Goal: Task Accomplishment & Management: Complete application form

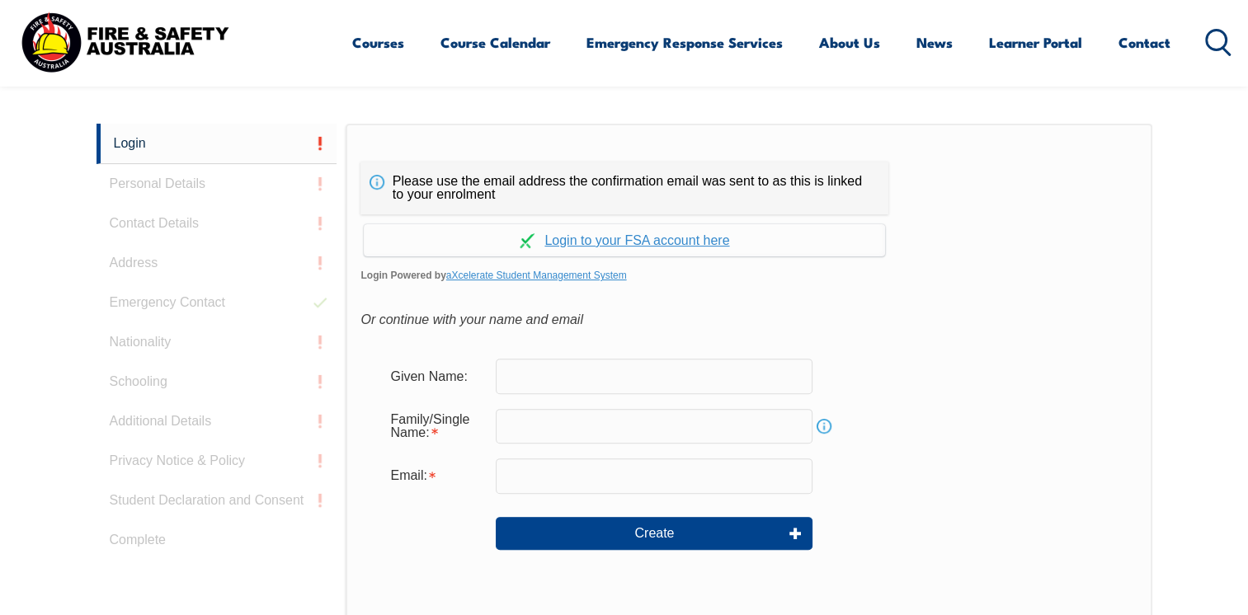
scroll to position [386, 0]
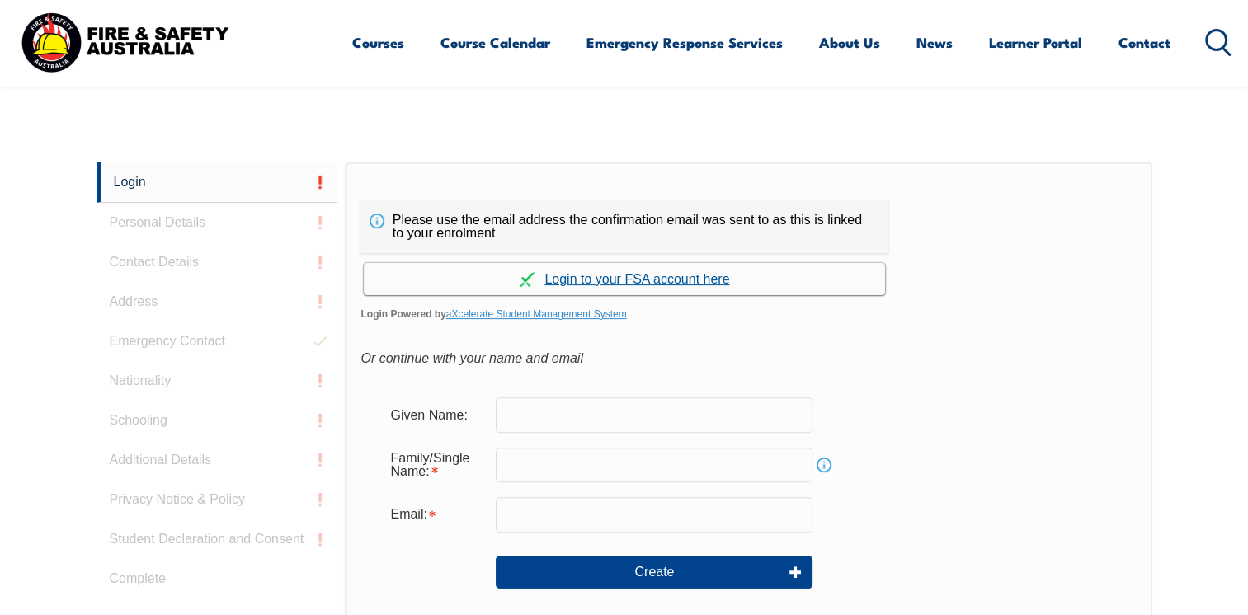
click at [601, 278] on link "Continue with aXcelerate" at bounding box center [624, 279] width 521 height 32
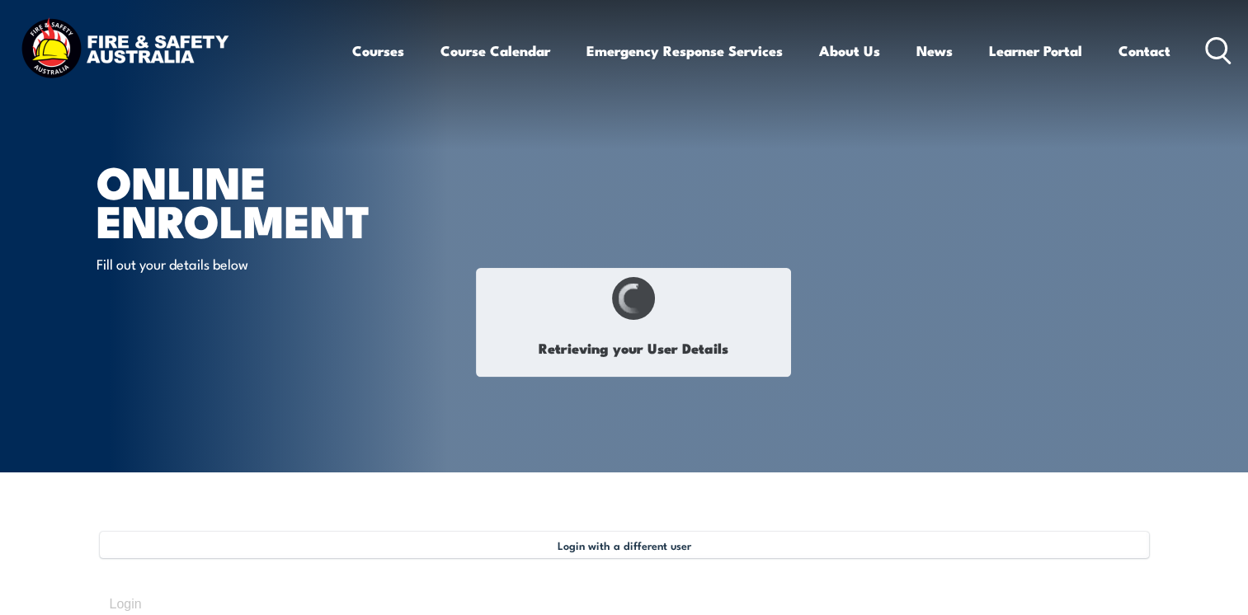
type input "[PERSON_NAME]"
type input "Zwarts"
type input "[DATE]"
type input "GLE87EDDRG"
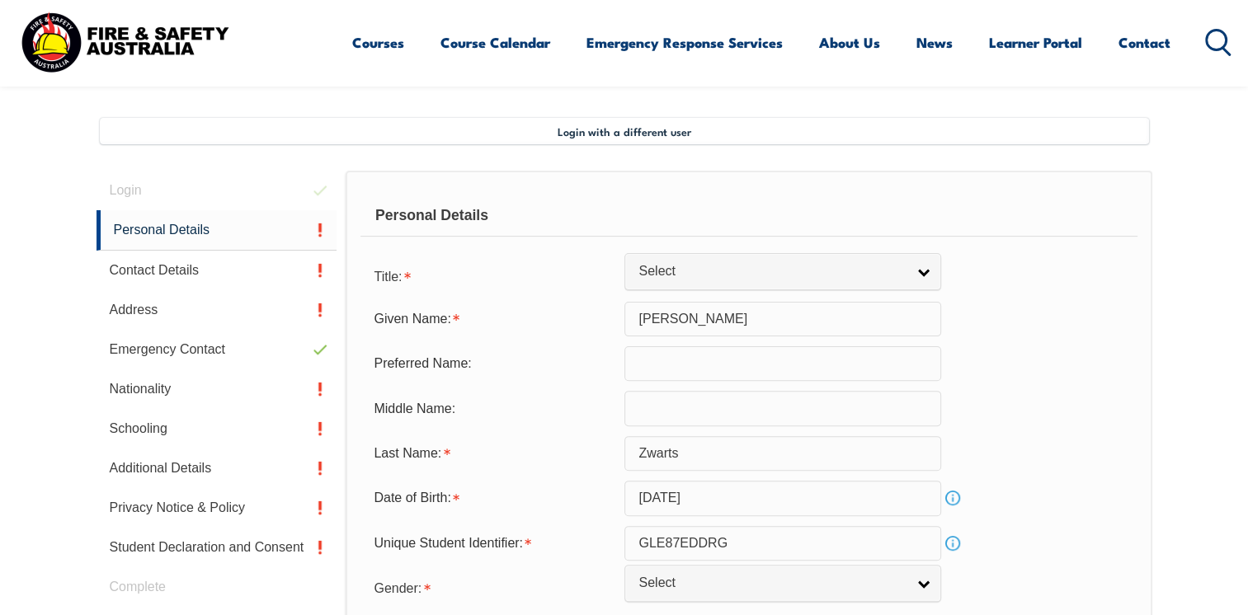
scroll to position [449, 0]
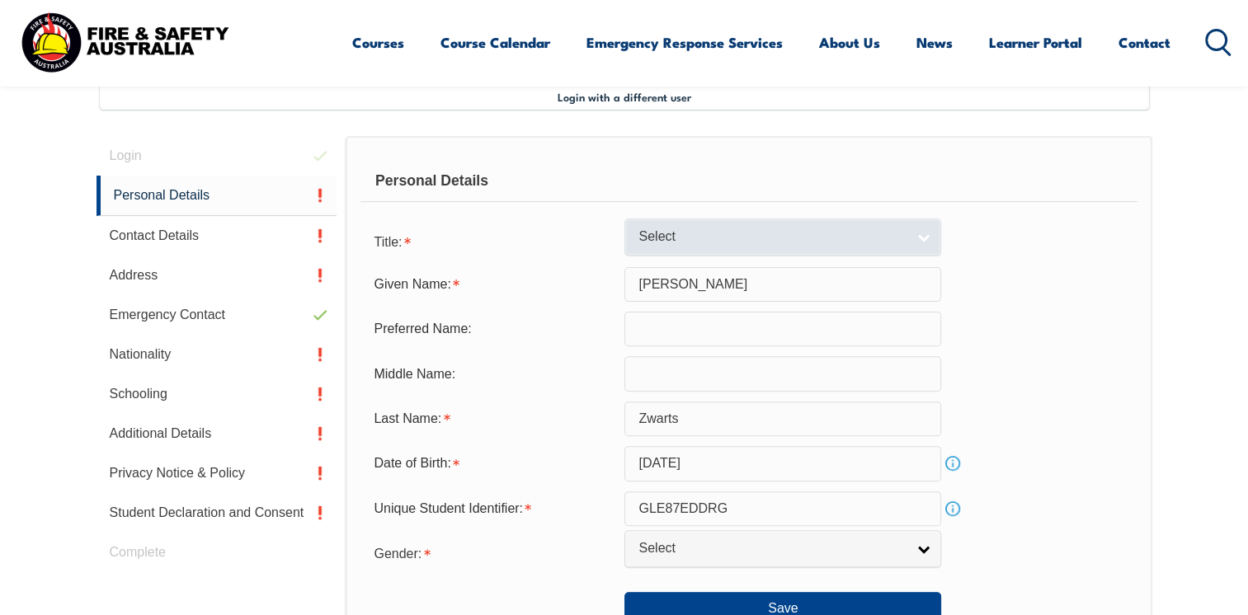
click at [767, 232] on span "Select" at bounding box center [772, 237] width 267 height 17
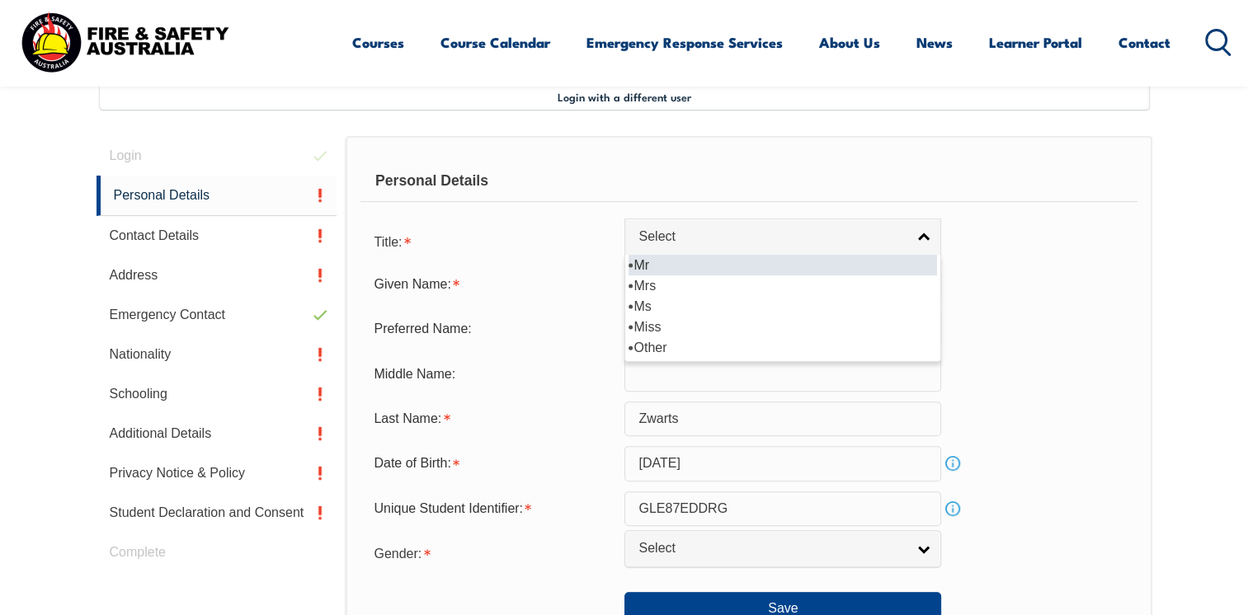
click at [640, 259] on li "Mr" at bounding box center [783, 265] width 309 height 21
select select "Mr"
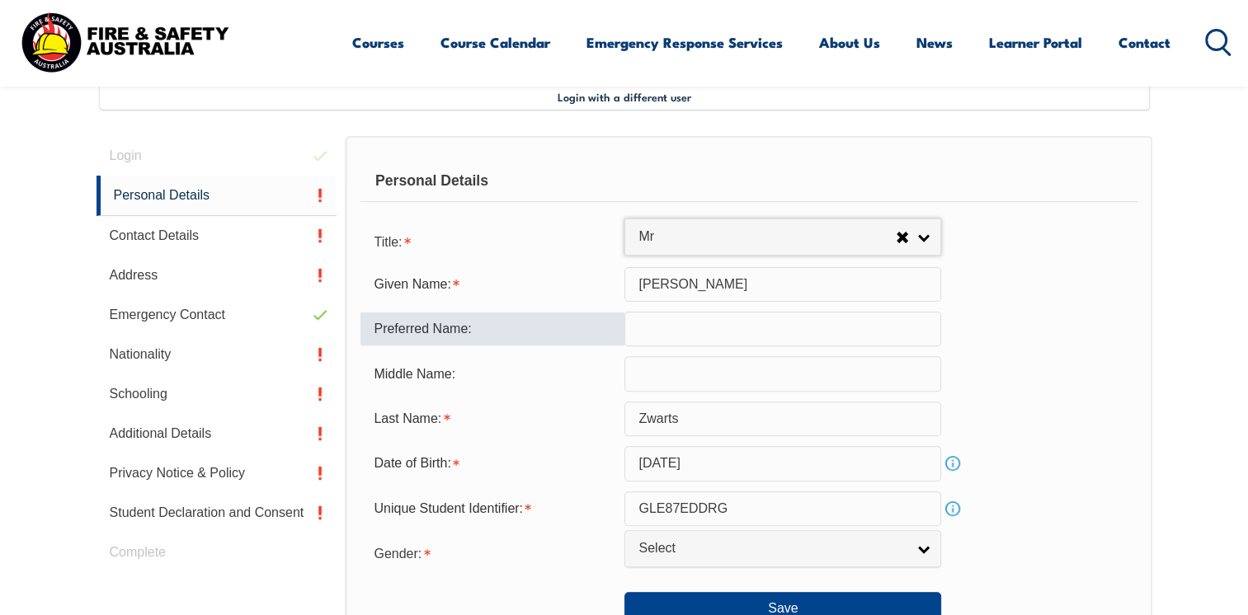
click at [694, 339] on input "text" at bounding box center [783, 329] width 317 height 35
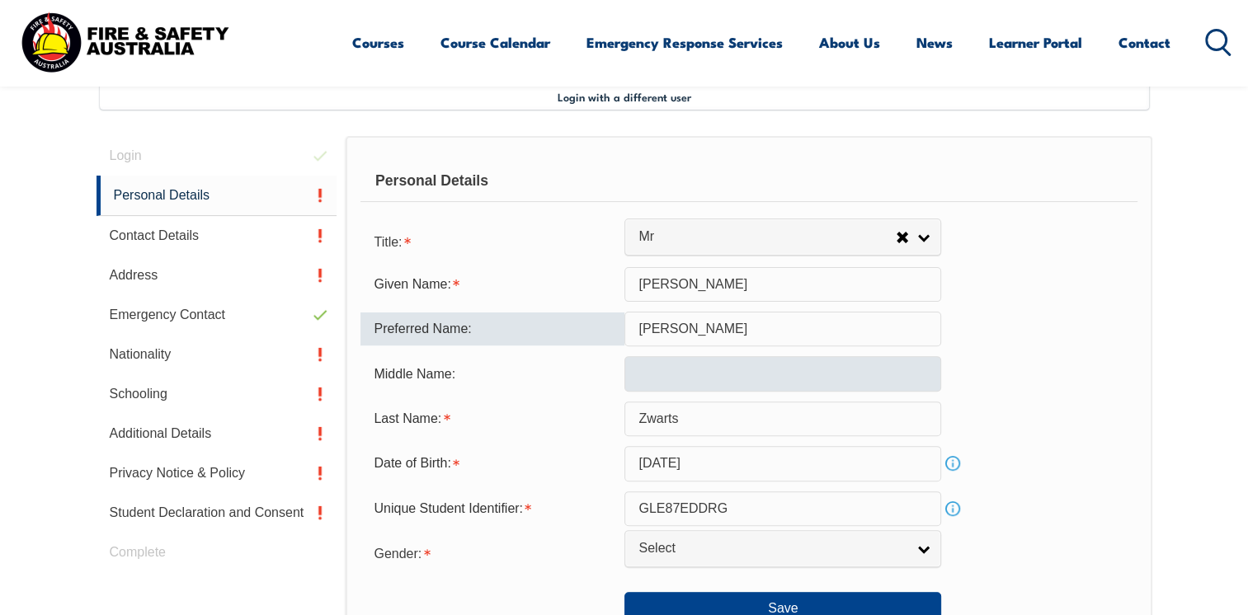
type input "Dan"
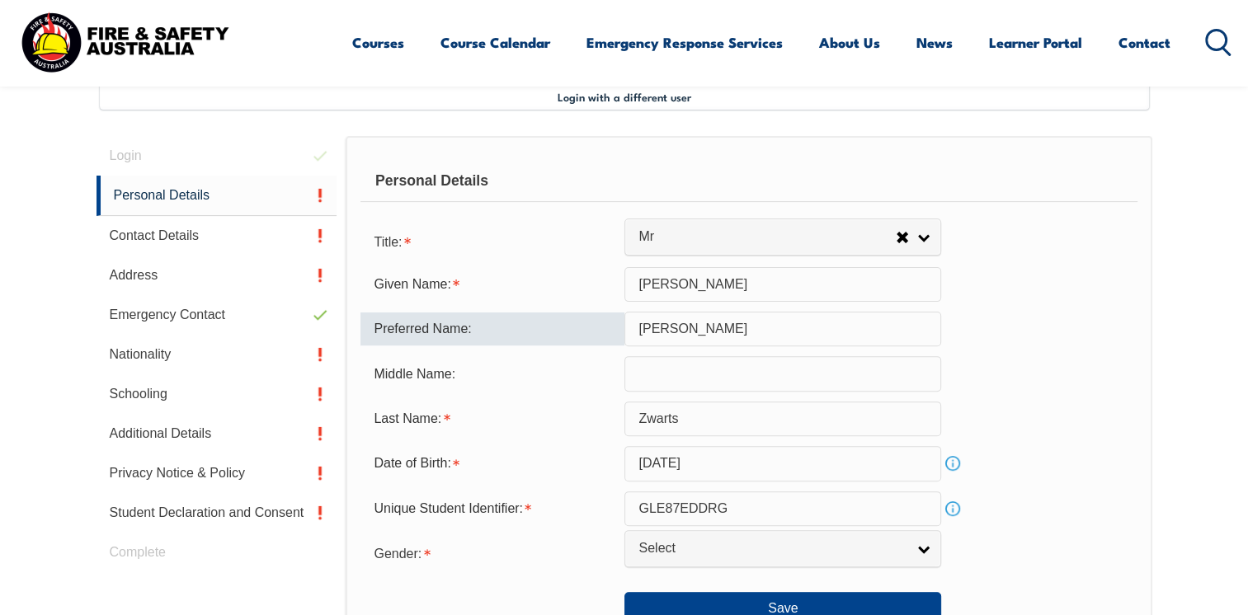
click at [684, 369] on input "text" at bounding box center [783, 373] width 317 height 35
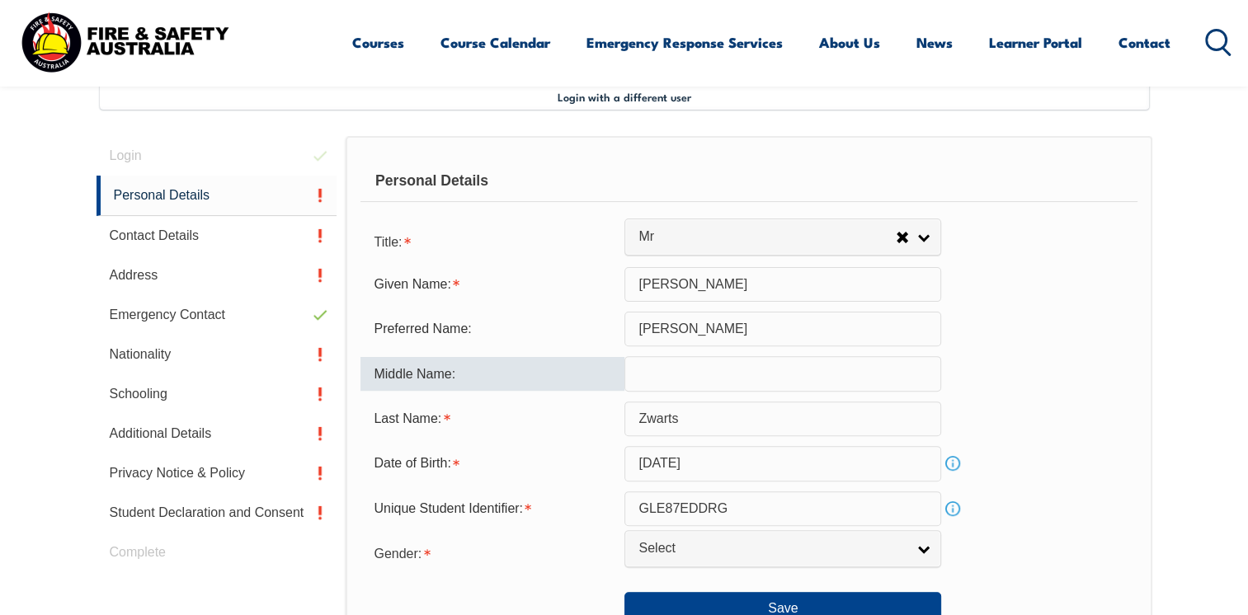
click at [684, 369] on input "text" at bounding box center [783, 373] width 317 height 35
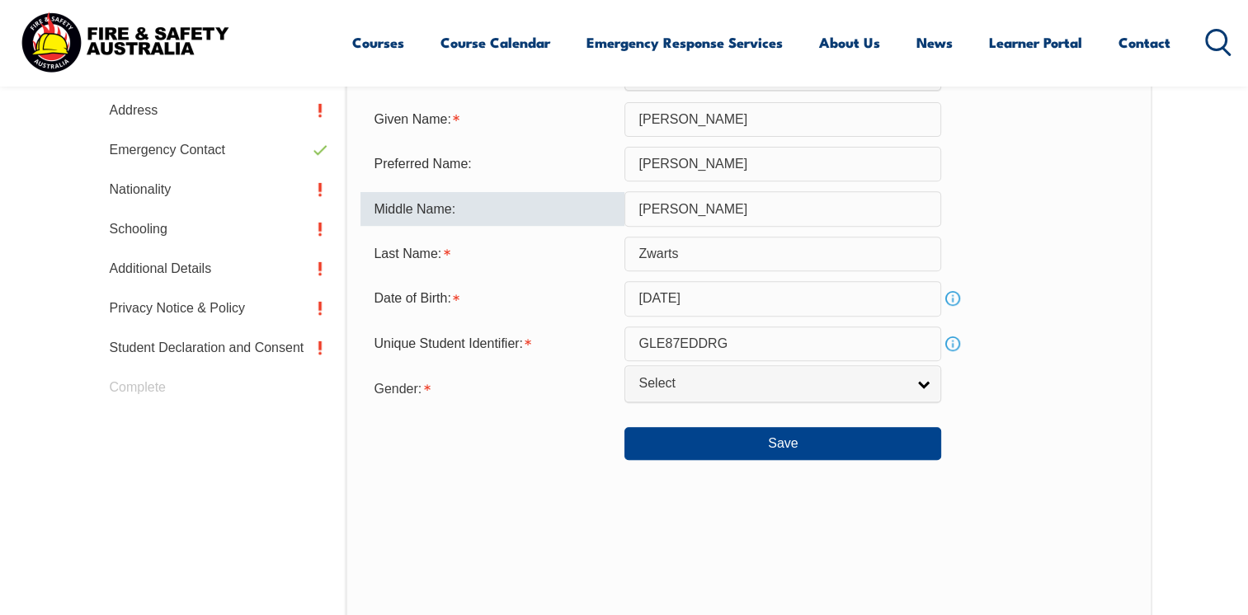
scroll to position [614, 0]
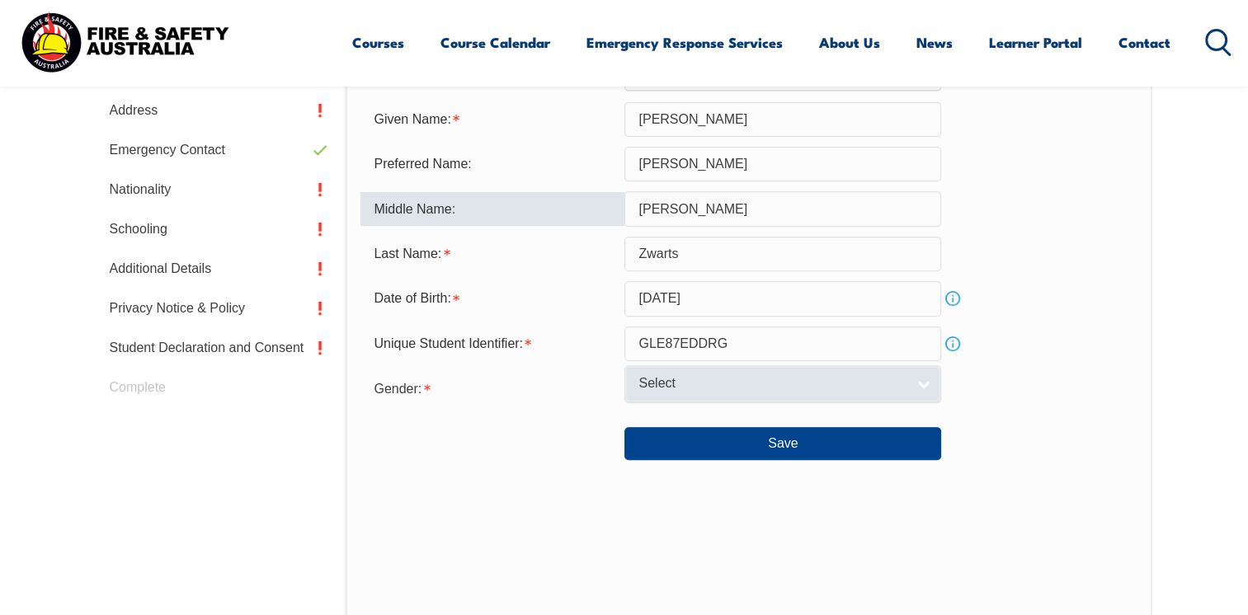
type input "Martin"
click at [747, 389] on span "Select" at bounding box center [772, 383] width 267 height 17
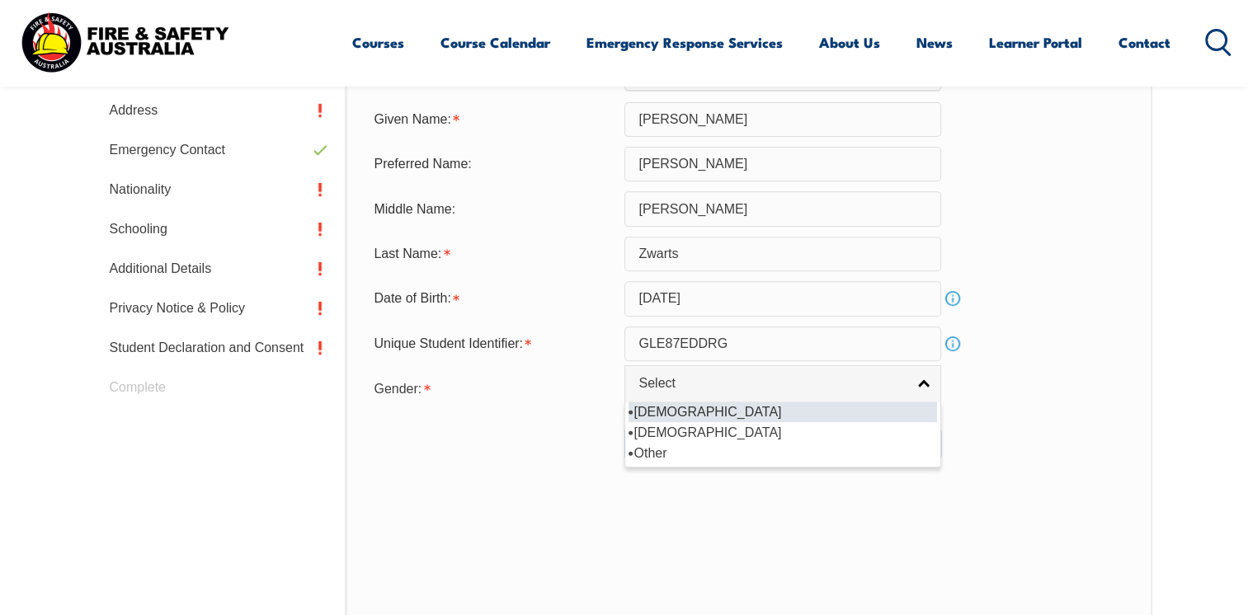
click at [681, 412] on li "Male" at bounding box center [783, 412] width 309 height 21
select select "M"
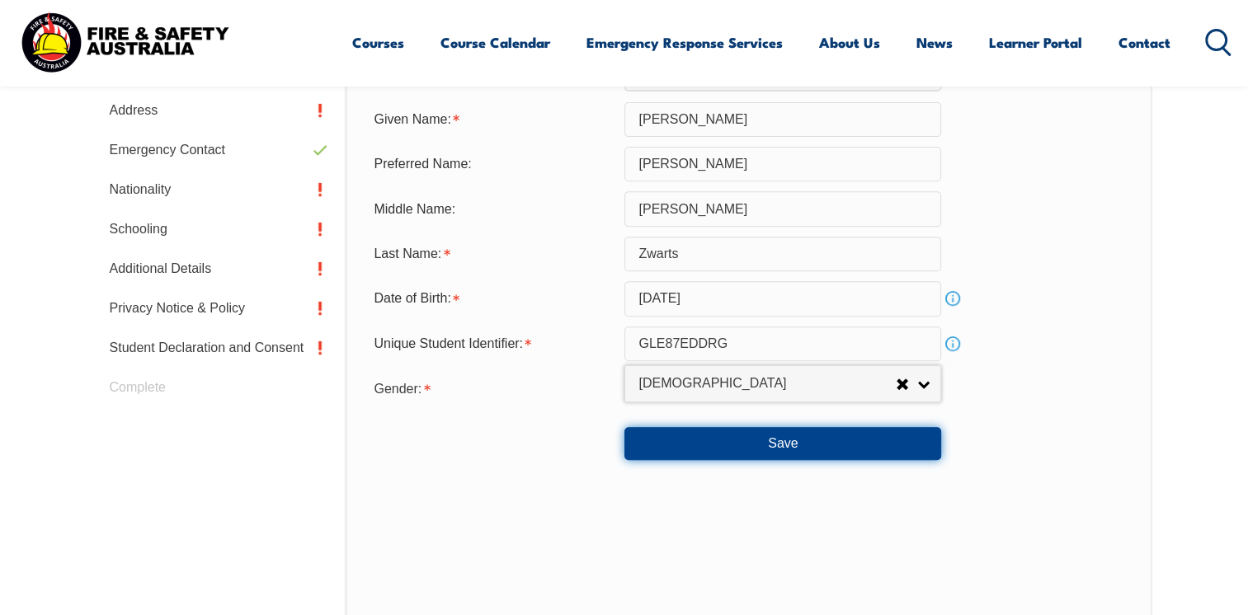
click at [703, 442] on button "Save" at bounding box center [783, 443] width 317 height 33
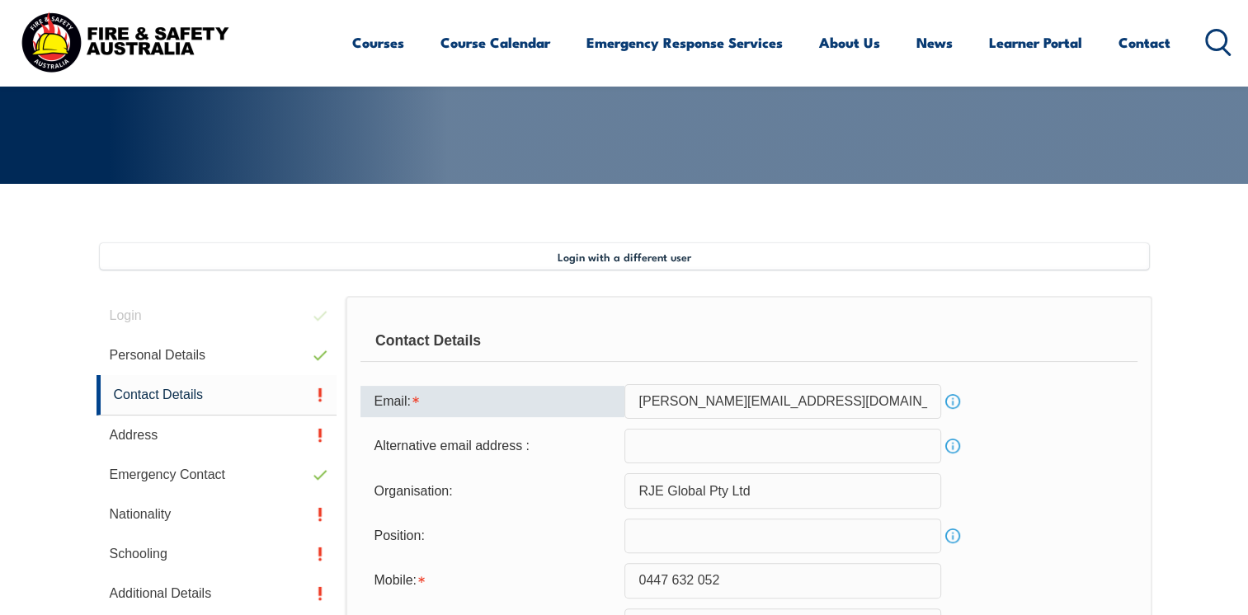
scroll to position [454, 0]
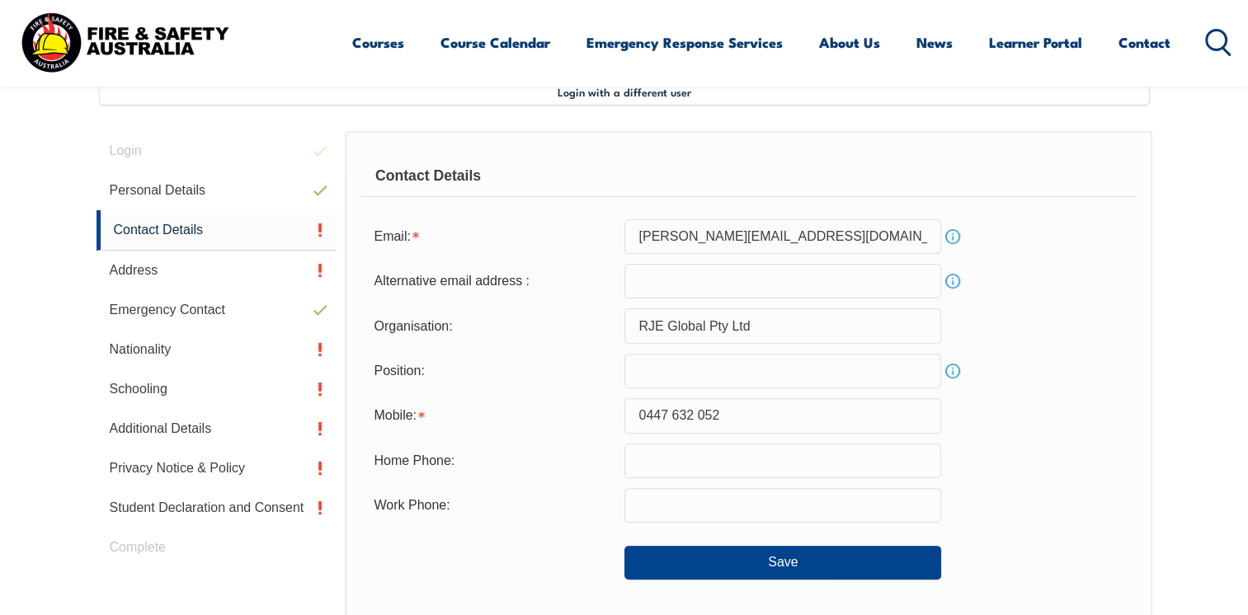
click at [755, 285] on input "email" at bounding box center [783, 281] width 317 height 35
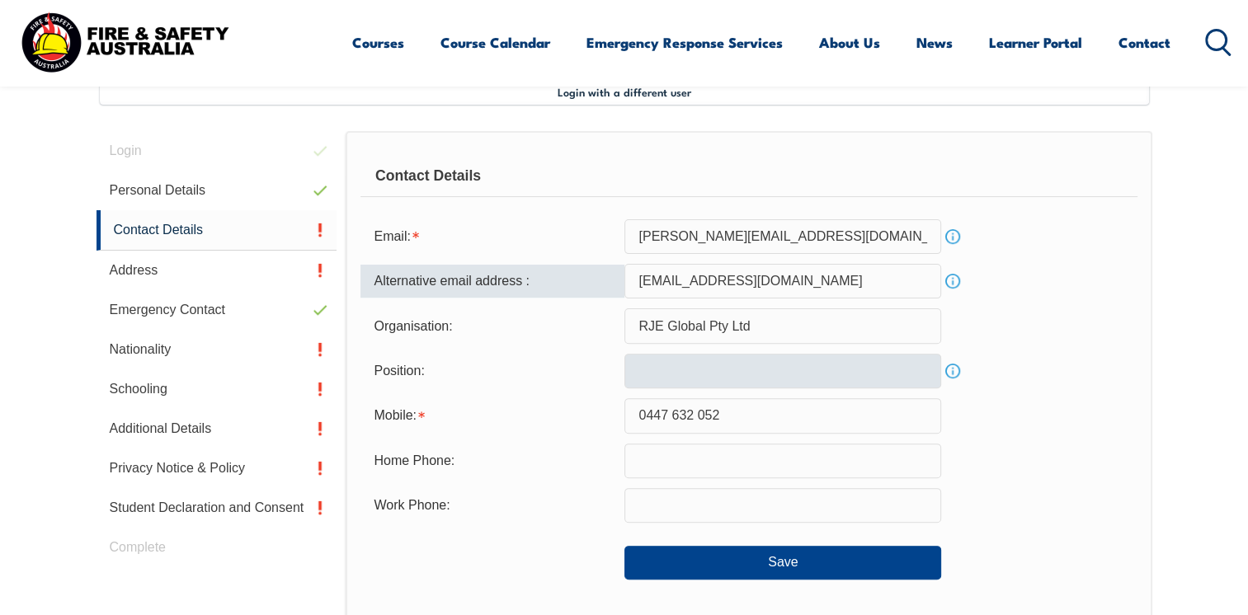
type input "zwartsfam987@gmail.com"
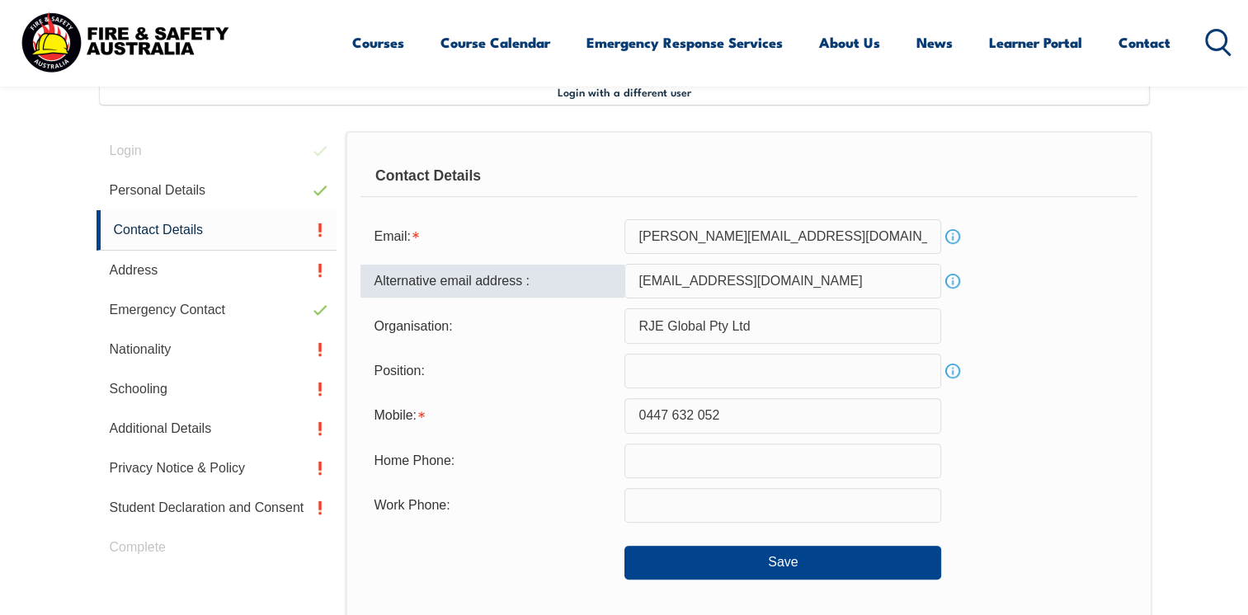
click at [727, 366] on input "text" at bounding box center [783, 371] width 317 height 35
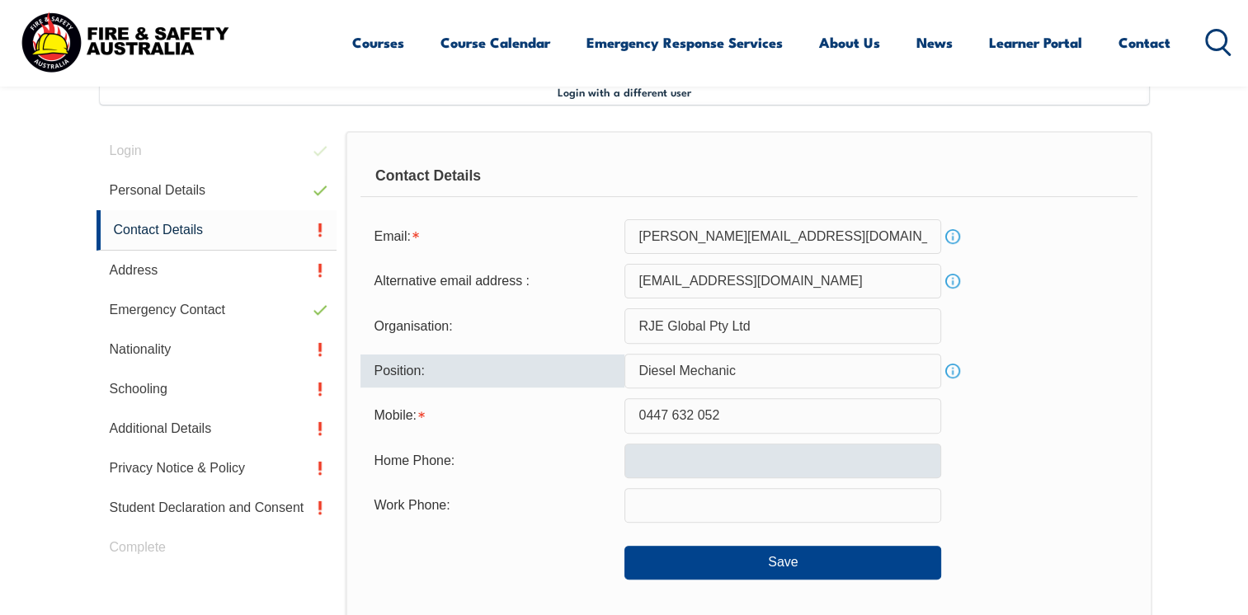
type input "Diesel Mechanic"
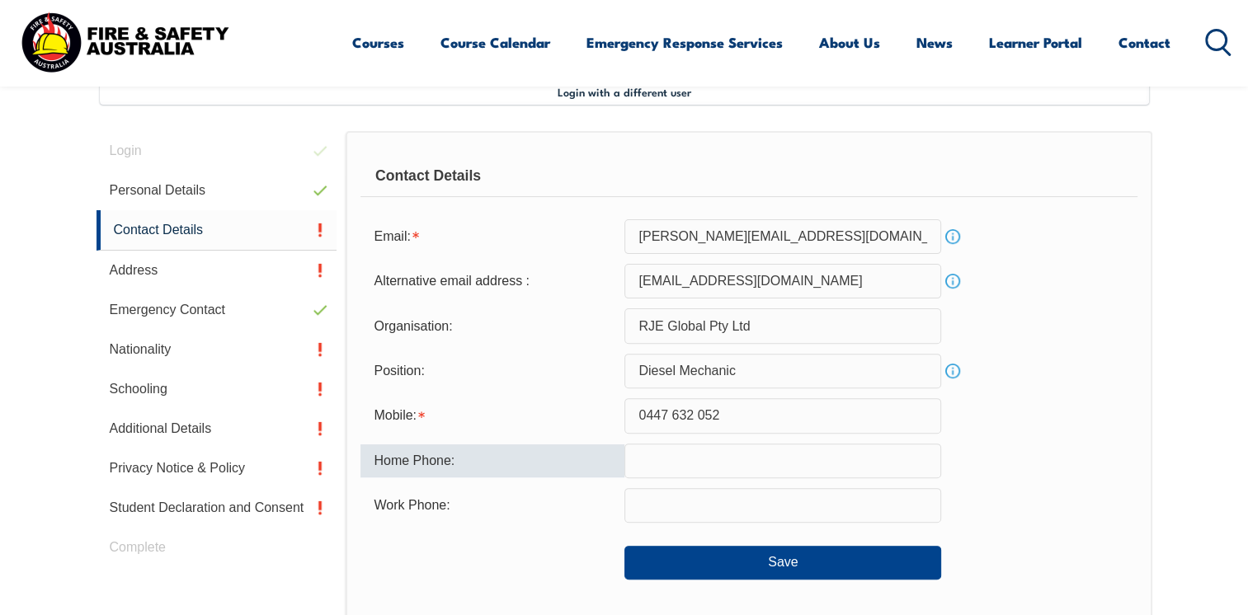
click at [740, 460] on input "text" at bounding box center [783, 461] width 317 height 35
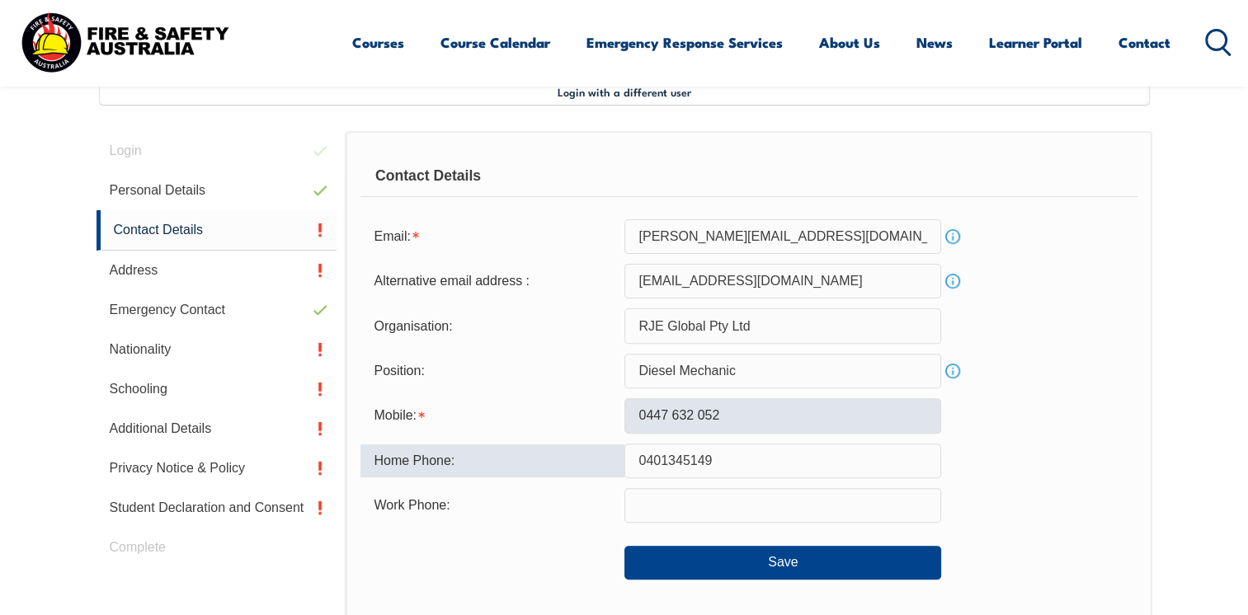
type input "0401345149"
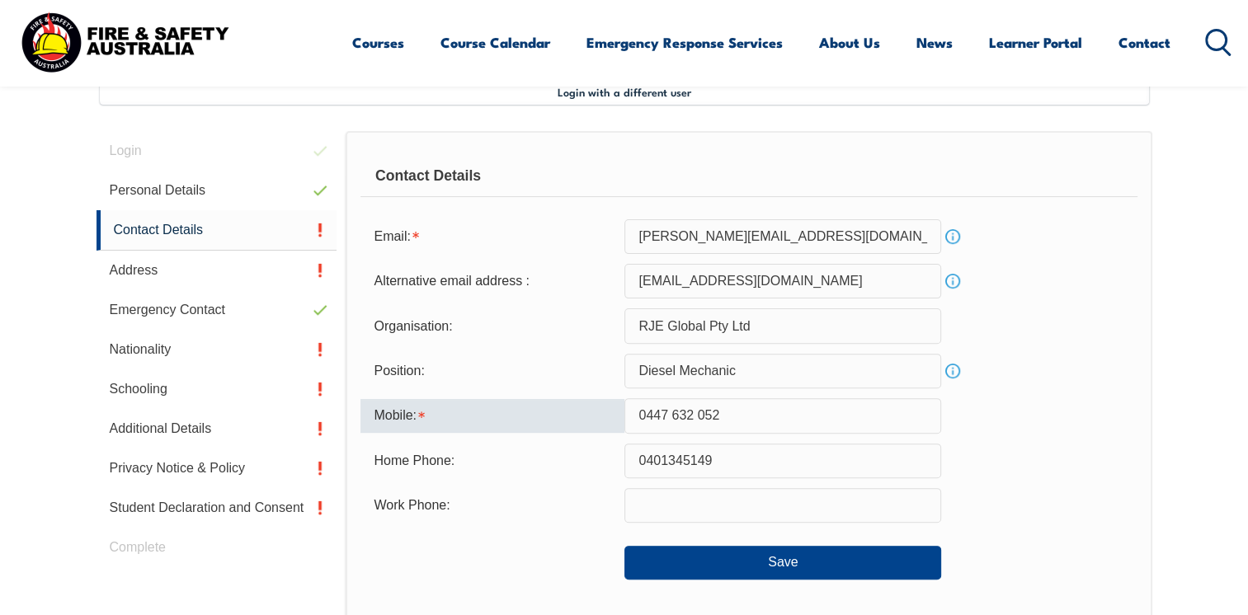
drag, startPoint x: 726, startPoint y: 418, endPoint x: 626, endPoint y: 417, distance: 99.8
click at [626, 417] on input "0447 632 052" at bounding box center [783, 415] width 317 height 35
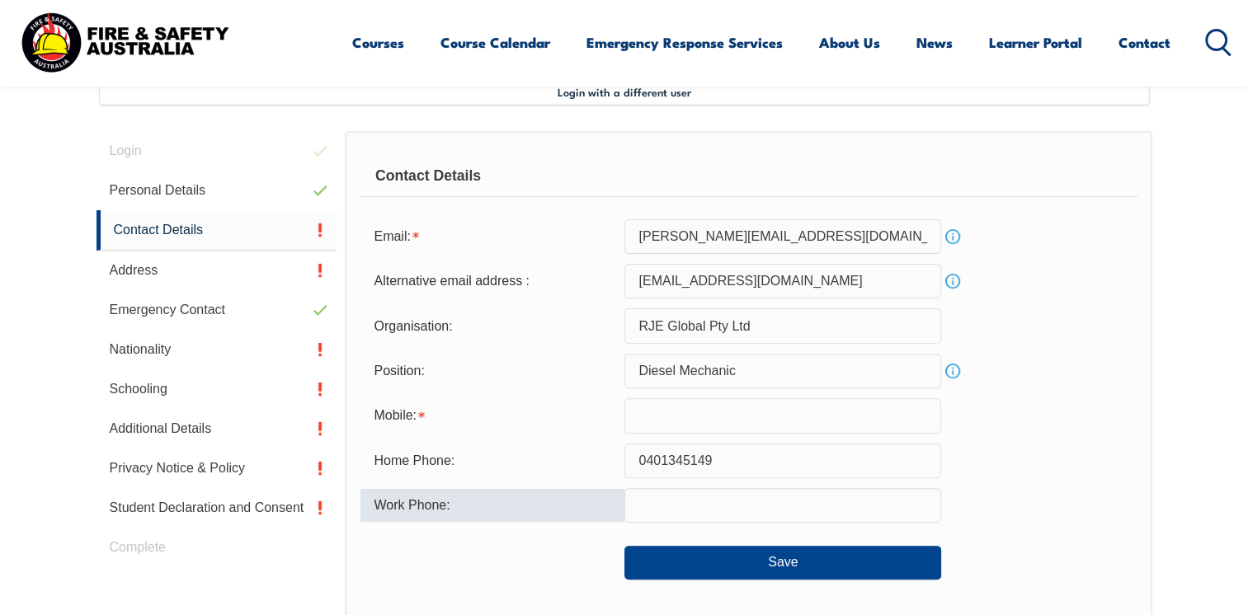
paste input "0447 632 0"
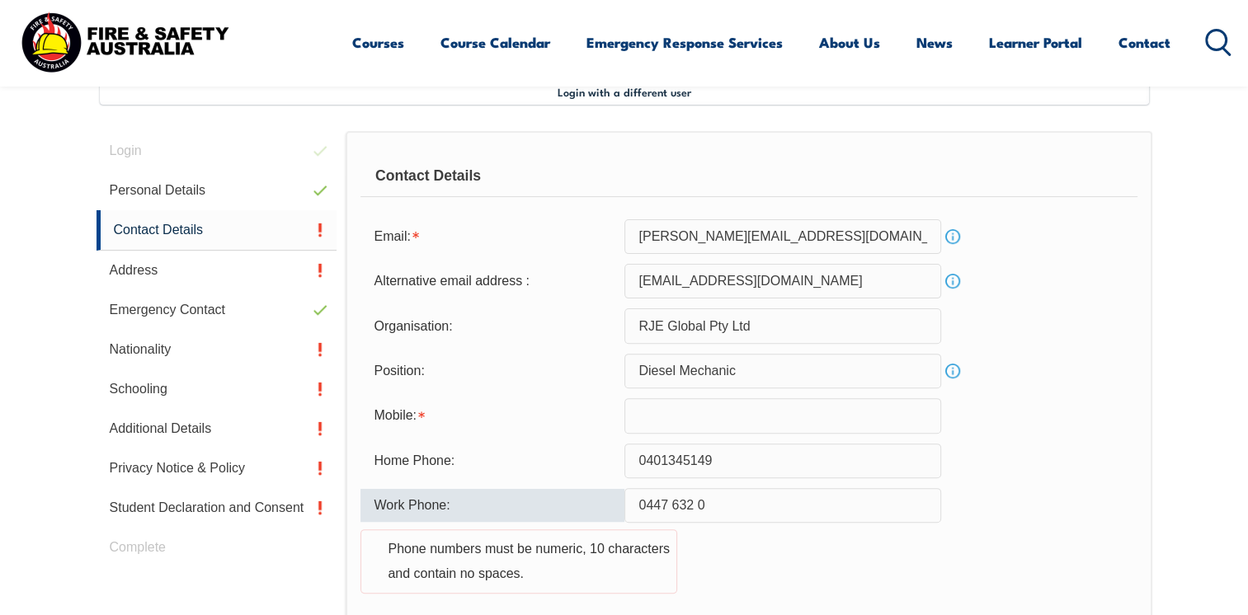
click at [695, 503] on input "0447 632 0" at bounding box center [783, 505] width 317 height 35
drag, startPoint x: 671, startPoint y: 503, endPoint x: 686, endPoint y: 505, distance: 15.8
click at [671, 503] on input "0447 6320" at bounding box center [783, 505] width 317 height 35
click at [700, 505] on input "04476320" at bounding box center [783, 505] width 317 height 35
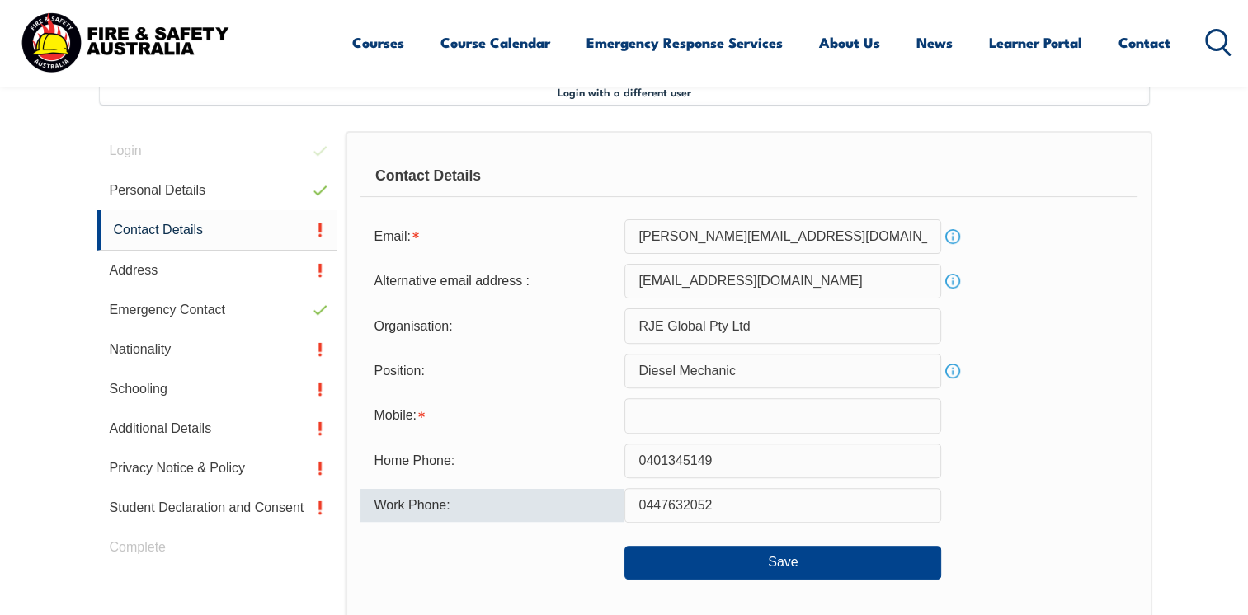
type input "0447632052"
click at [1058, 496] on div "Work Phone: 0447632052" at bounding box center [749, 505] width 776 height 35
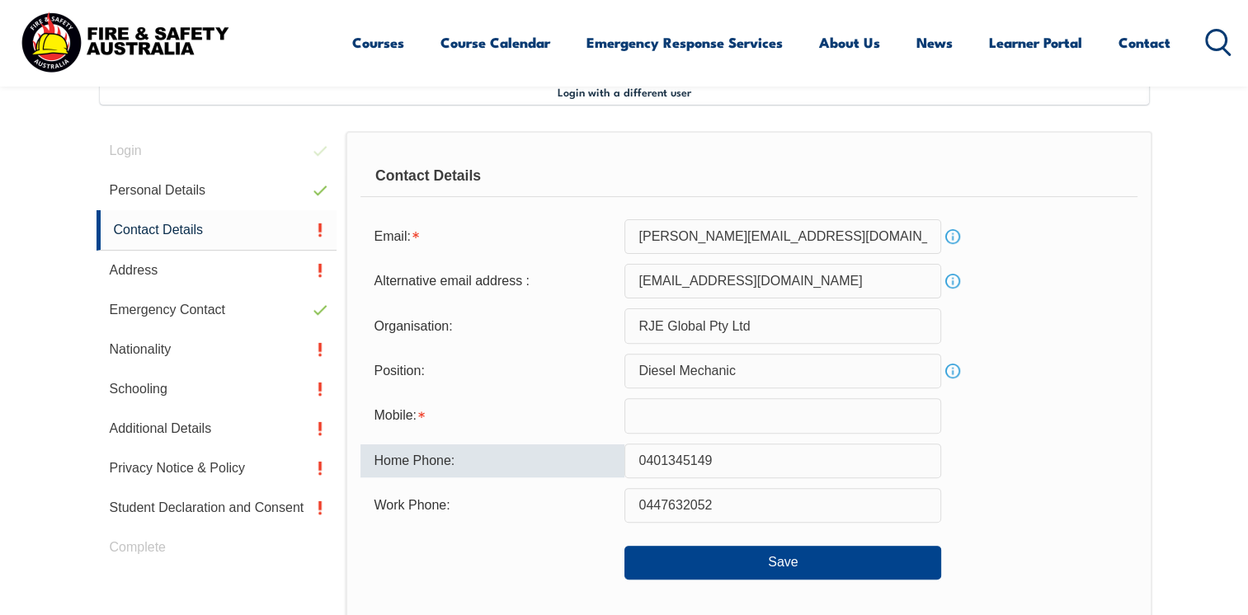
drag, startPoint x: 732, startPoint y: 465, endPoint x: 634, endPoint y: 461, distance: 98.3
click at [634, 461] on input "0401345149" at bounding box center [783, 461] width 317 height 35
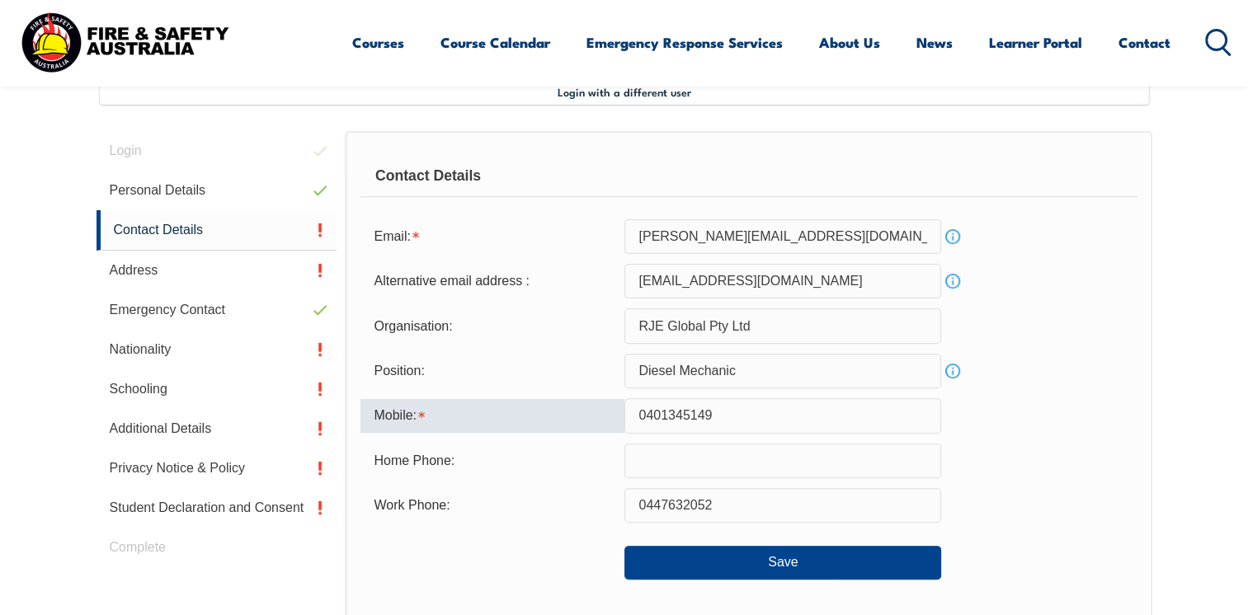
type input "0401345149"
click at [1037, 409] on div "Mobile: 0401345149" at bounding box center [749, 415] width 776 height 35
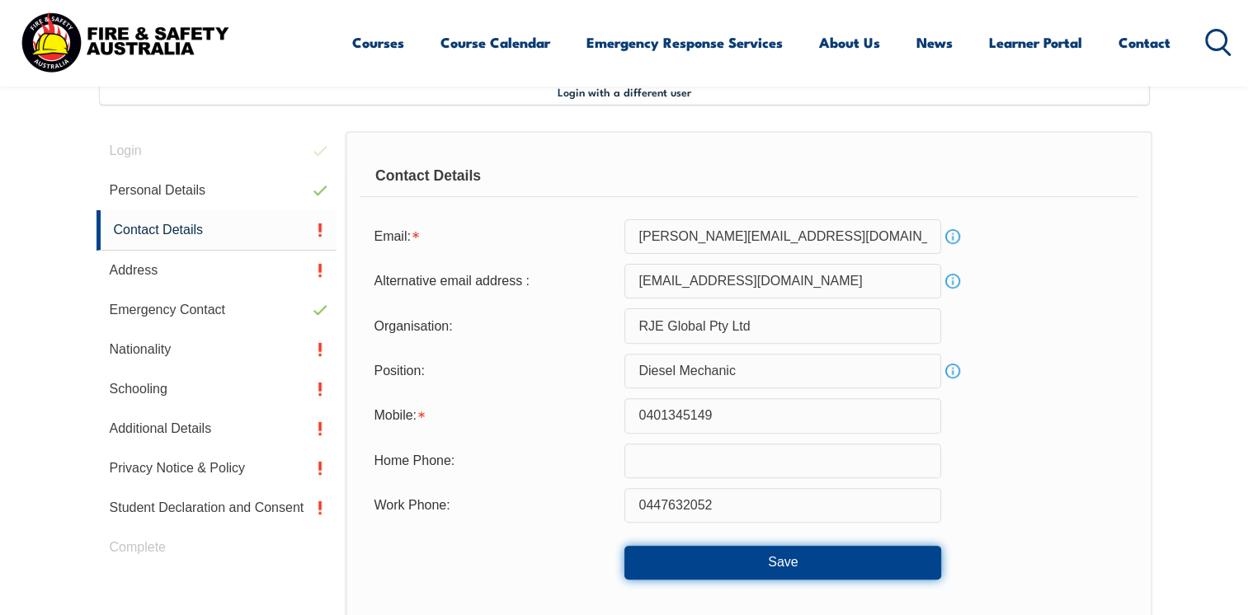
click at [780, 563] on button "Save" at bounding box center [783, 562] width 317 height 33
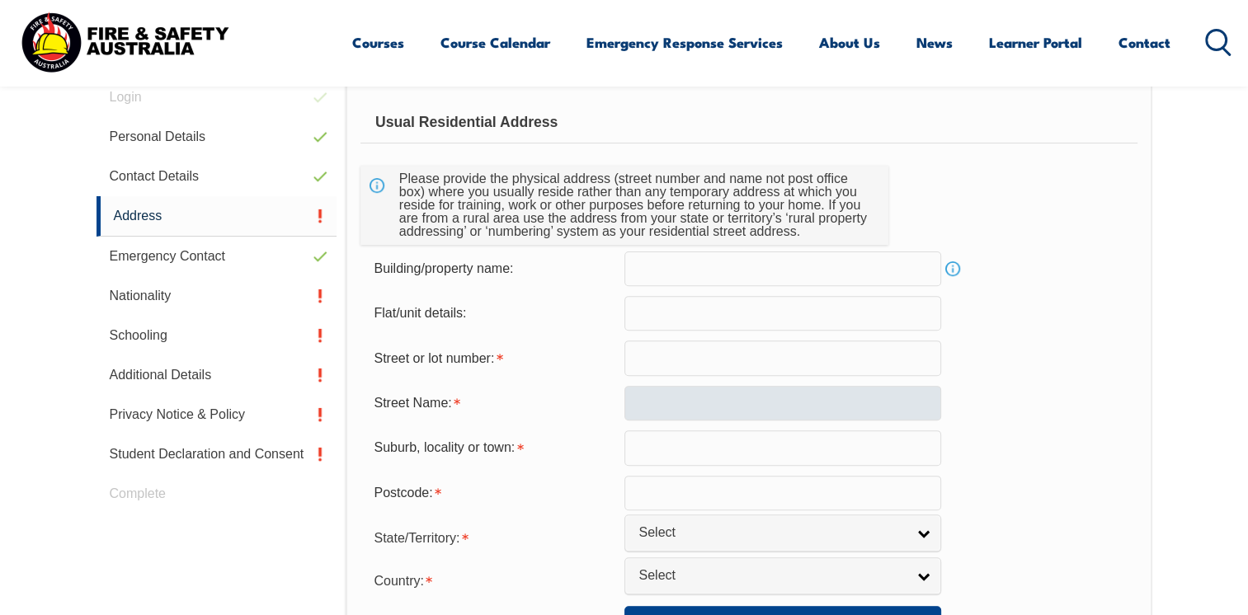
scroll to position [531, 0]
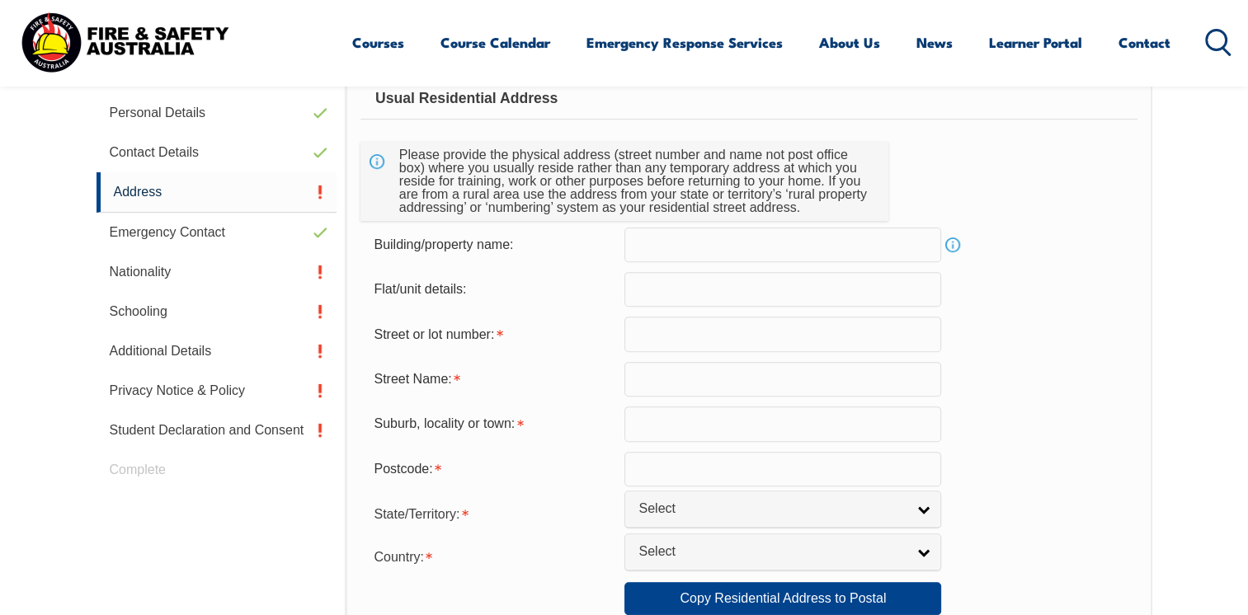
click at [680, 338] on input "text" at bounding box center [783, 334] width 317 height 35
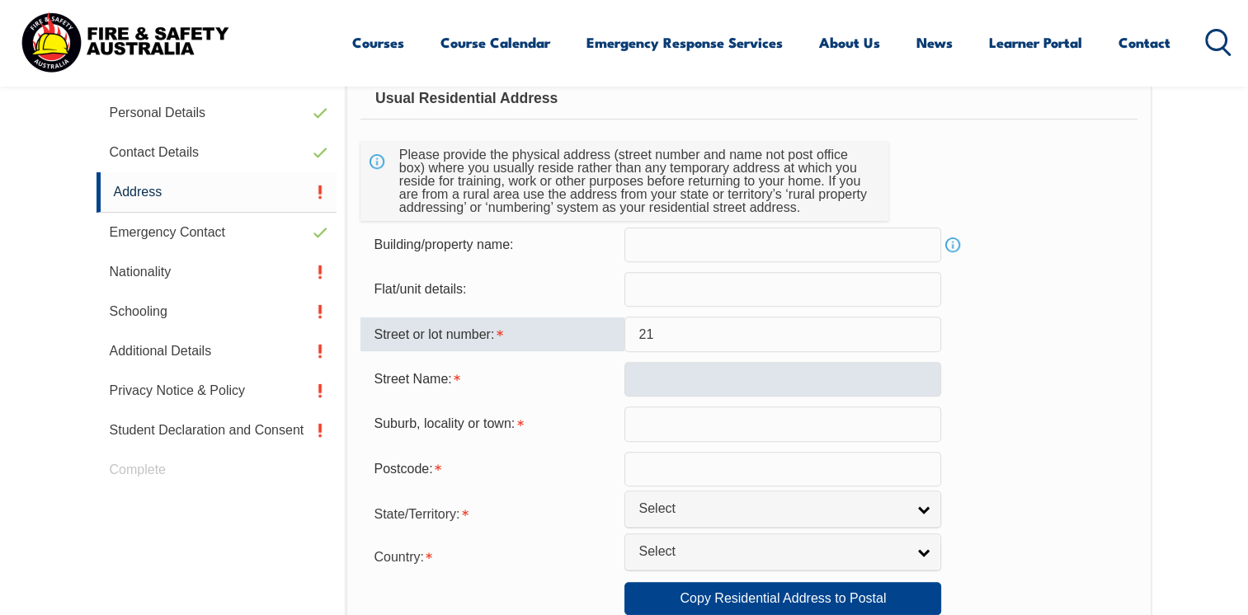
type input "21"
click at [696, 387] on input "text" at bounding box center [783, 379] width 317 height 35
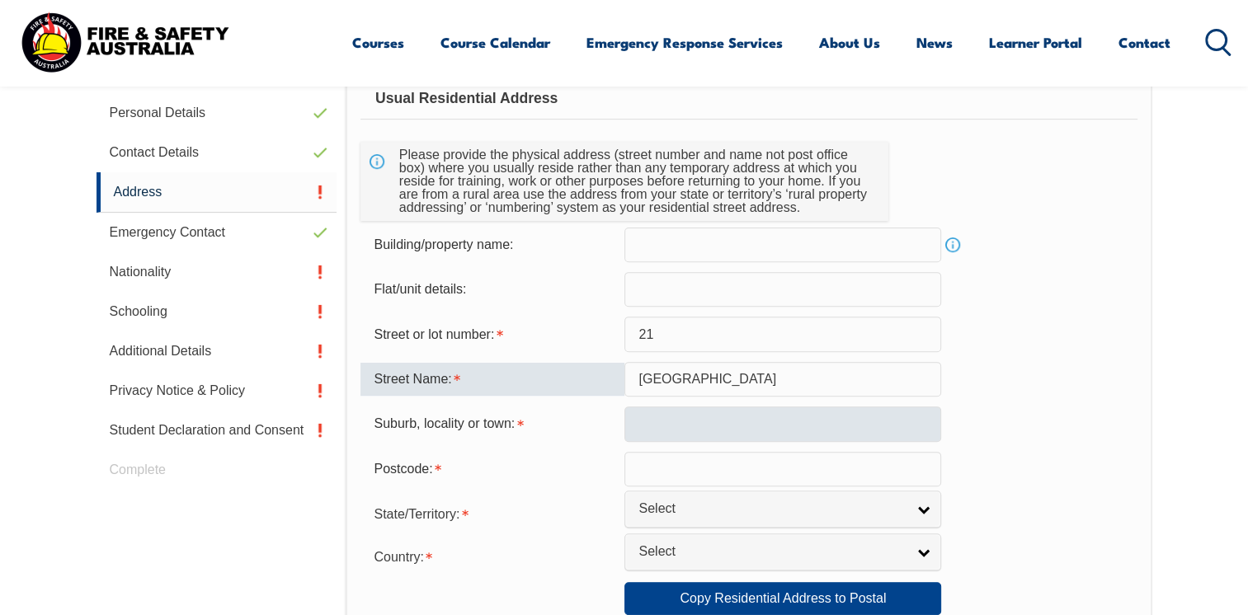
type input "vine street"
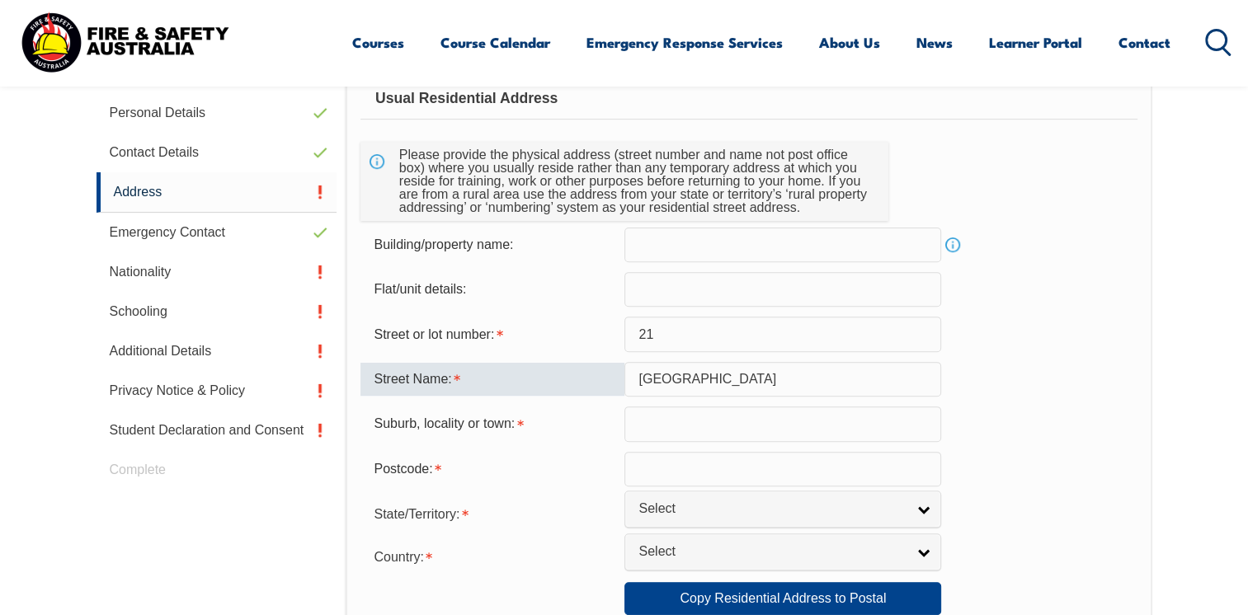
click at [686, 415] on input "text" at bounding box center [783, 424] width 317 height 35
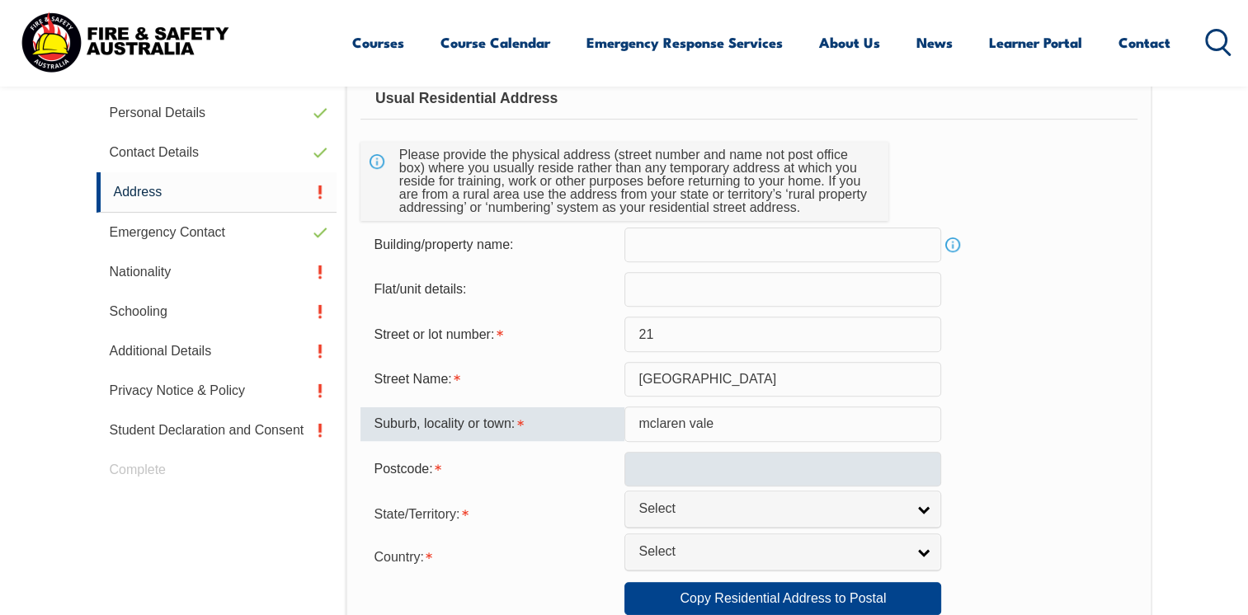
type input "mclaren vale"
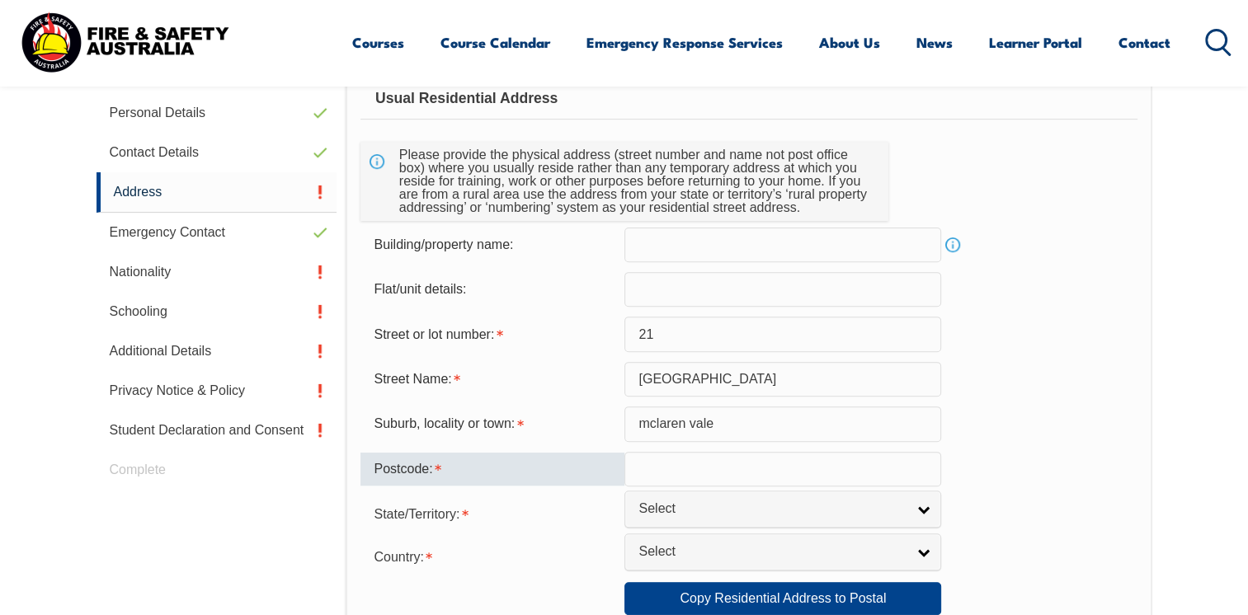
click at [666, 475] on input "text" at bounding box center [783, 469] width 317 height 35
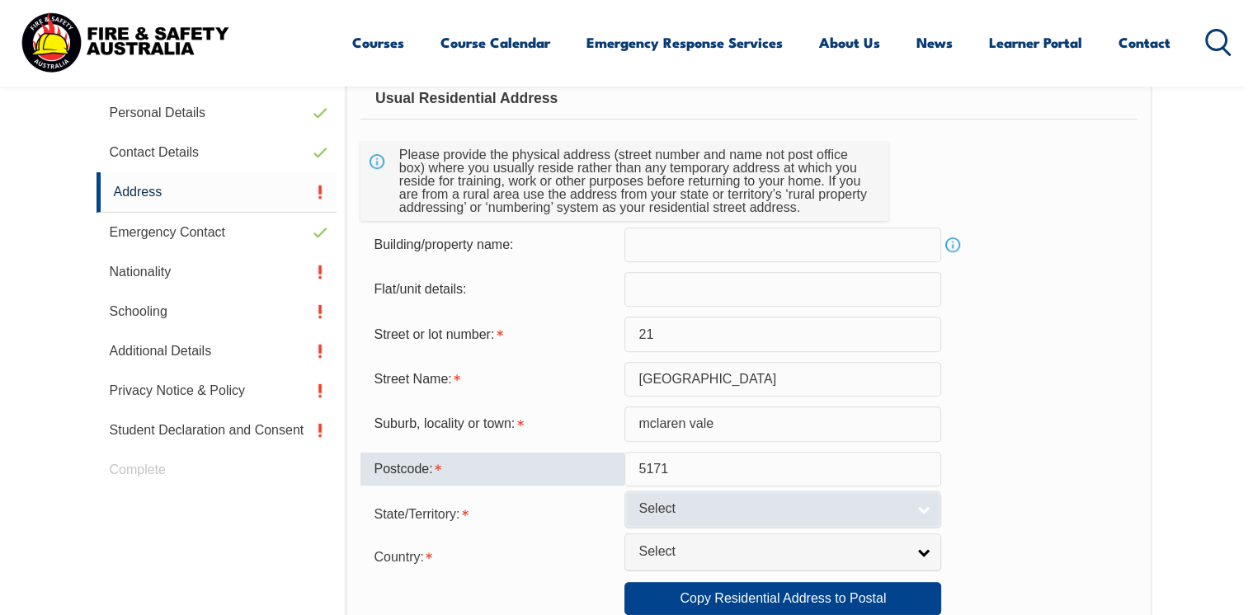
type input "5171"
click at [662, 521] on link "Select" at bounding box center [783, 509] width 317 height 37
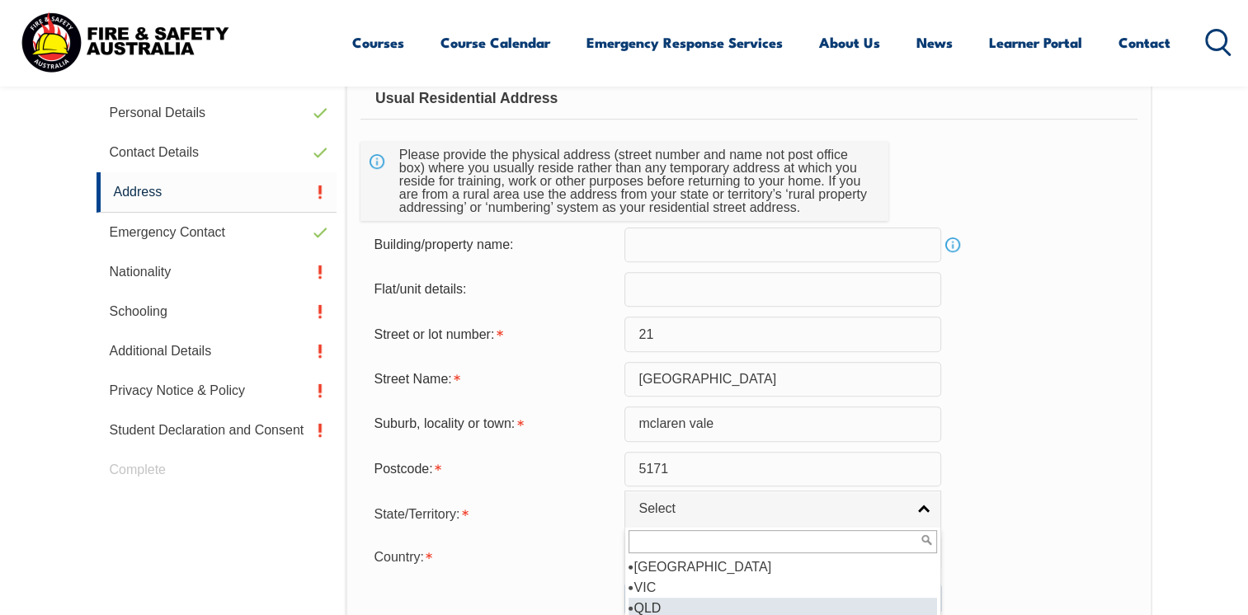
scroll to position [8, 0]
click at [658, 613] on li "SA" at bounding box center [783, 621] width 309 height 21
select select "SA"
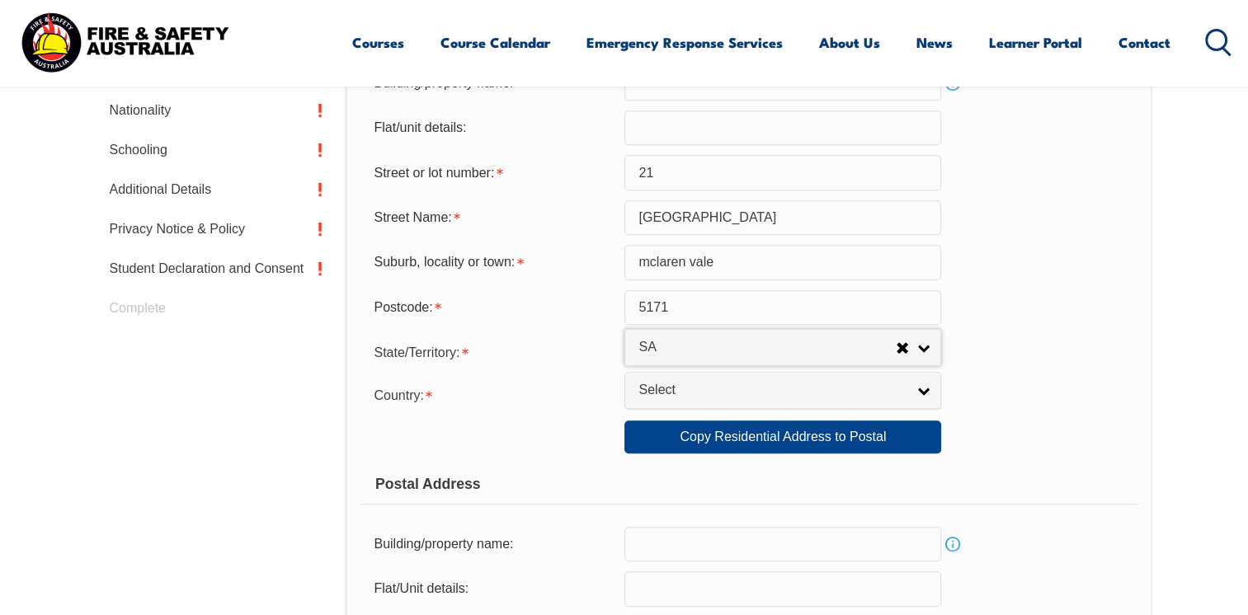
scroll to position [696, 0]
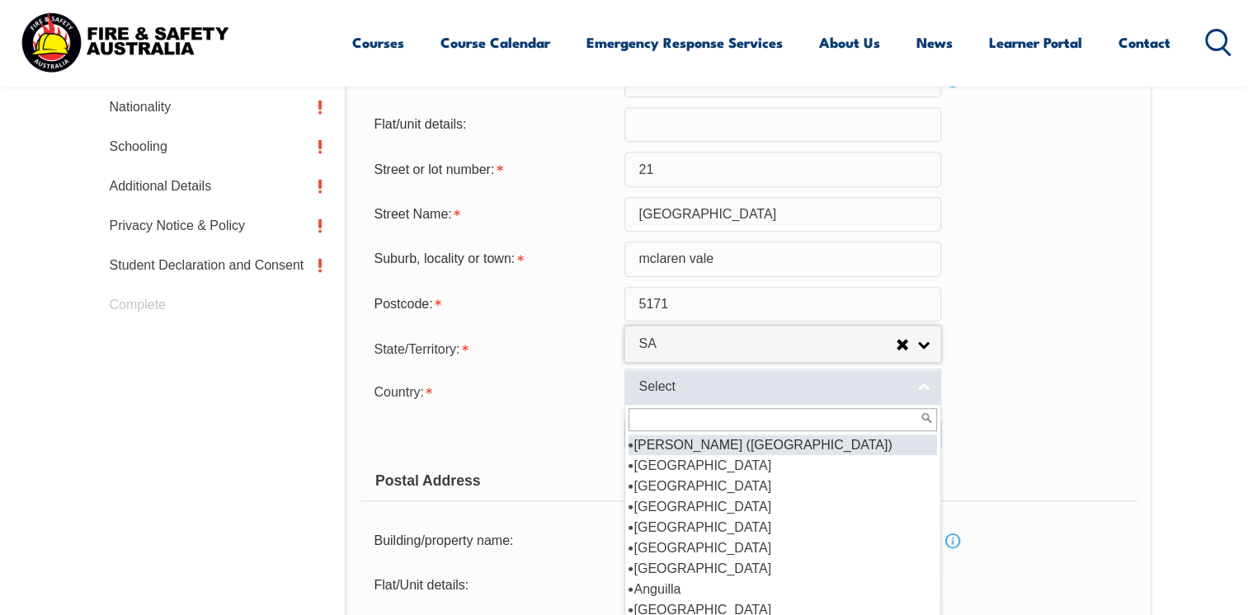
click at [790, 380] on span "Select" at bounding box center [772, 387] width 267 height 17
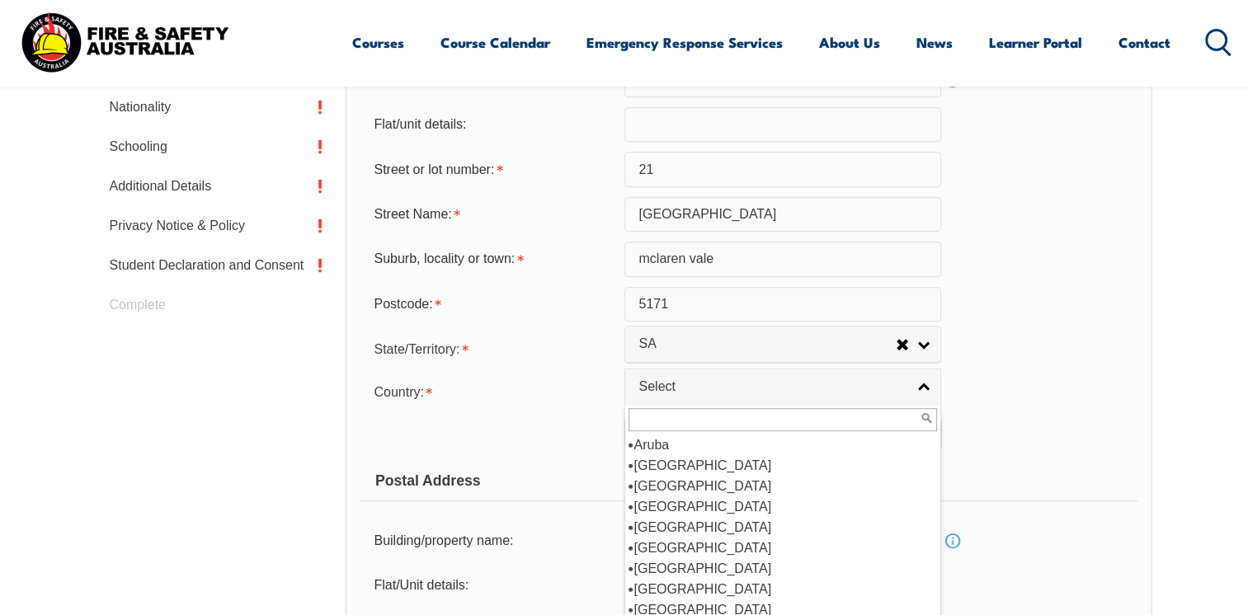
scroll to position [165, 0]
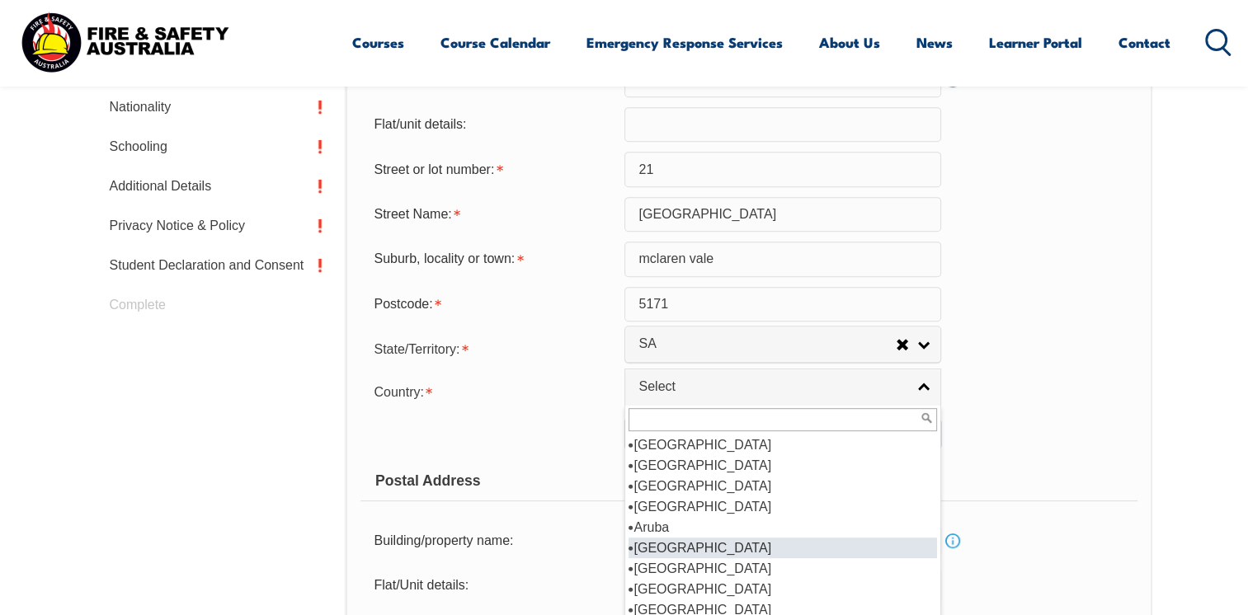
click at [690, 545] on li "Australia" at bounding box center [783, 548] width 309 height 21
select select "1101"
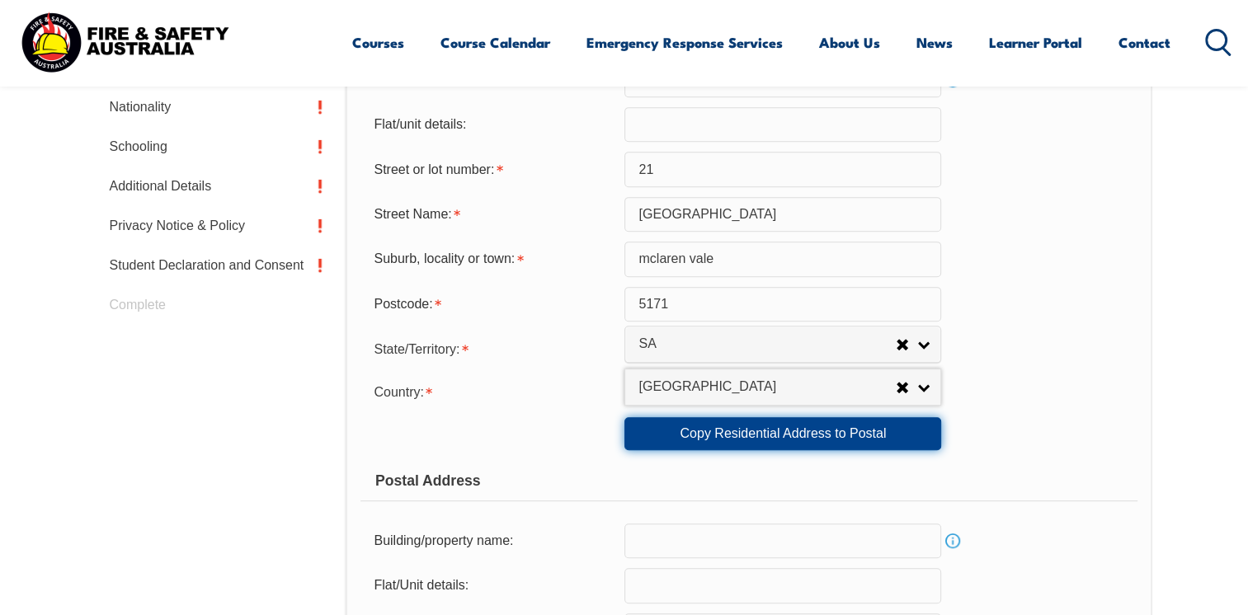
click at [699, 427] on link "Copy Residential Address to Postal" at bounding box center [783, 433] width 317 height 33
type input "21"
type input "vine street"
type input "mclaren vale"
select select "SA"
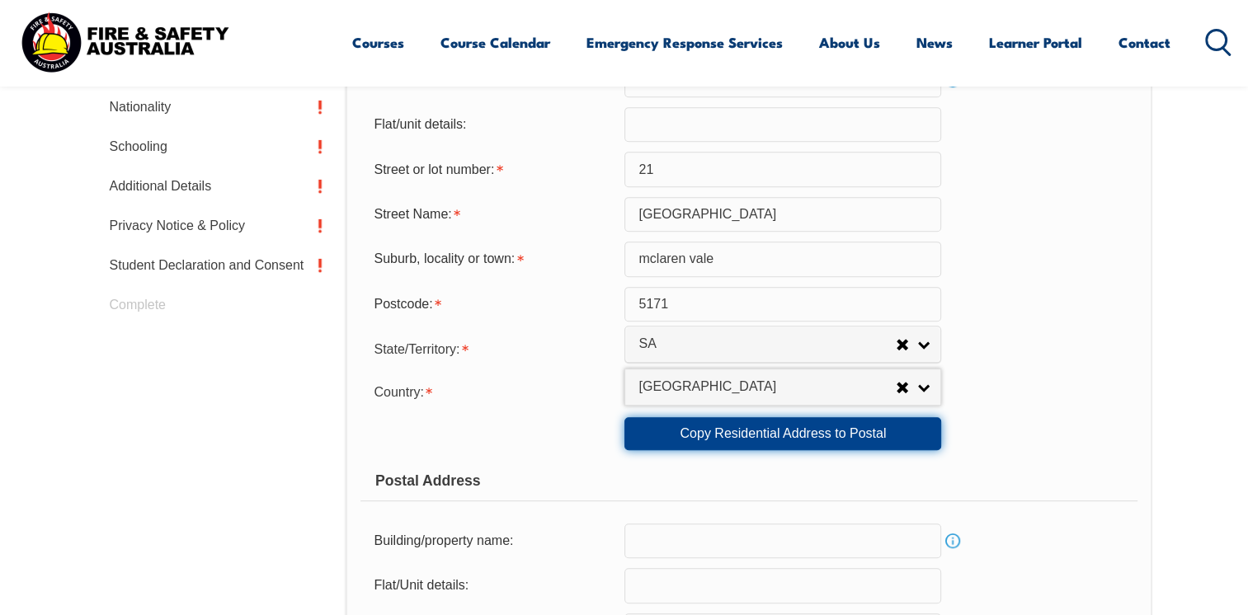
type input "5171"
select select "1101"
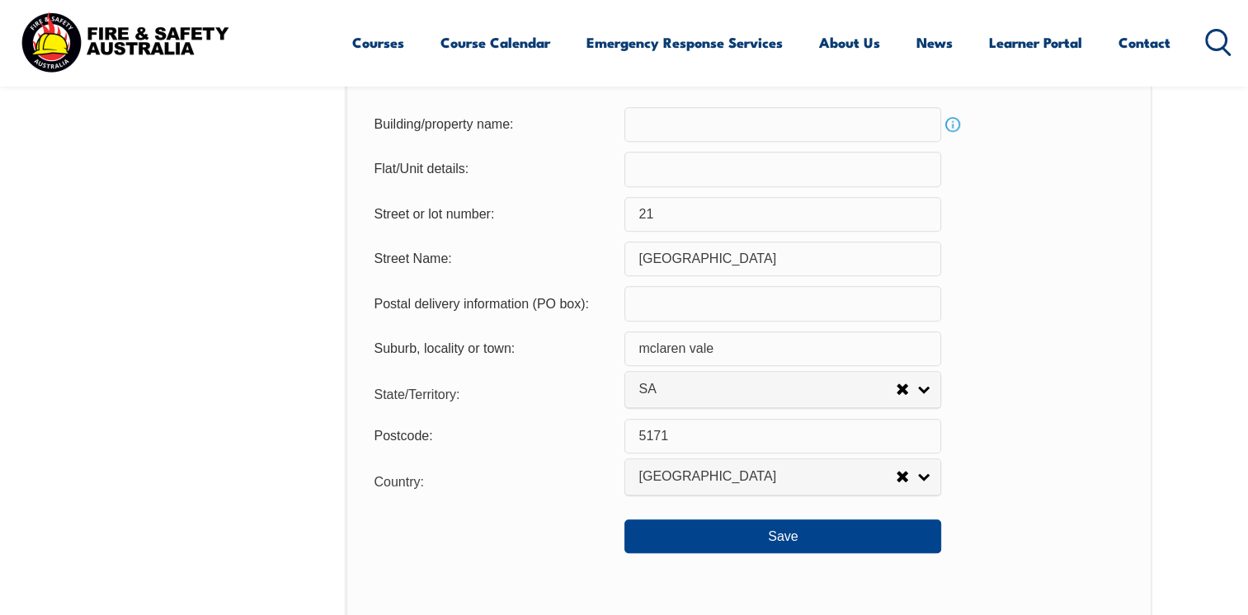
scroll to position [1191, 0]
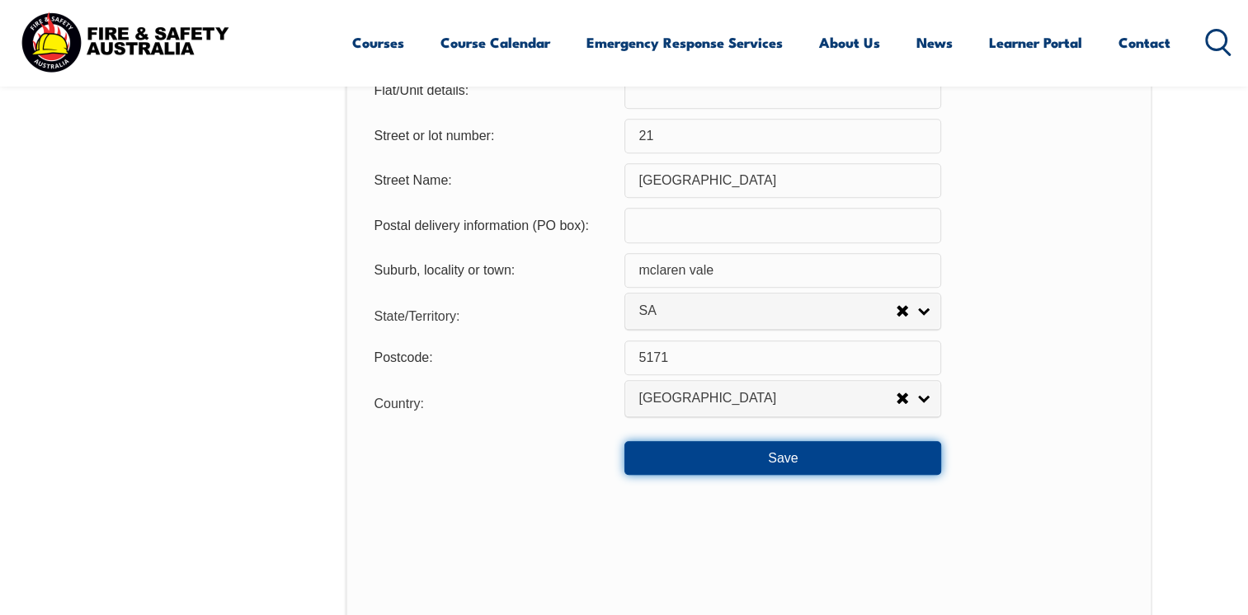
click at [771, 460] on button "Save" at bounding box center [783, 457] width 317 height 33
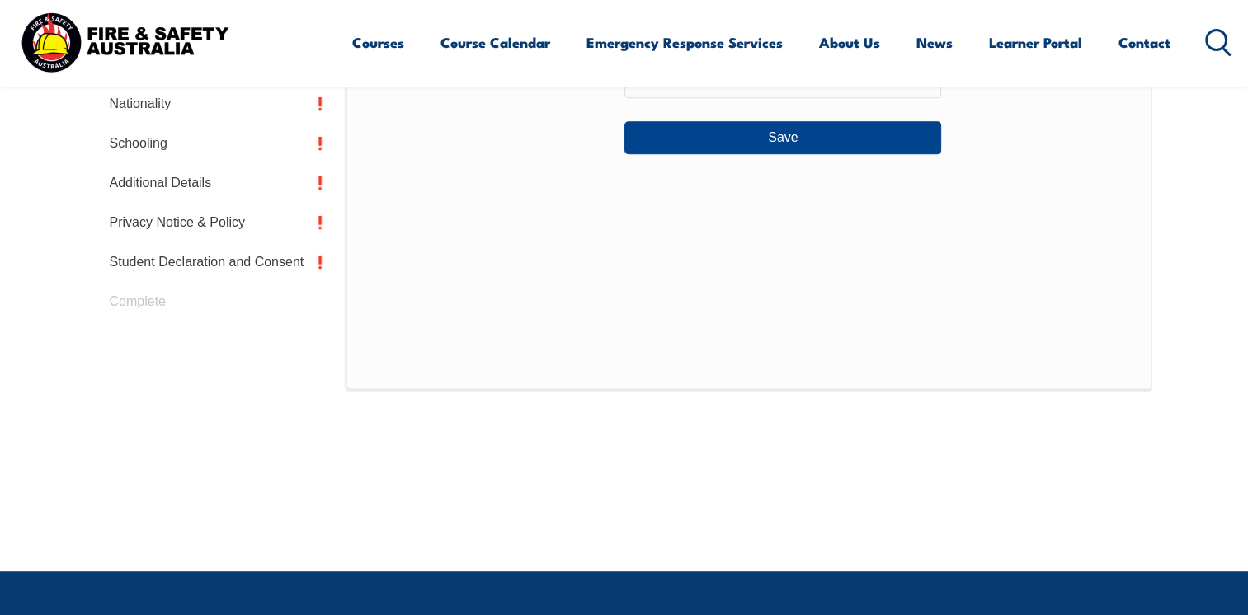
scroll to position [449, 0]
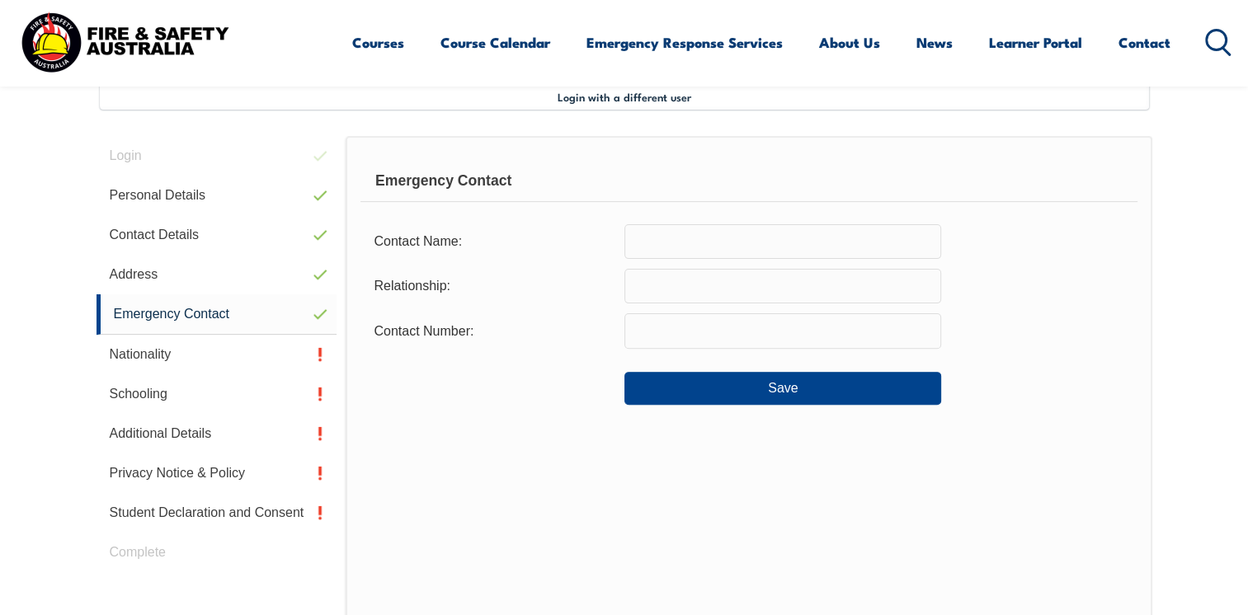
click at [693, 233] on input "text" at bounding box center [783, 241] width 317 height 35
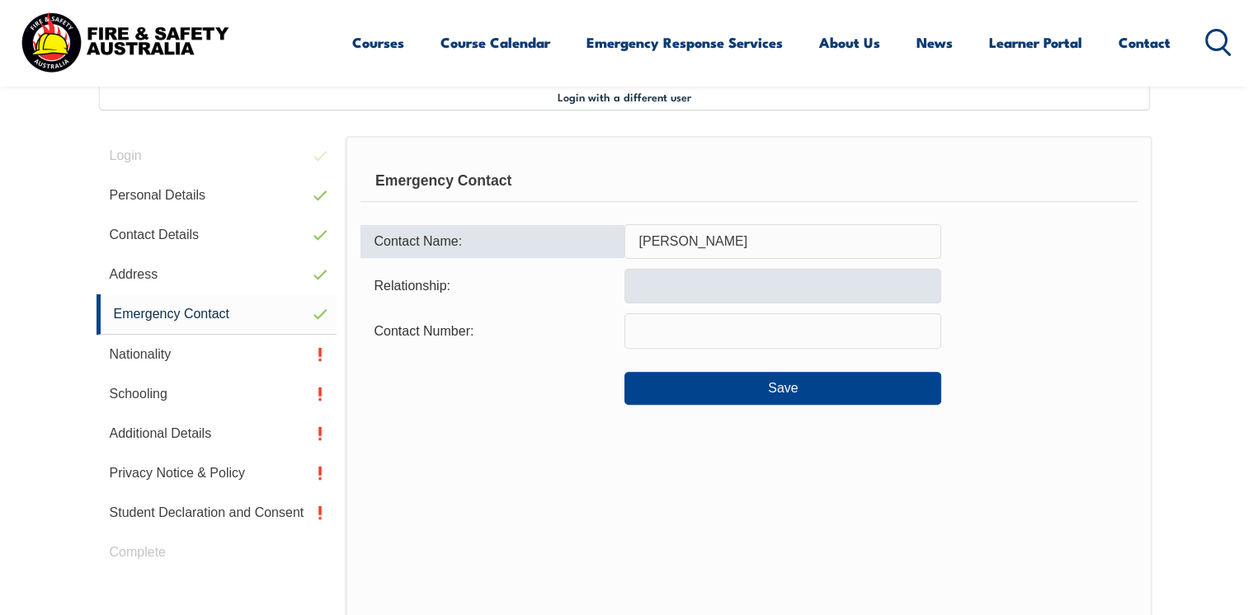
type input "Madison Zwarts"
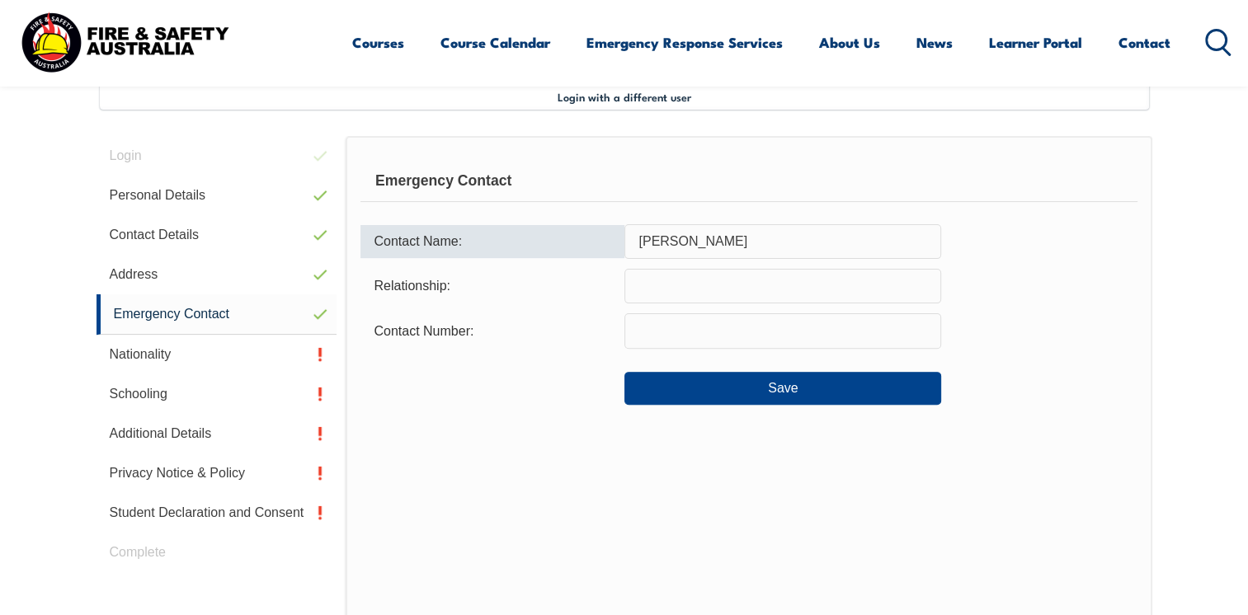
click at [763, 272] on input "text" at bounding box center [783, 286] width 317 height 35
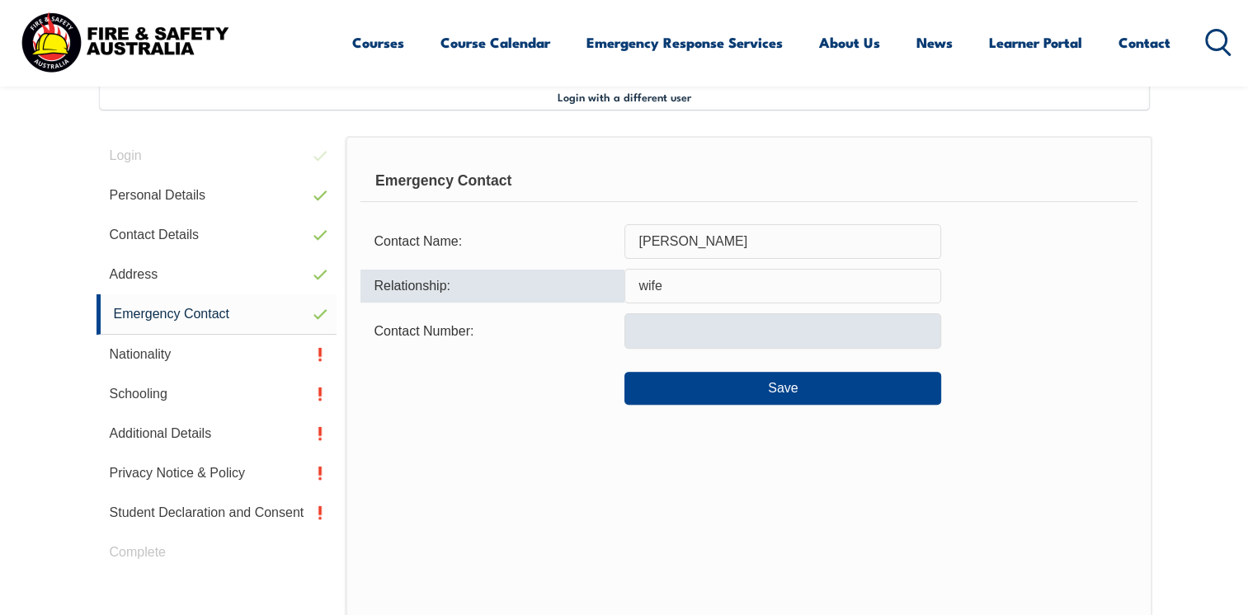
type input "wife"
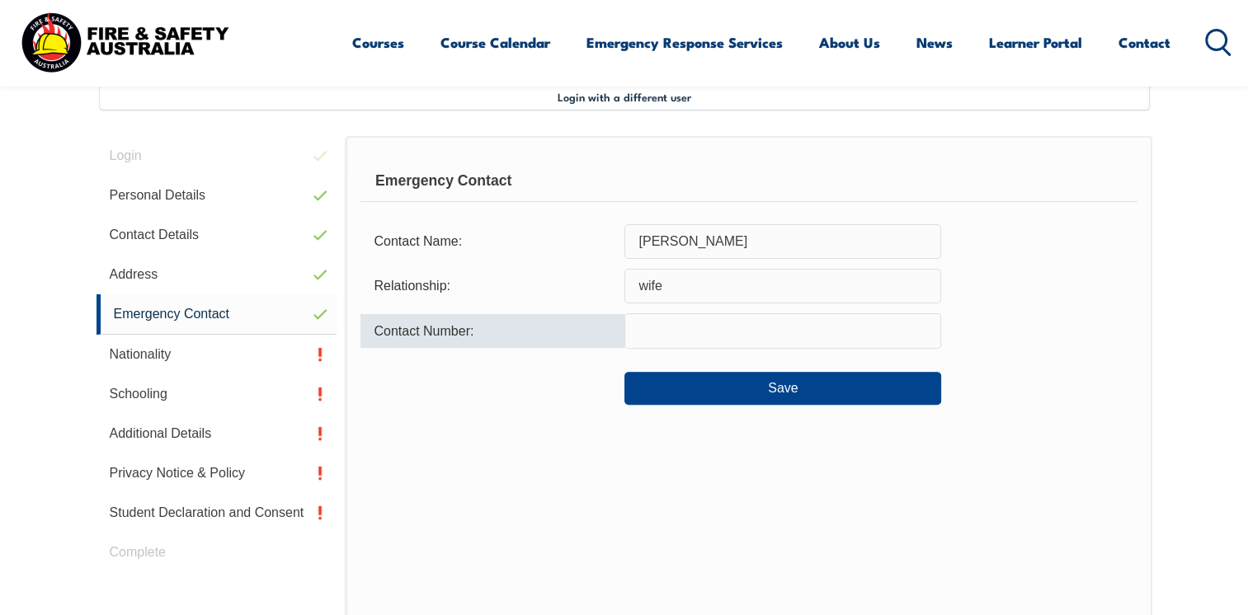
click at [695, 338] on input "text" at bounding box center [783, 331] width 317 height 35
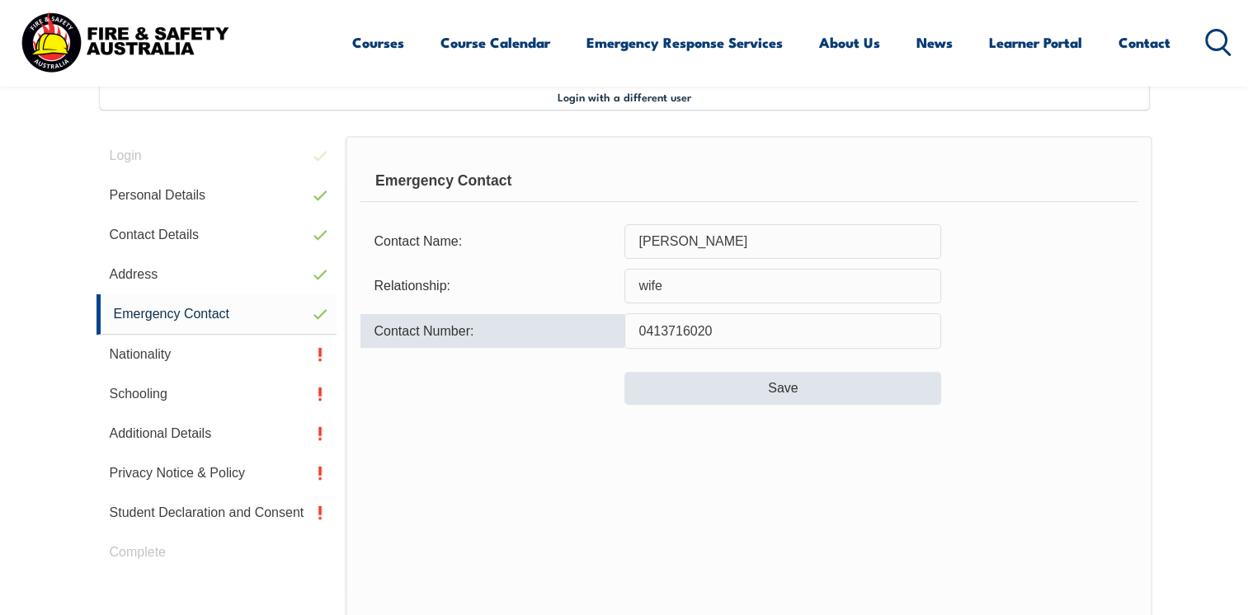
type input "0413716020"
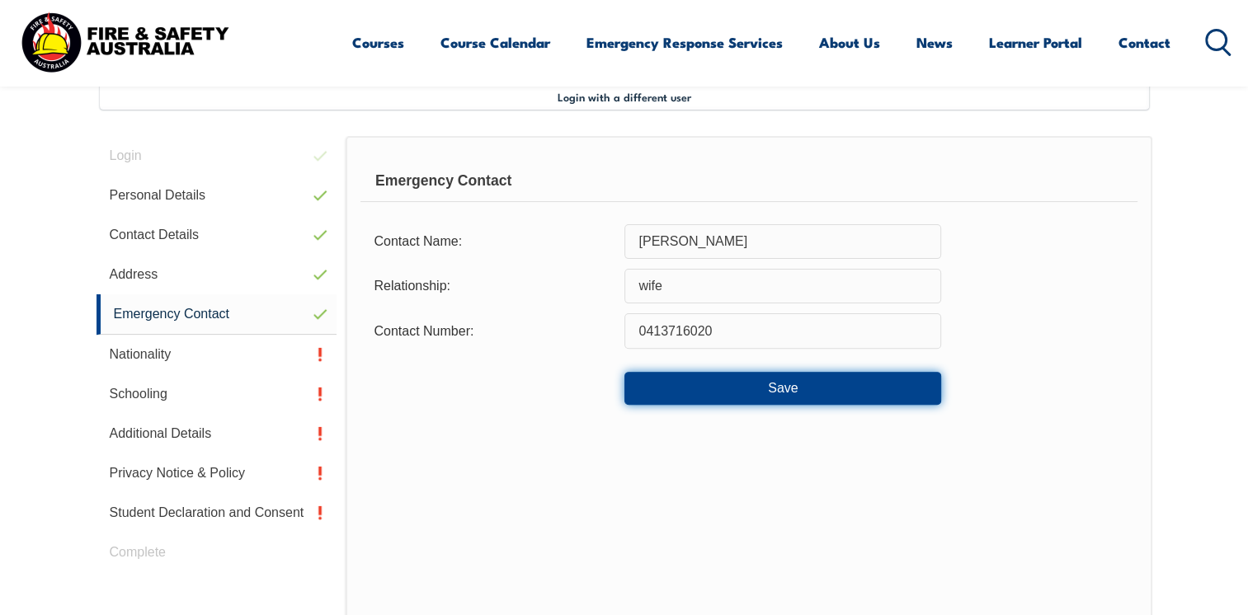
click at [733, 391] on button "Save" at bounding box center [783, 388] width 317 height 33
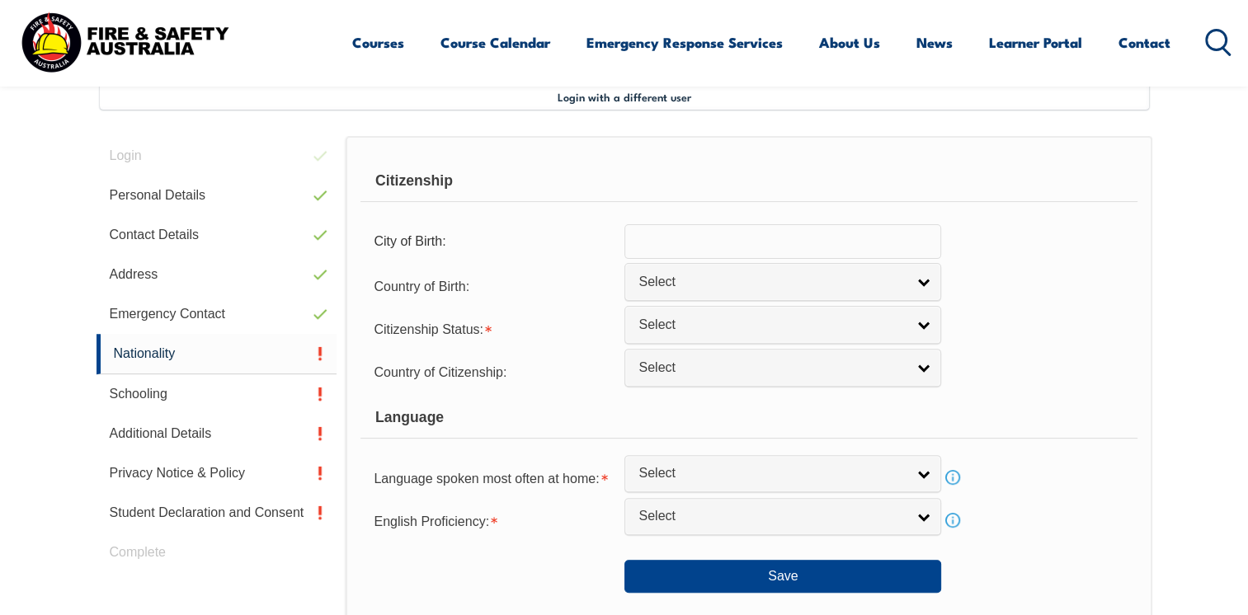
click at [691, 243] on input "text" at bounding box center [783, 241] width 317 height 35
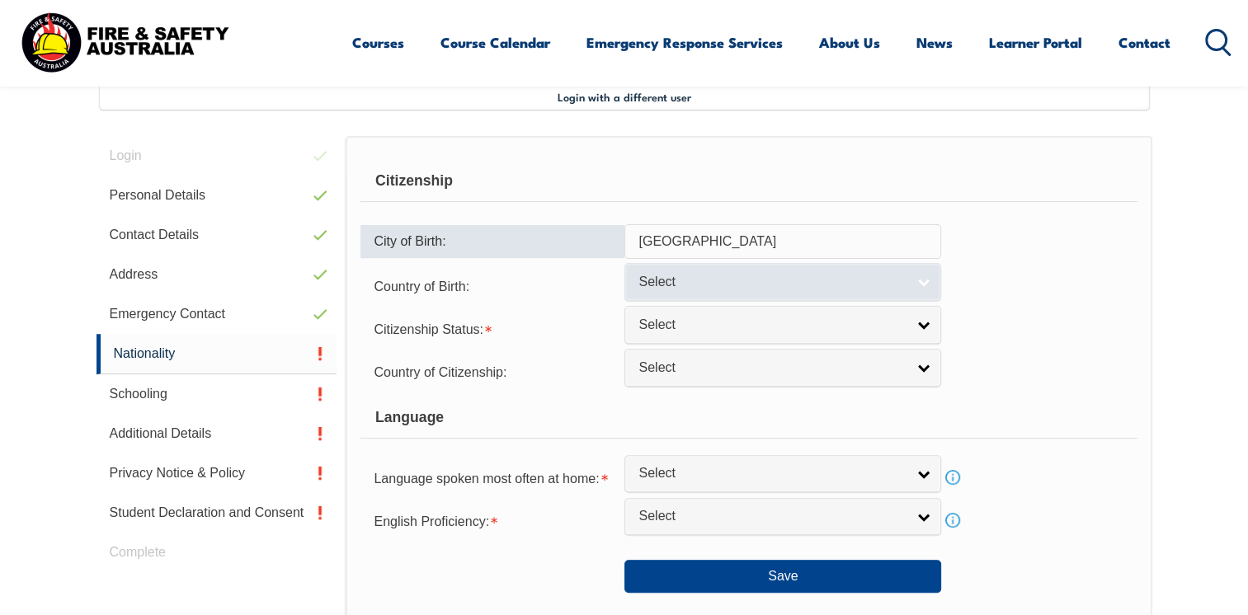
type input "Adelaide"
click at [681, 279] on span "Select" at bounding box center [772, 282] width 267 height 17
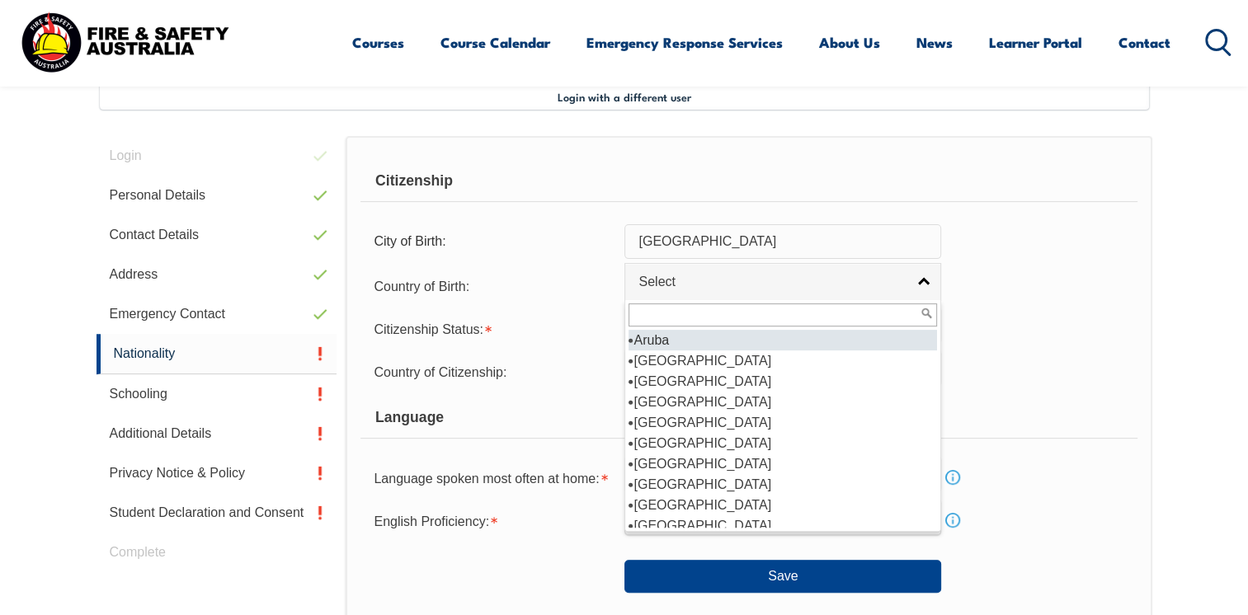
scroll to position [165, 0]
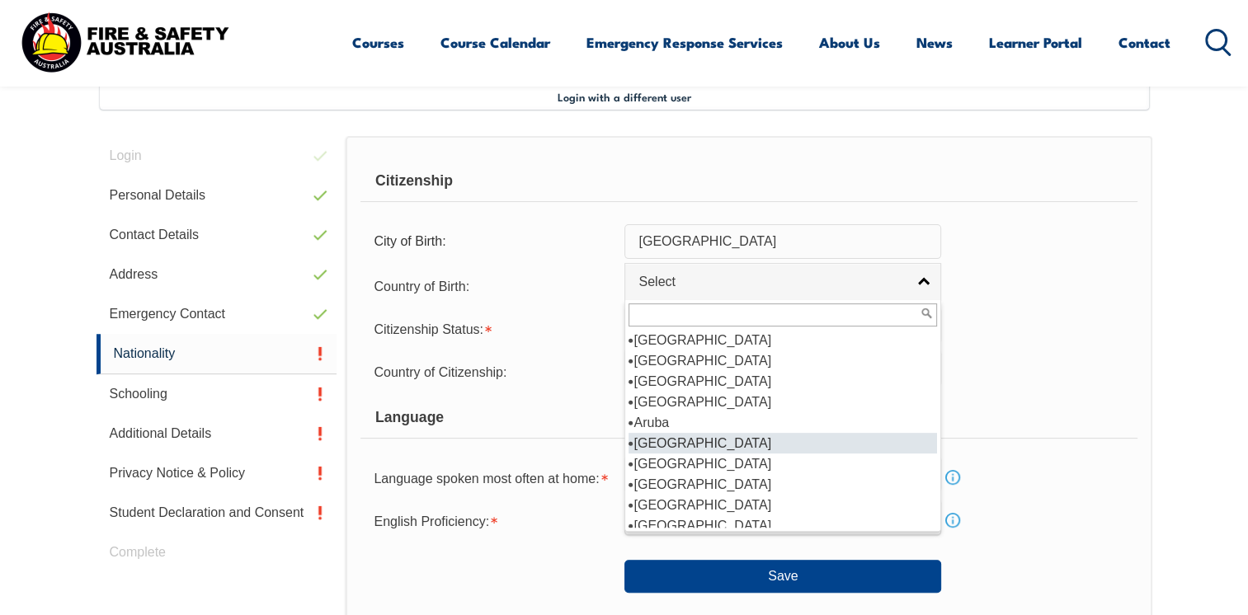
click at [677, 444] on li "Australia" at bounding box center [783, 443] width 309 height 21
select select "1101"
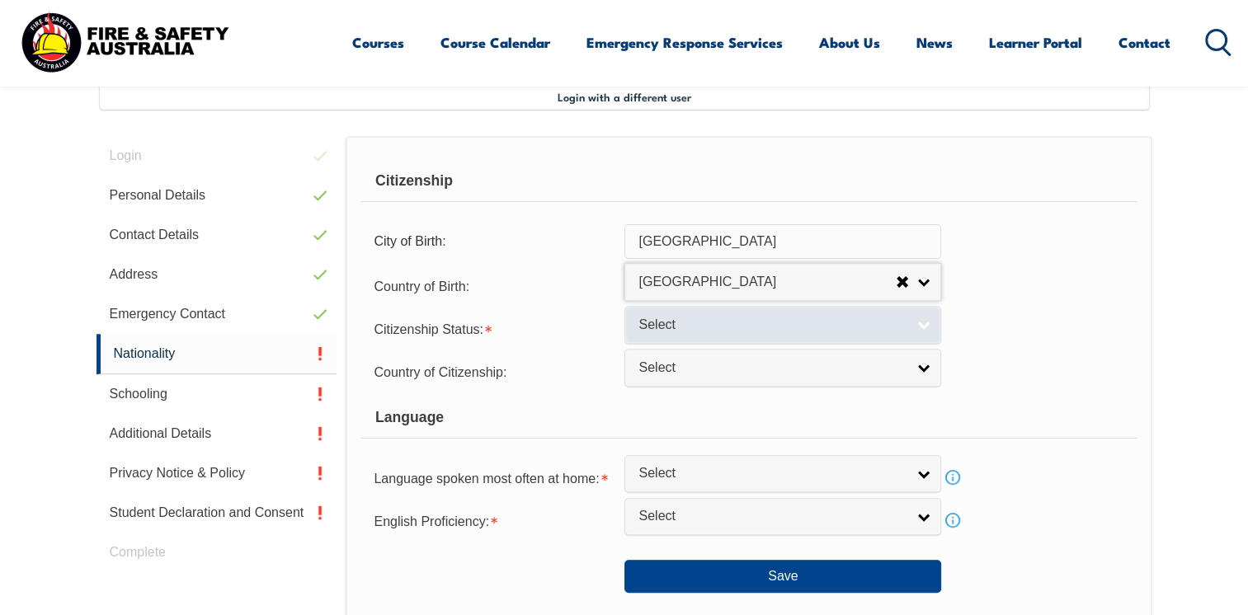
click at [700, 328] on span "Select" at bounding box center [772, 325] width 267 height 17
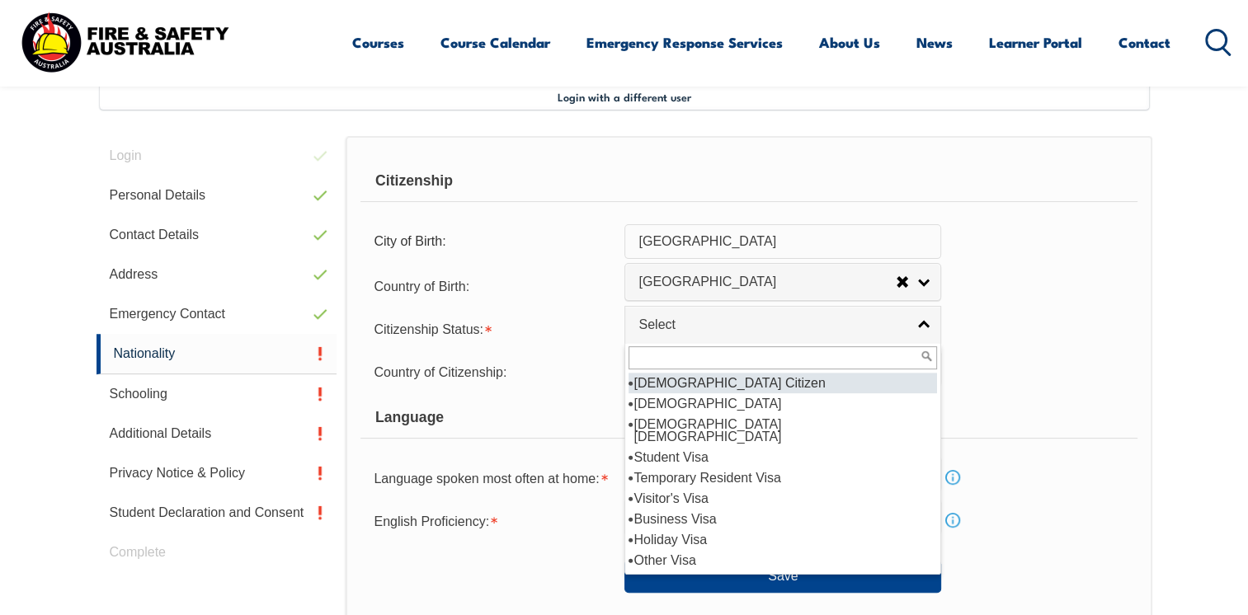
click at [703, 384] on li "Australian Citizen" at bounding box center [783, 383] width 309 height 21
select select "1"
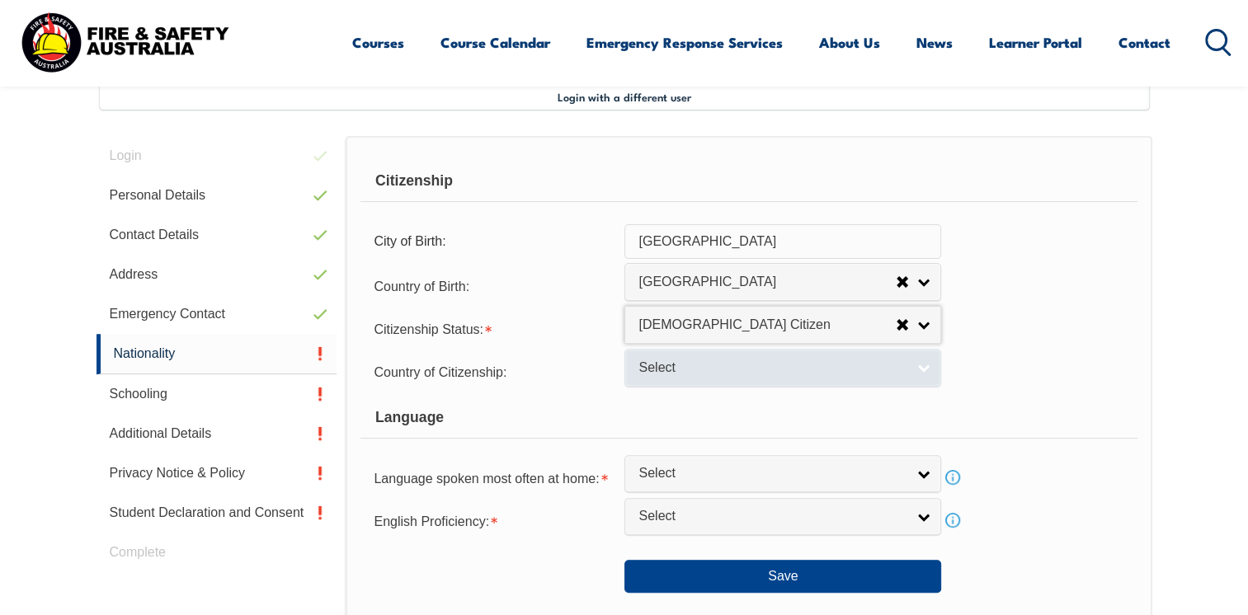
click at [710, 375] on span "Select" at bounding box center [772, 368] width 267 height 17
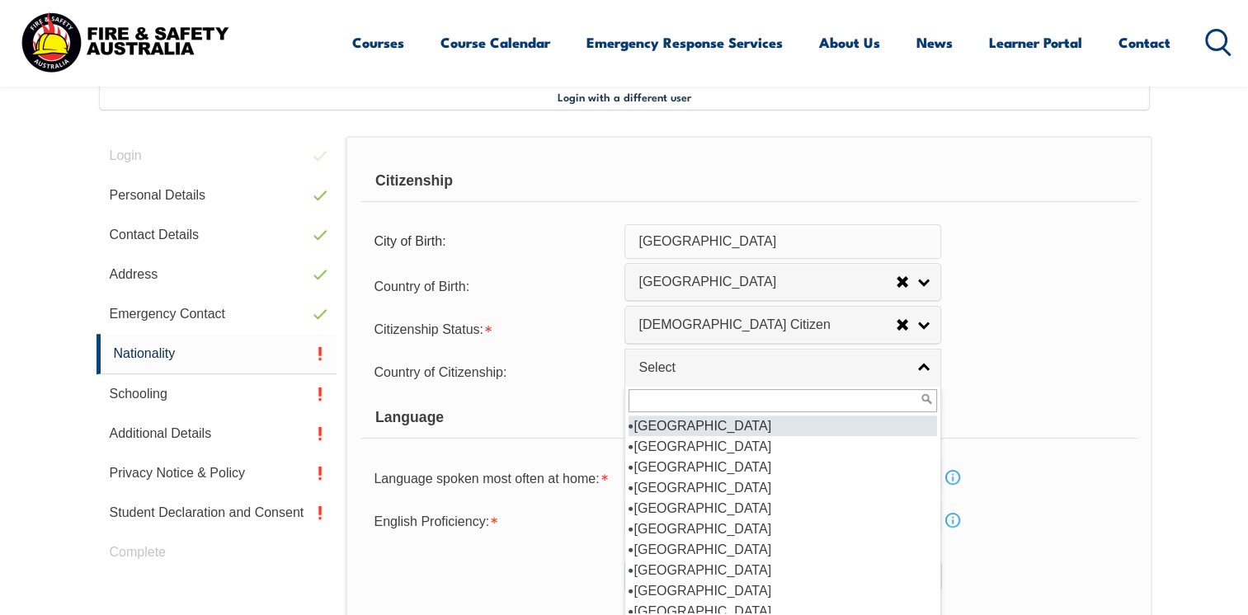
scroll to position [248, 0]
click at [686, 442] on li "Australia" at bounding box center [783, 446] width 309 height 21
select select "1101"
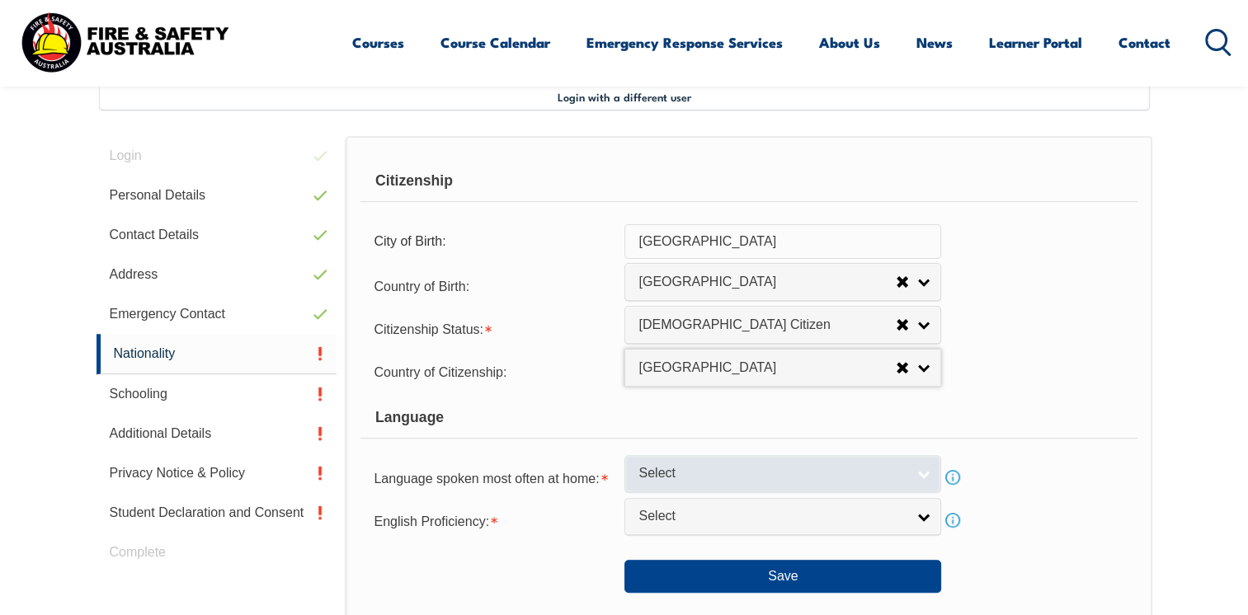
click at [726, 465] on span "Select" at bounding box center [772, 473] width 267 height 17
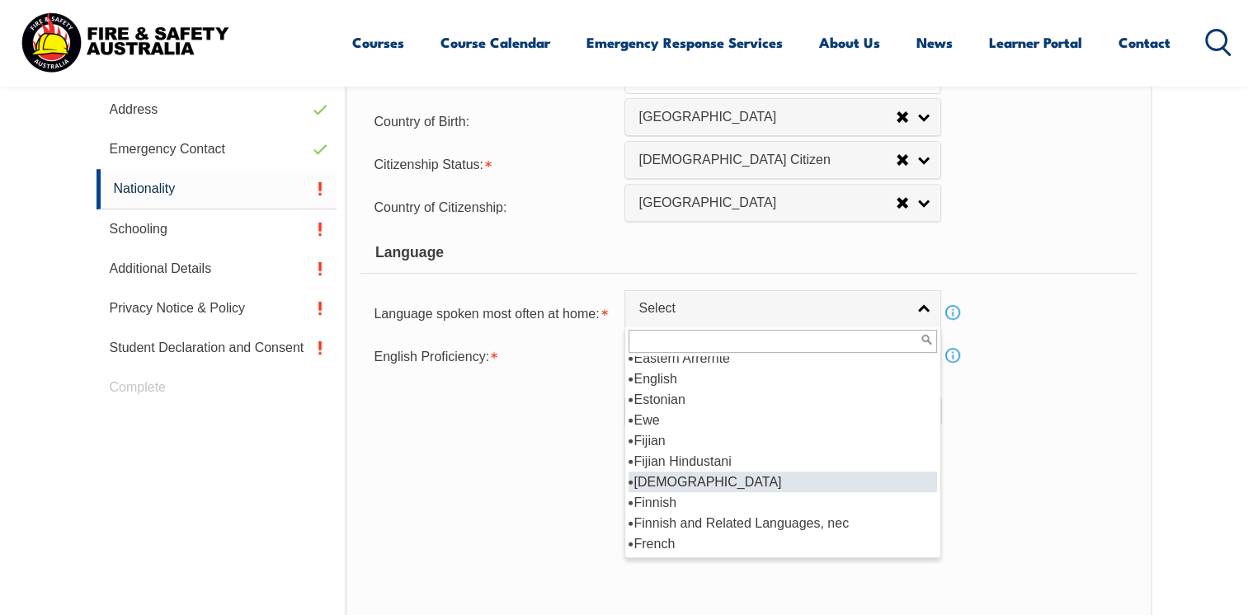
scroll to position [1980, 0]
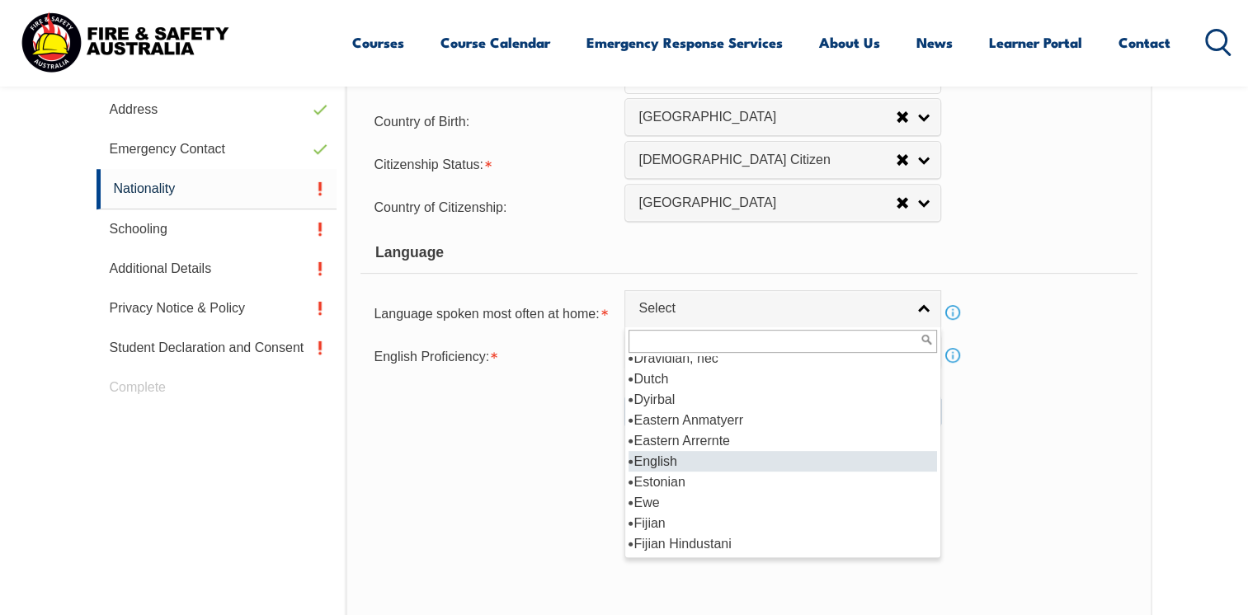
click at [669, 460] on li "English" at bounding box center [783, 461] width 309 height 21
select select "1201"
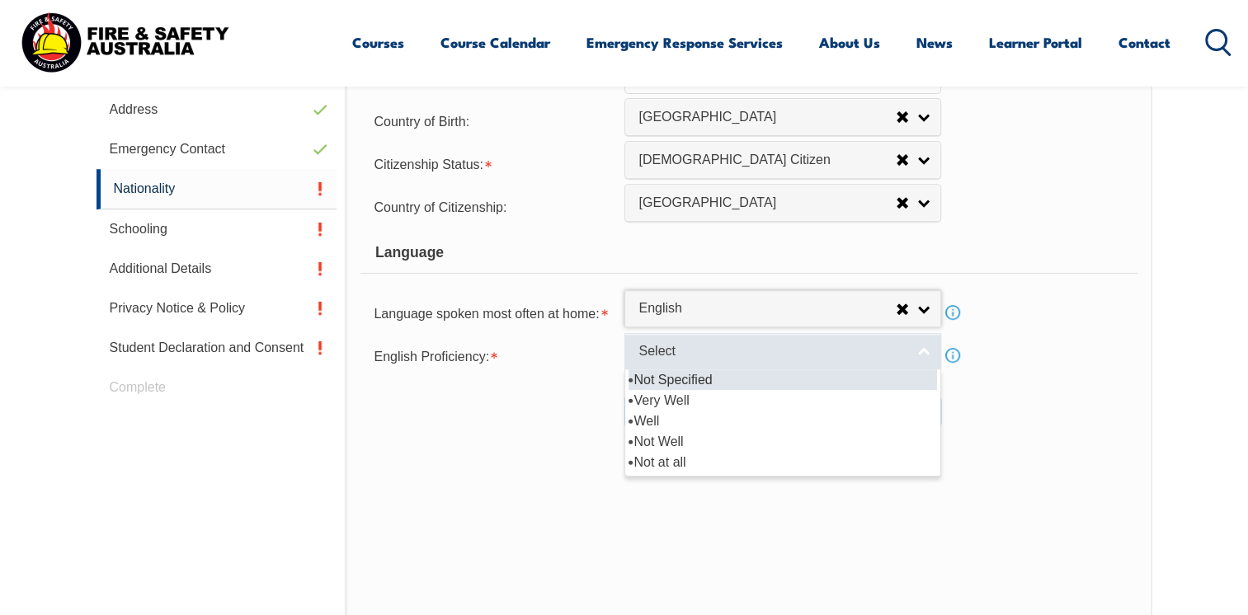
click at [670, 358] on span "Select" at bounding box center [772, 351] width 267 height 17
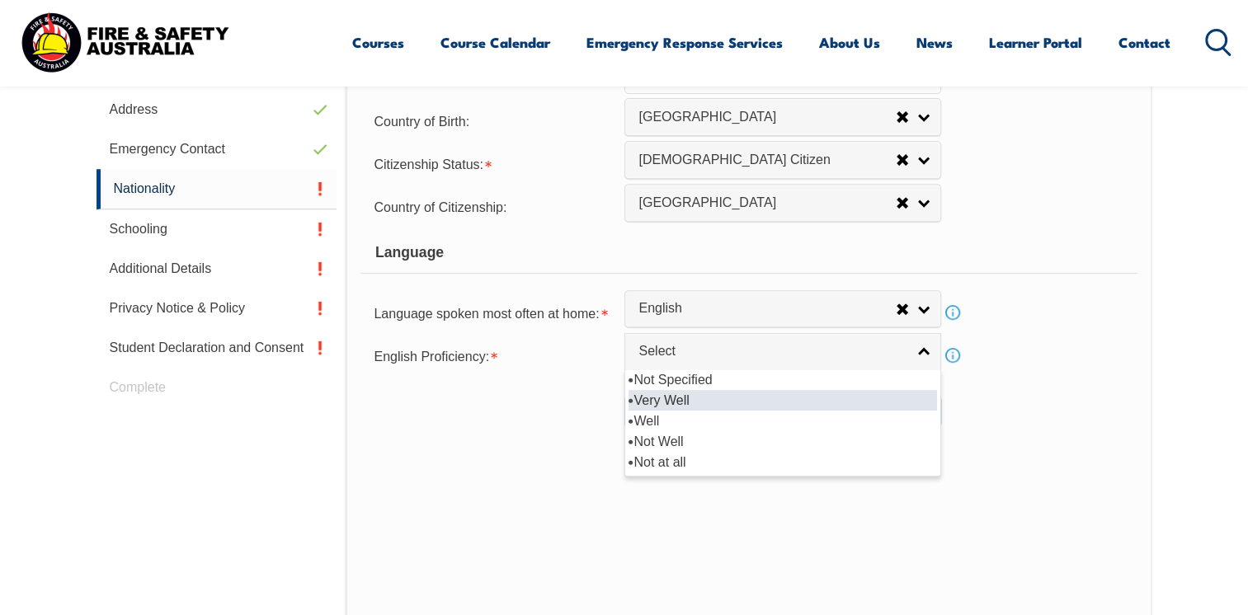
click at [714, 397] on li "Very Well" at bounding box center [783, 400] width 309 height 21
select select "1"
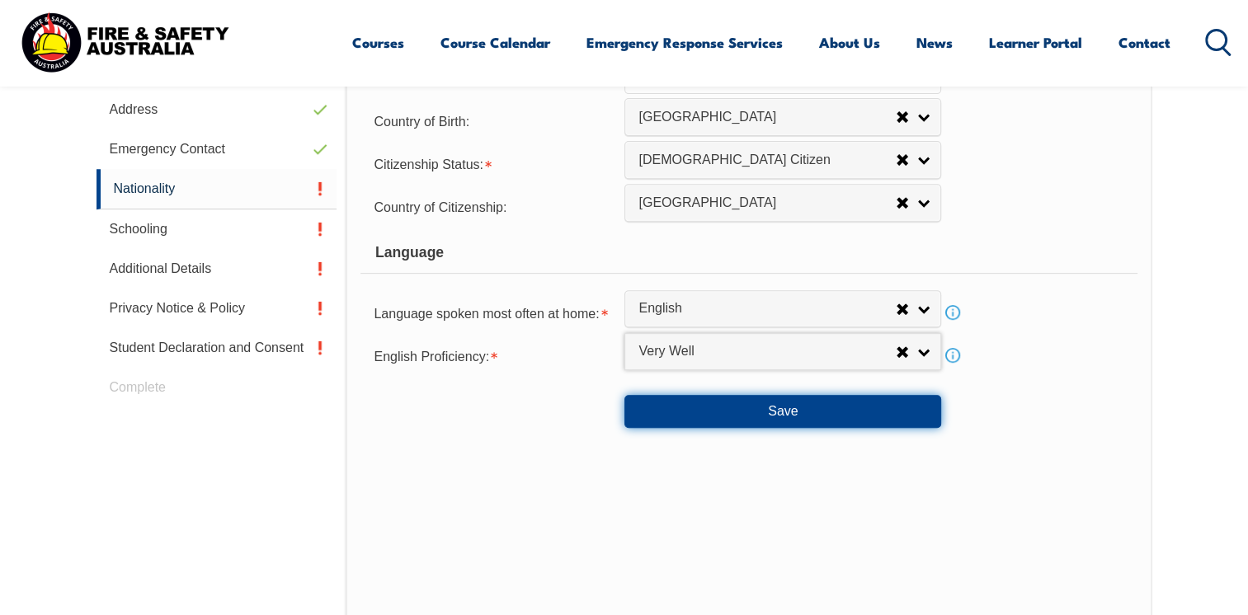
click at [725, 415] on button "Save" at bounding box center [783, 411] width 317 height 33
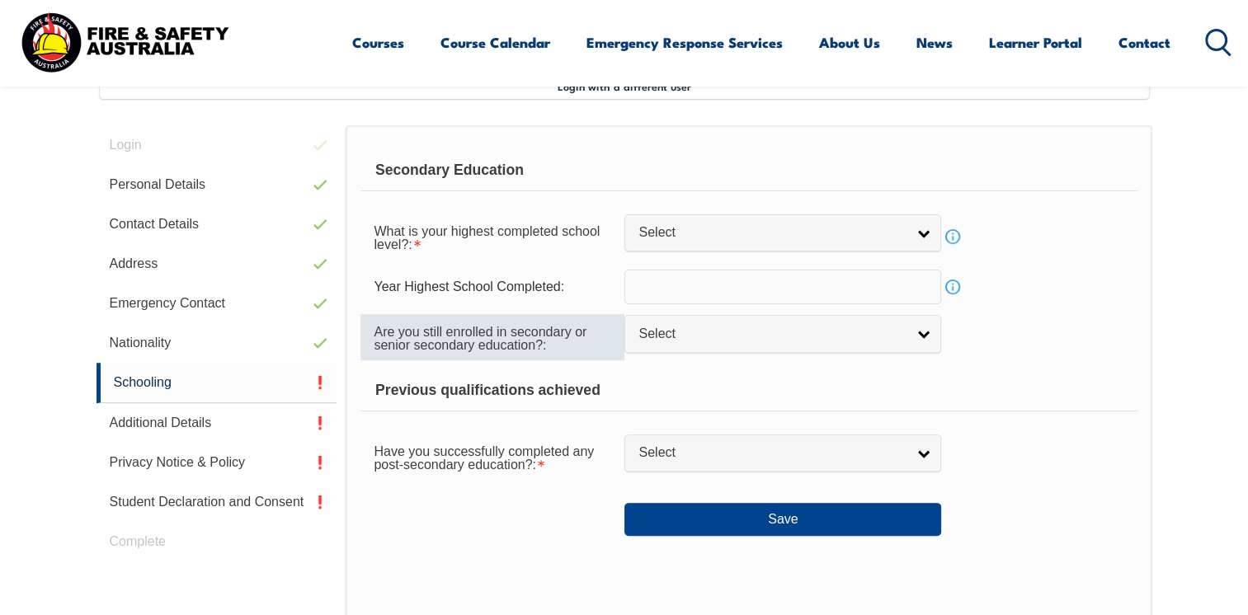
scroll to position [449, 0]
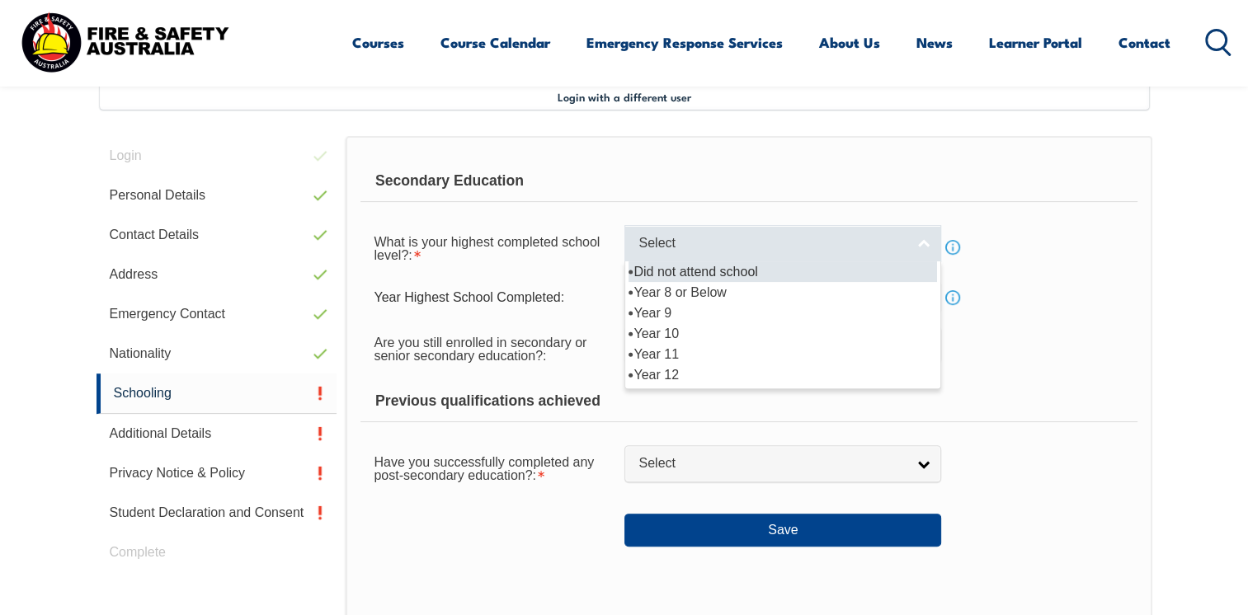
click at [780, 236] on span "Select" at bounding box center [772, 243] width 267 height 17
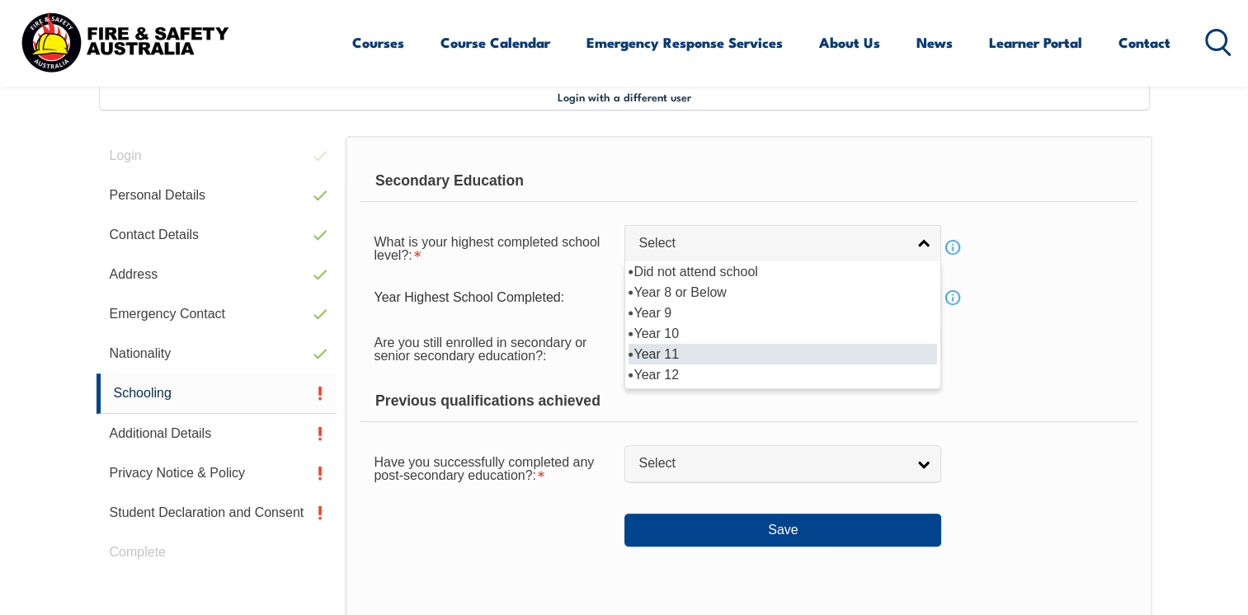
click at [670, 347] on li "Year 11" at bounding box center [783, 354] width 309 height 21
select select "11"
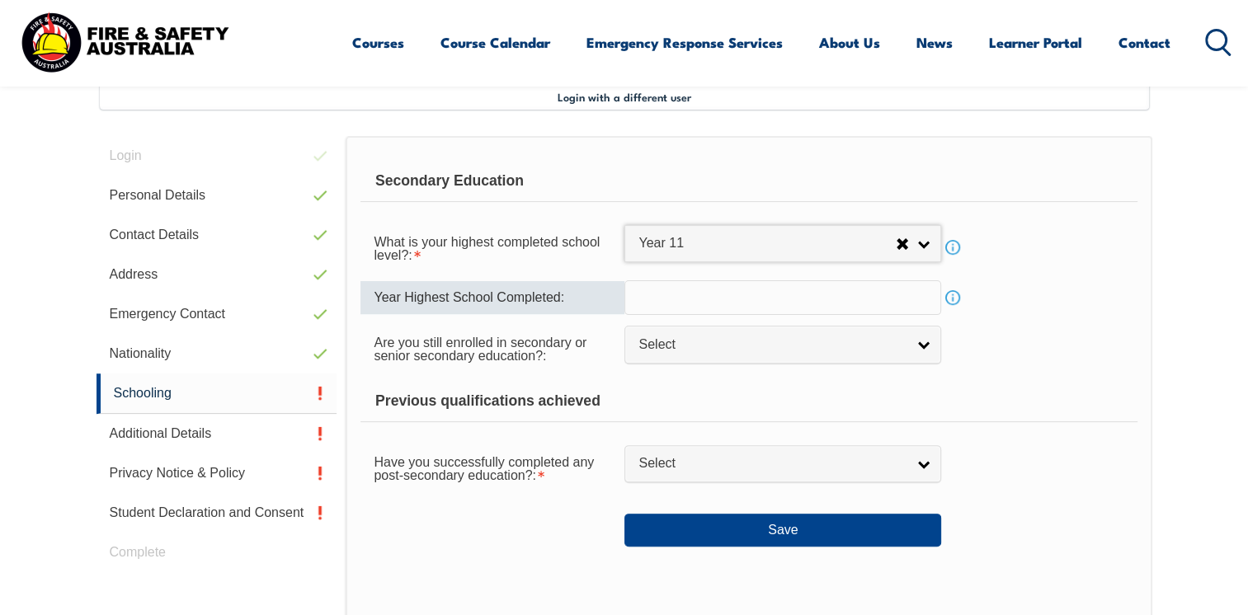
click at [673, 301] on input "text" at bounding box center [783, 298] width 317 height 35
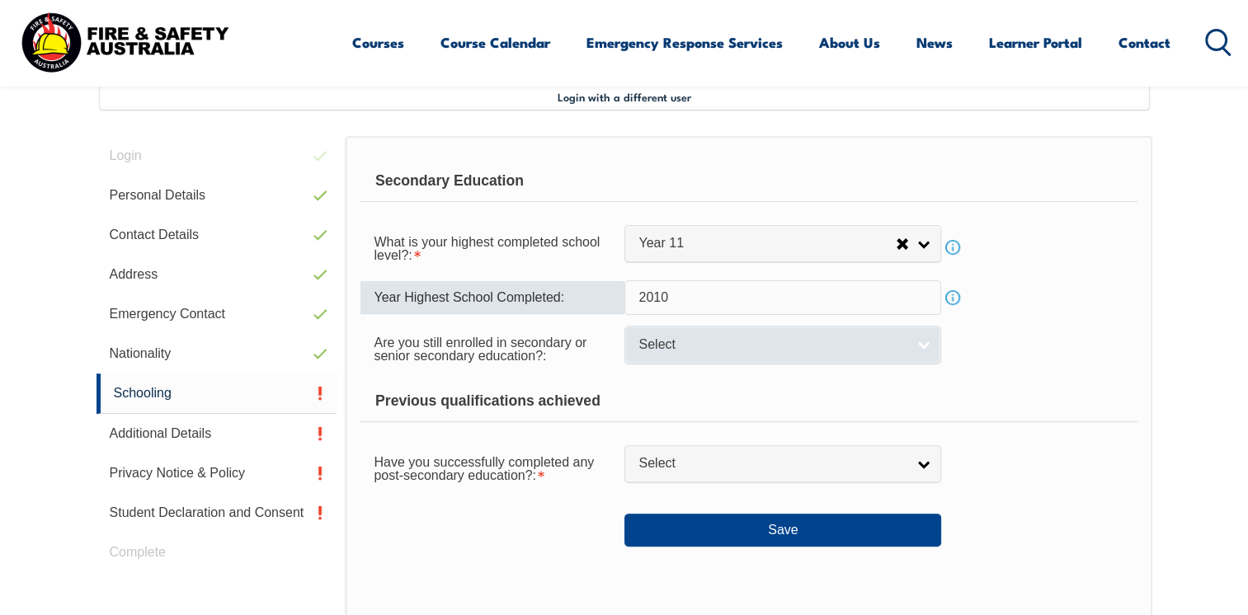
type input "2010"
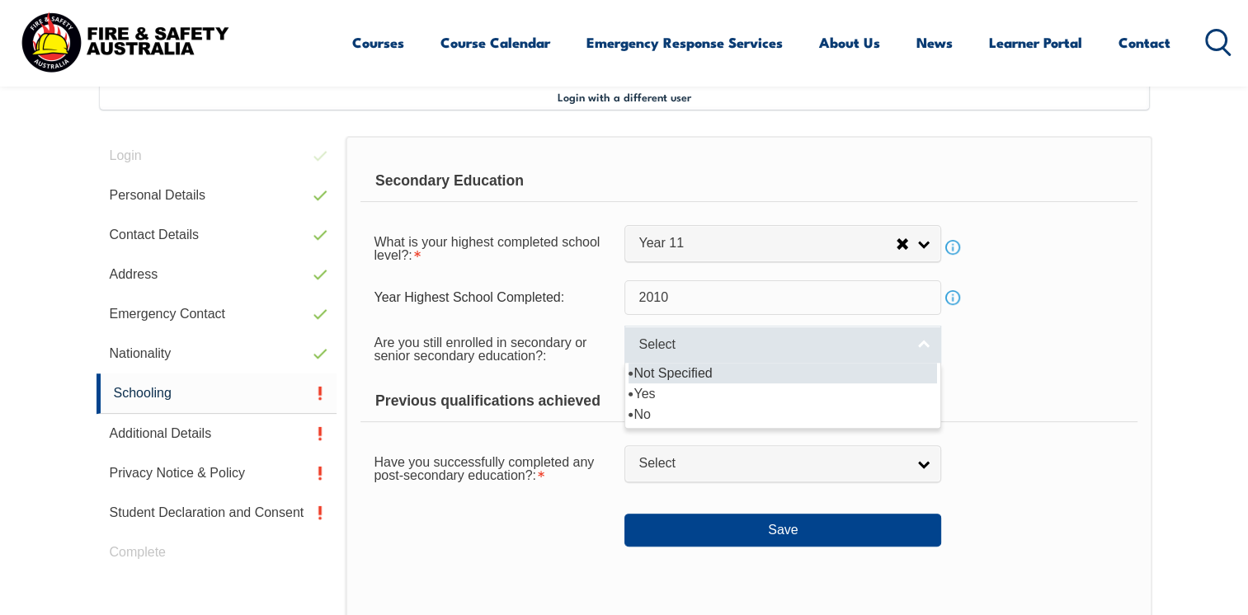
click at [740, 351] on span "Select" at bounding box center [772, 345] width 267 height 17
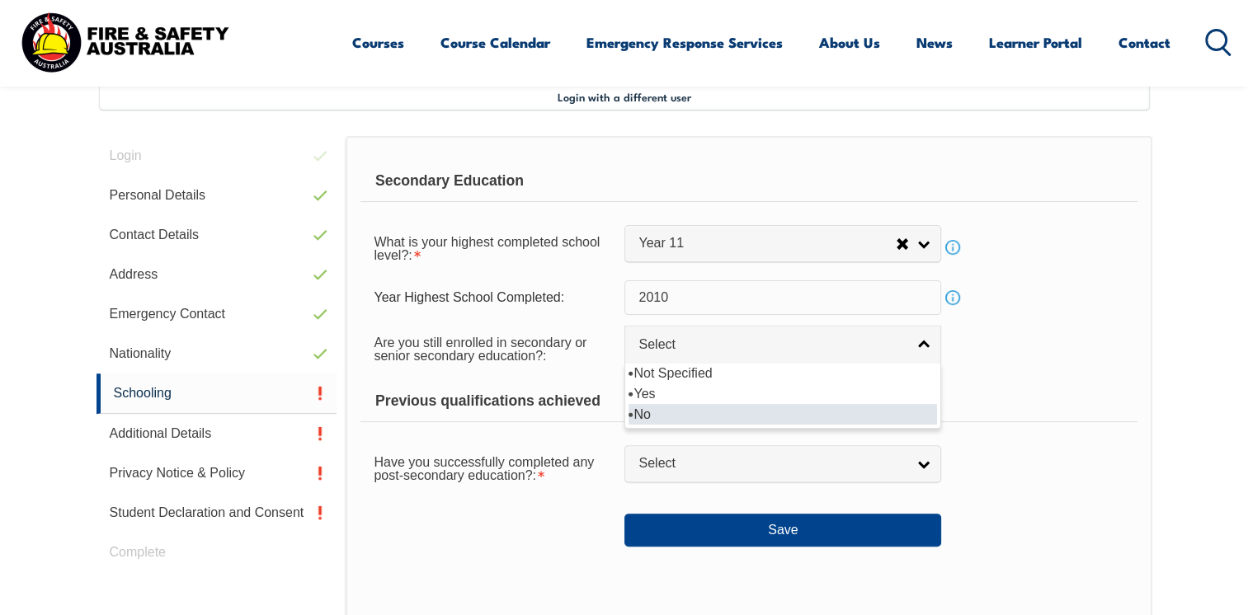
click at [686, 413] on li "No" at bounding box center [783, 414] width 309 height 21
select select "false"
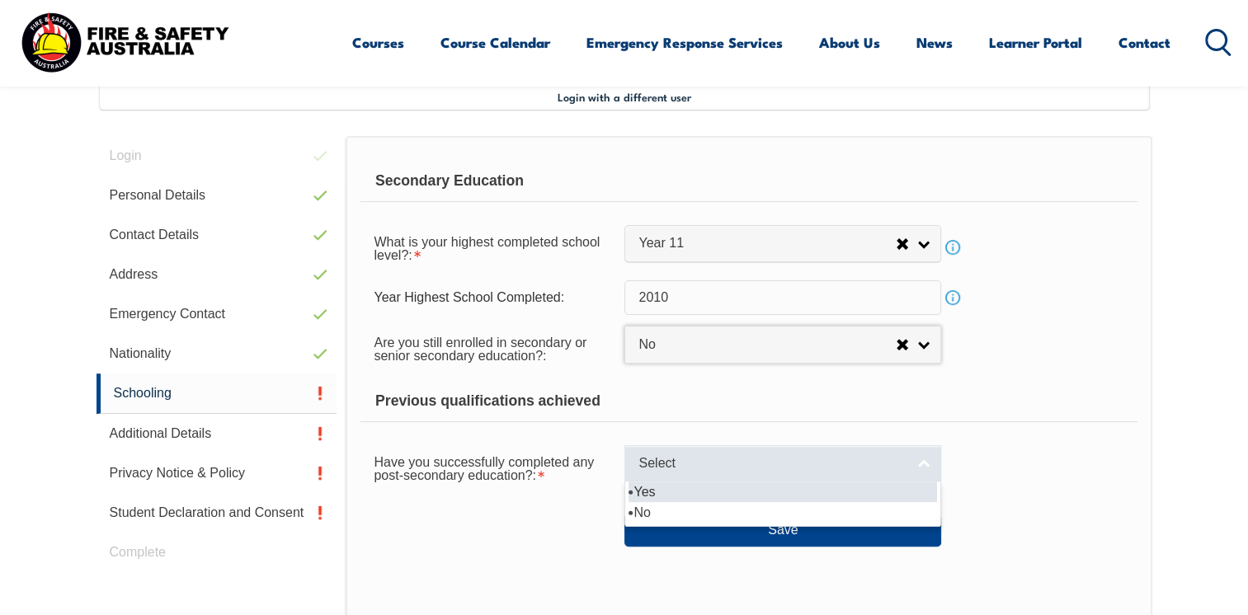
click at [686, 464] on span "Select" at bounding box center [772, 463] width 267 height 17
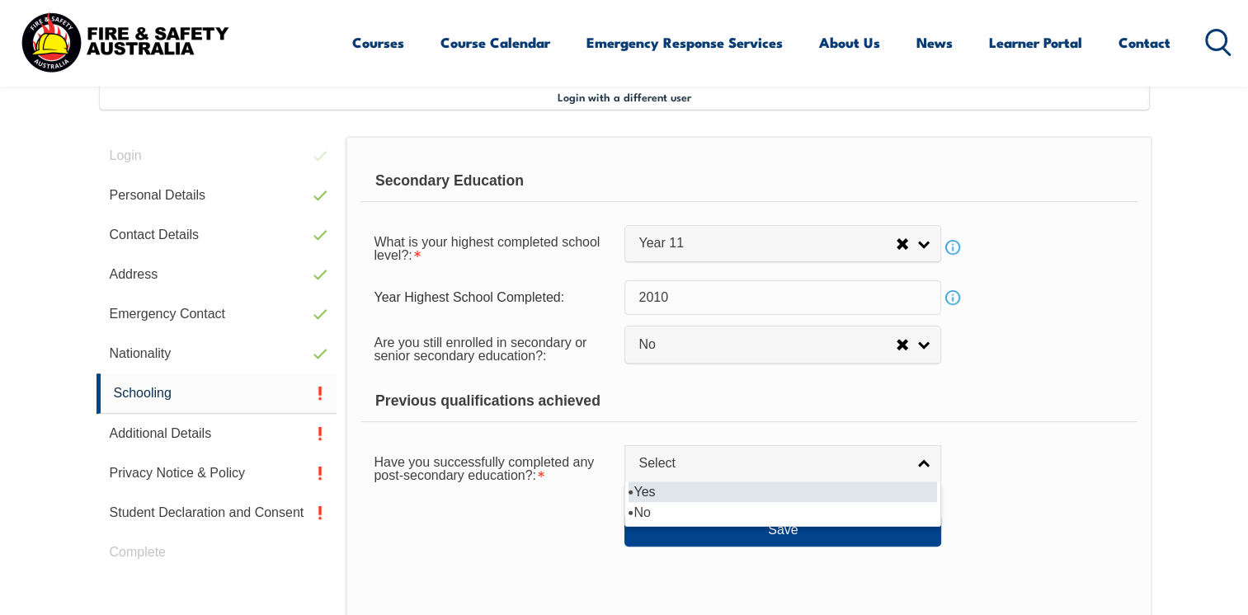
click at [677, 493] on li "Yes" at bounding box center [783, 492] width 309 height 21
select select "true"
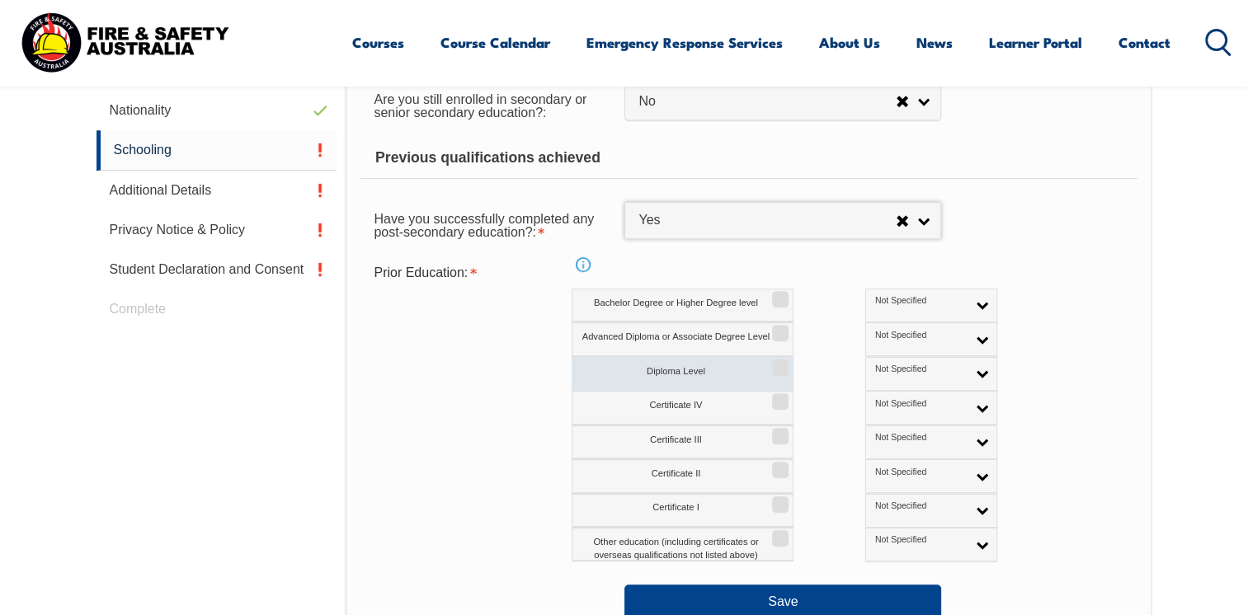
scroll to position [696, 0]
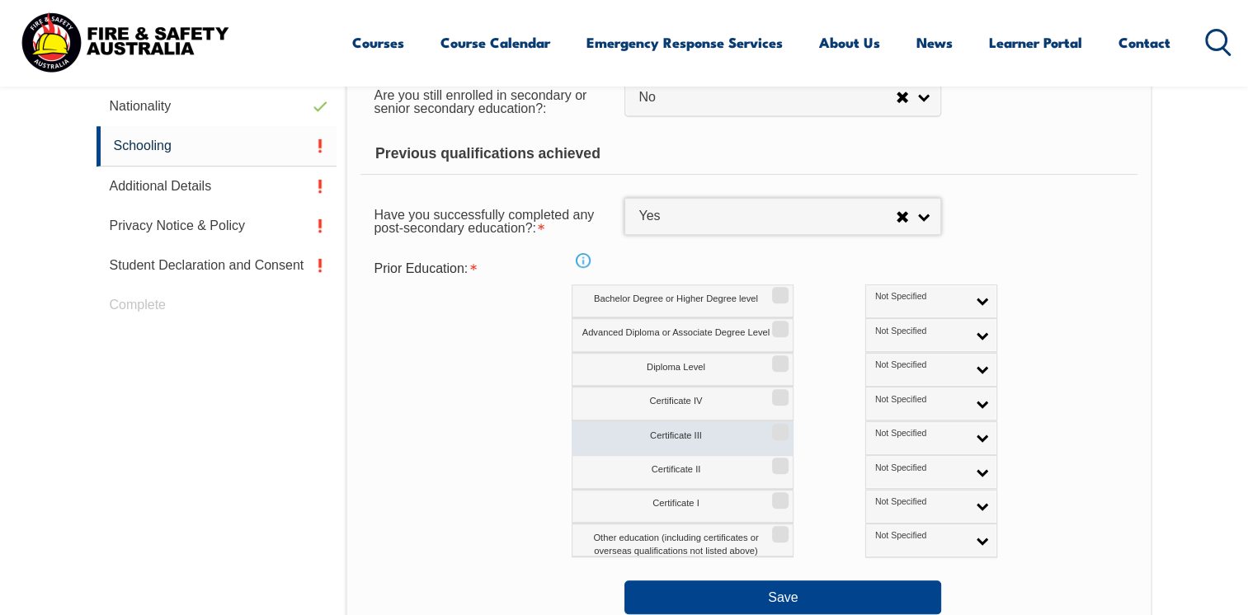
click at [719, 439] on label "Certificate III" at bounding box center [683, 439] width 222 height 34
click at [773, 427] on input "Certificate III" at bounding box center [778, 427] width 10 height 2
checkbox input "true"
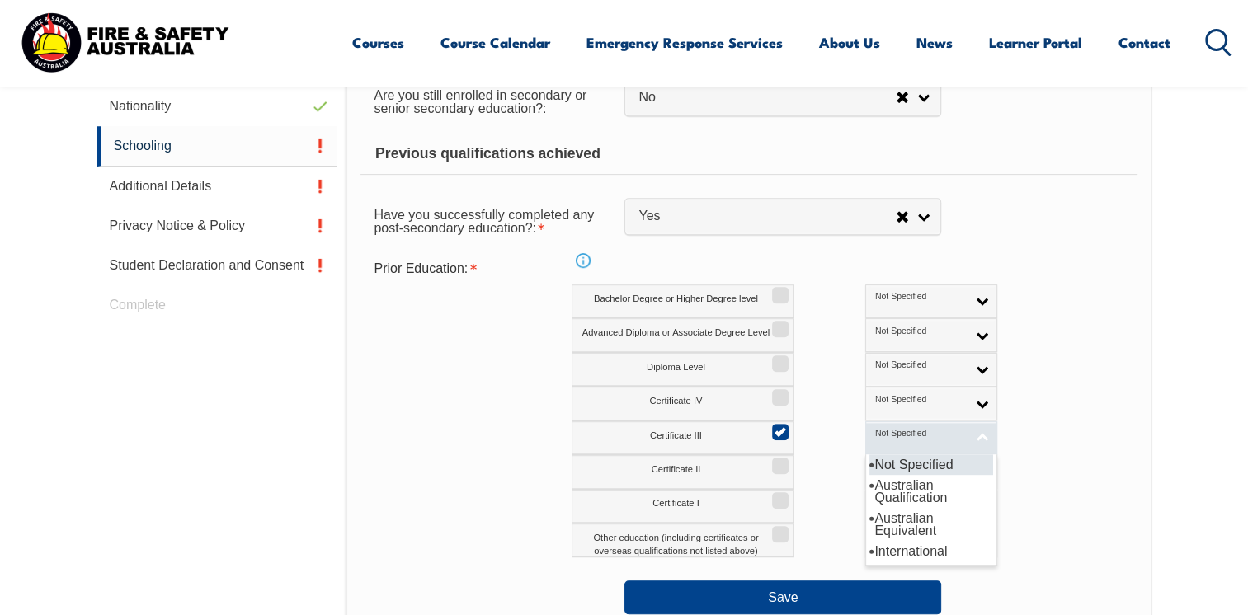
click at [887, 436] on span "Not Specified" at bounding box center [921, 434] width 92 height 12
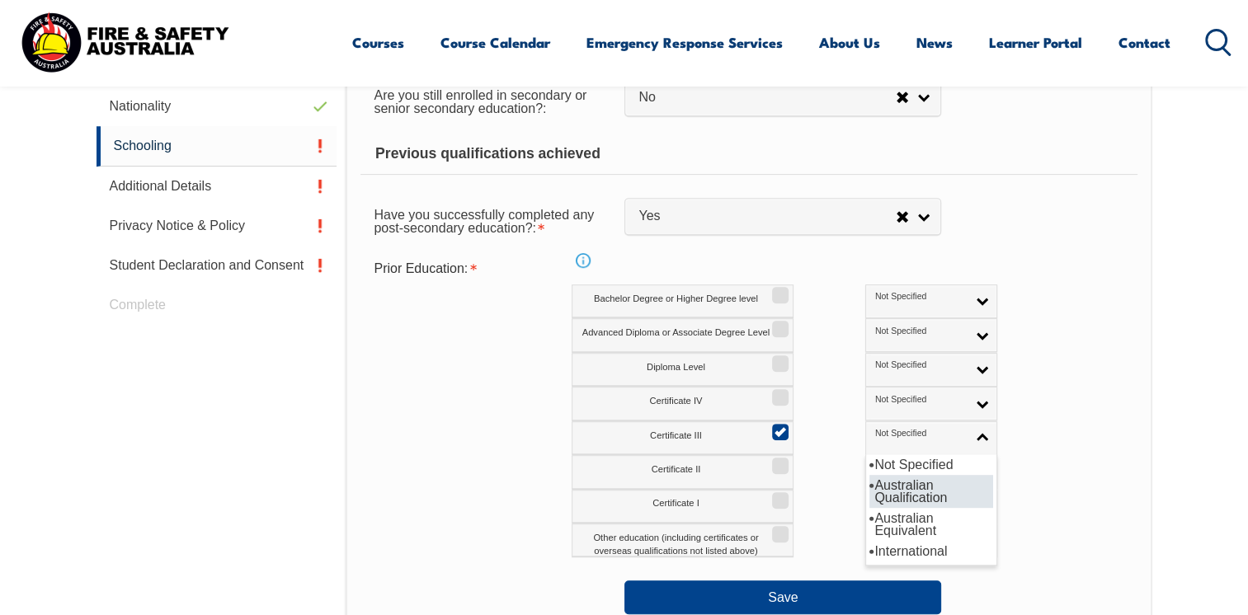
click at [878, 488] on li "Australian Qualification" at bounding box center [932, 491] width 124 height 33
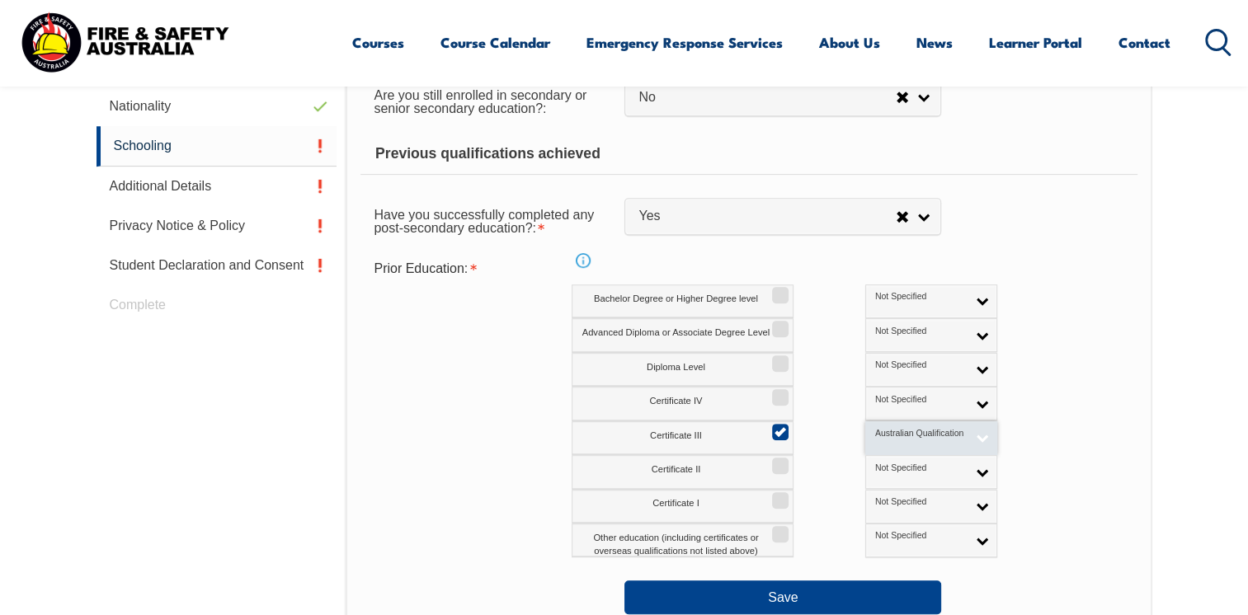
click at [876, 432] on span "Australian Qualification" at bounding box center [921, 434] width 92 height 12
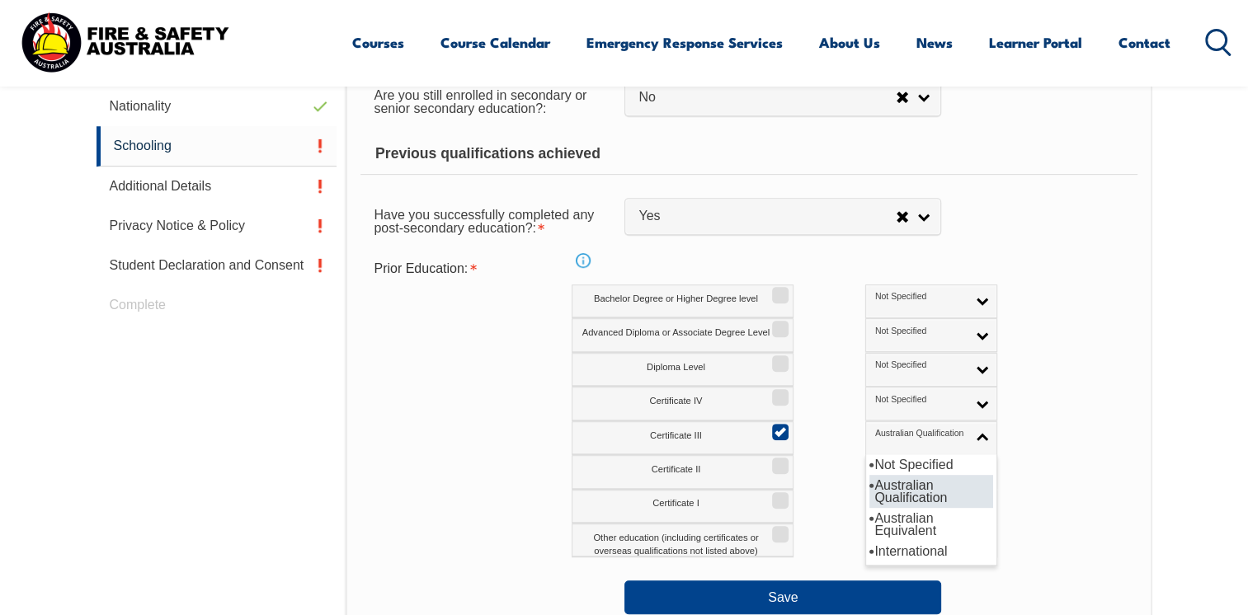
click at [870, 480] on li "Australian Qualification" at bounding box center [932, 491] width 124 height 33
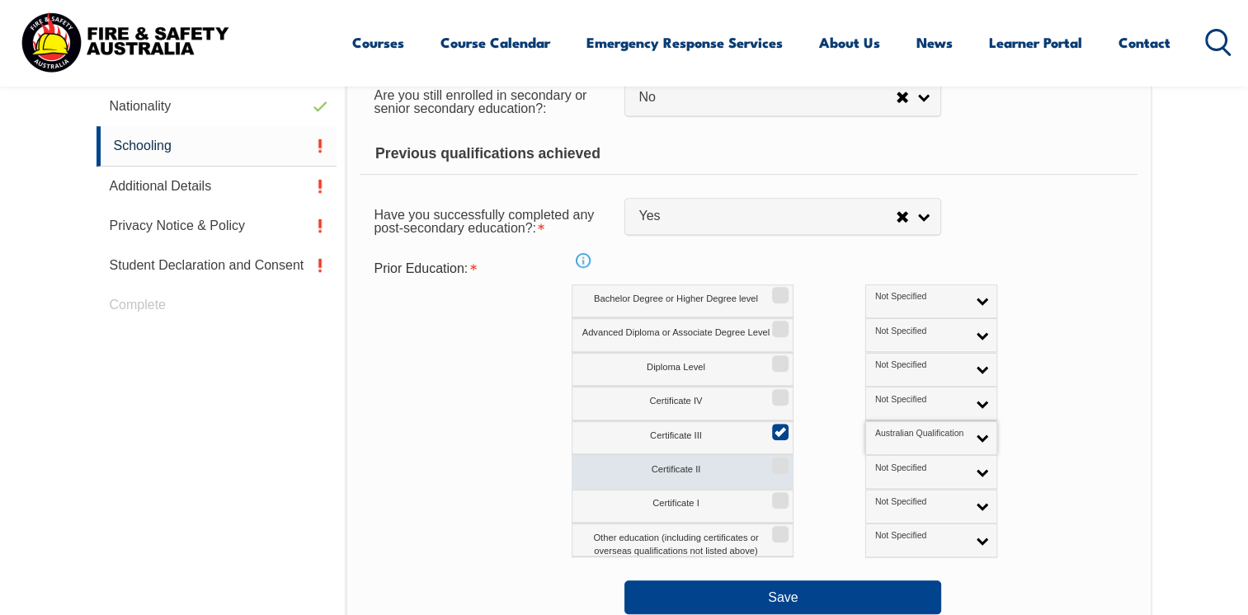
click at [780, 461] on input "Certificate II" at bounding box center [778, 461] width 10 height 2
checkbox input "true"
click at [875, 469] on span "Not Specified" at bounding box center [921, 469] width 92 height 12
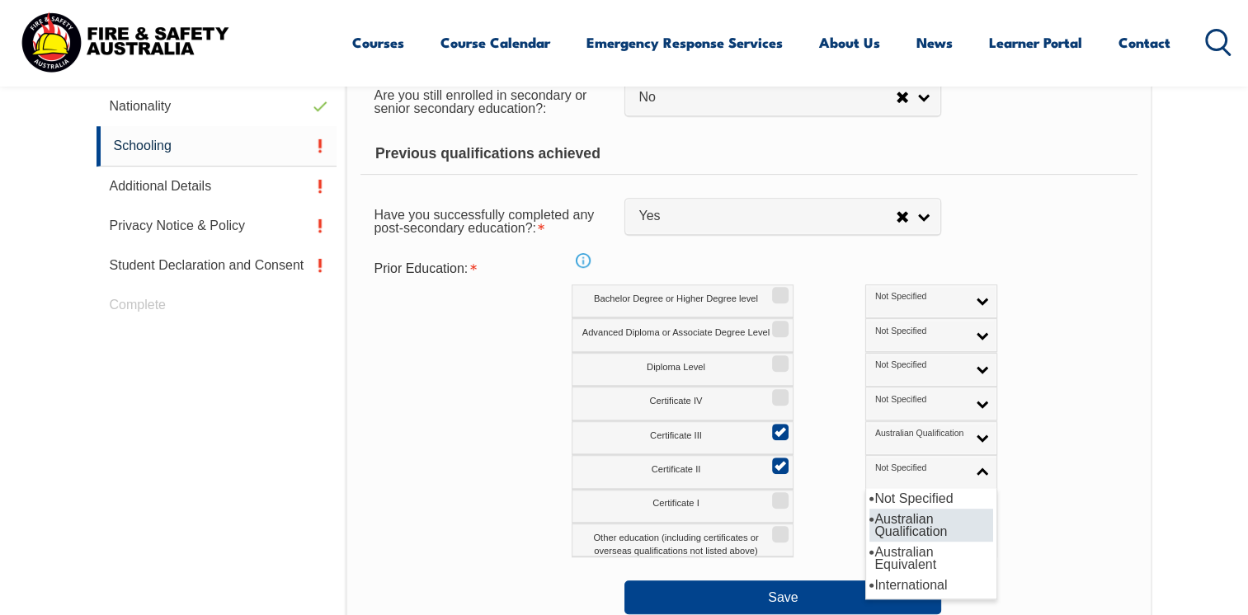
click at [870, 526] on li "Australian Qualification" at bounding box center [932, 525] width 124 height 33
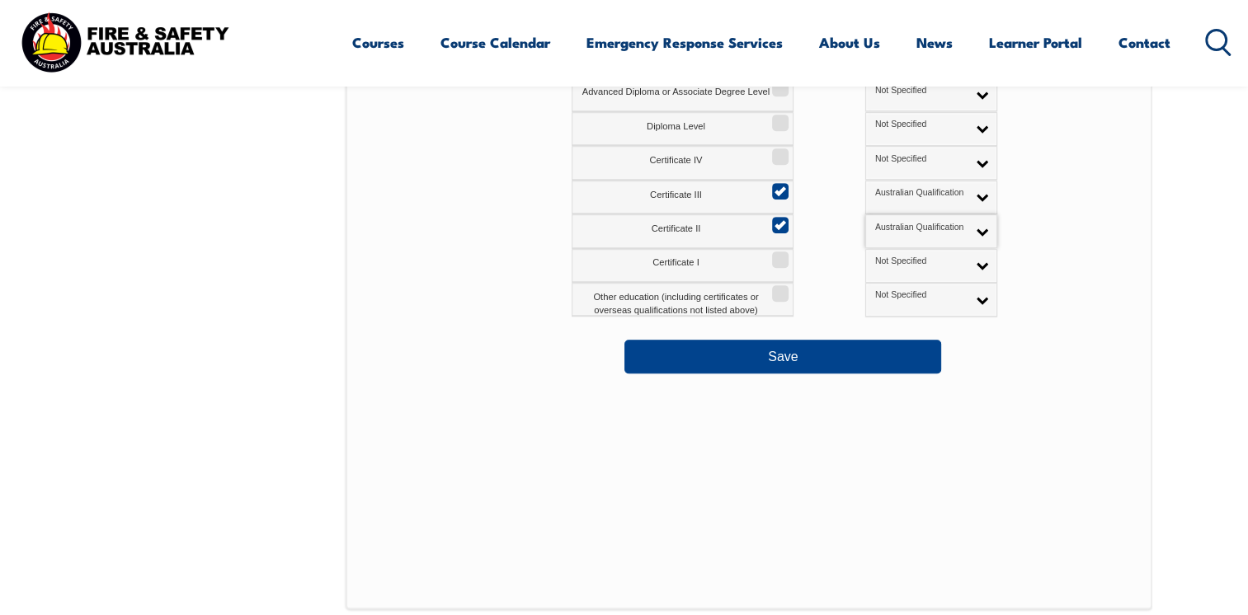
scroll to position [944, 0]
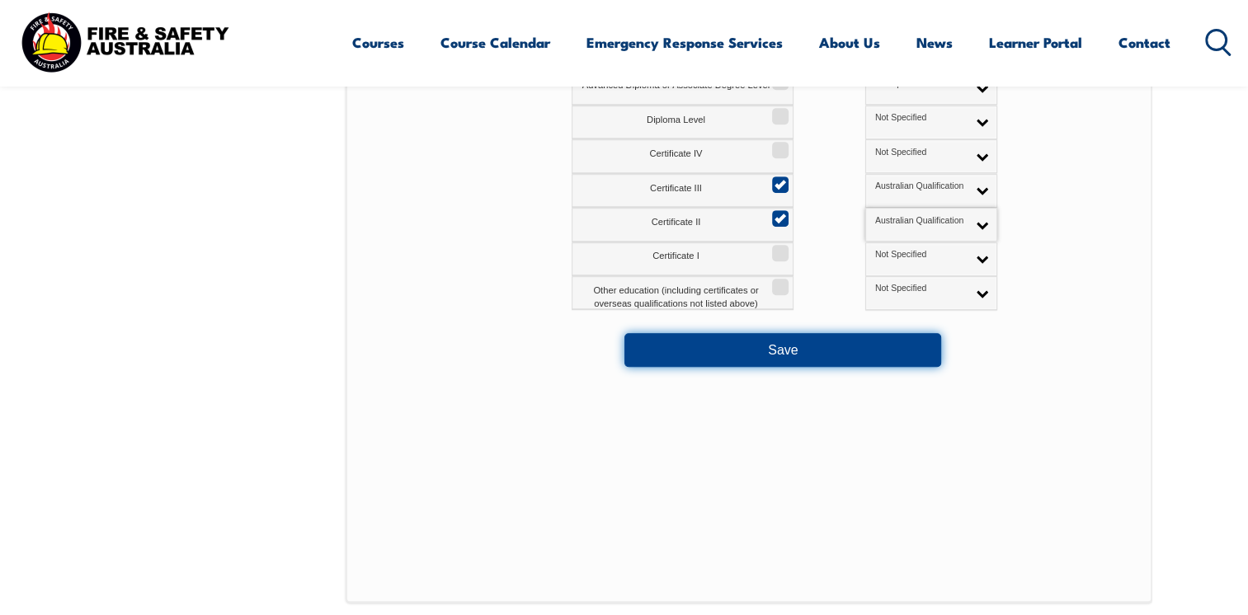
click at [787, 348] on button "Save" at bounding box center [783, 349] width 317 height 33
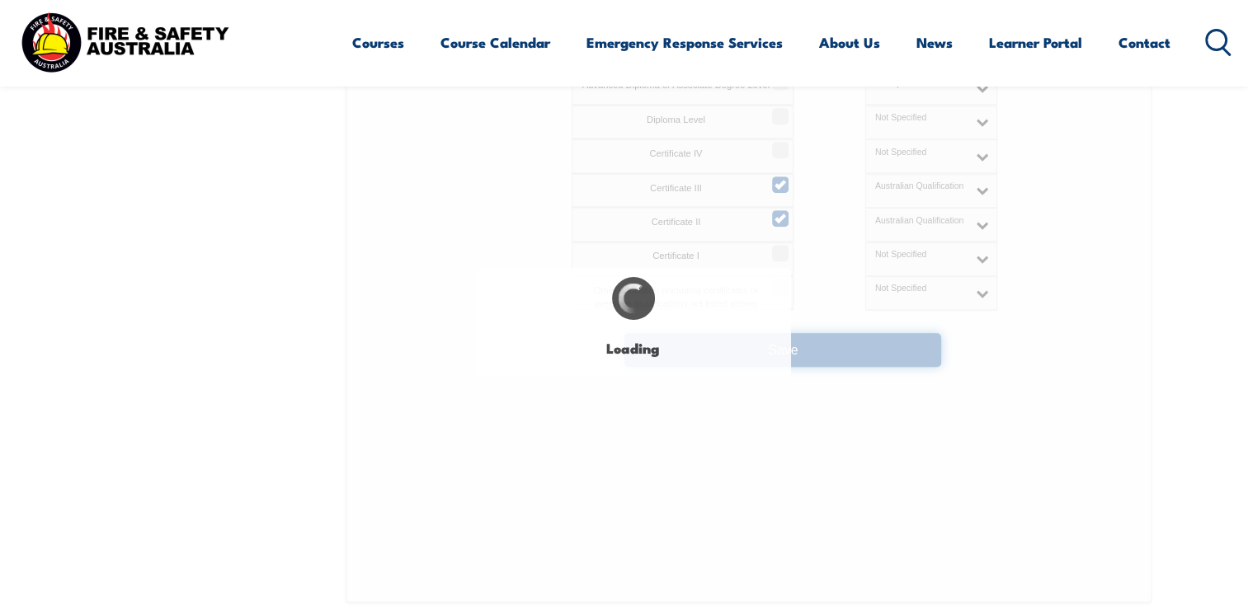
select select
select select "false"
select select "true"
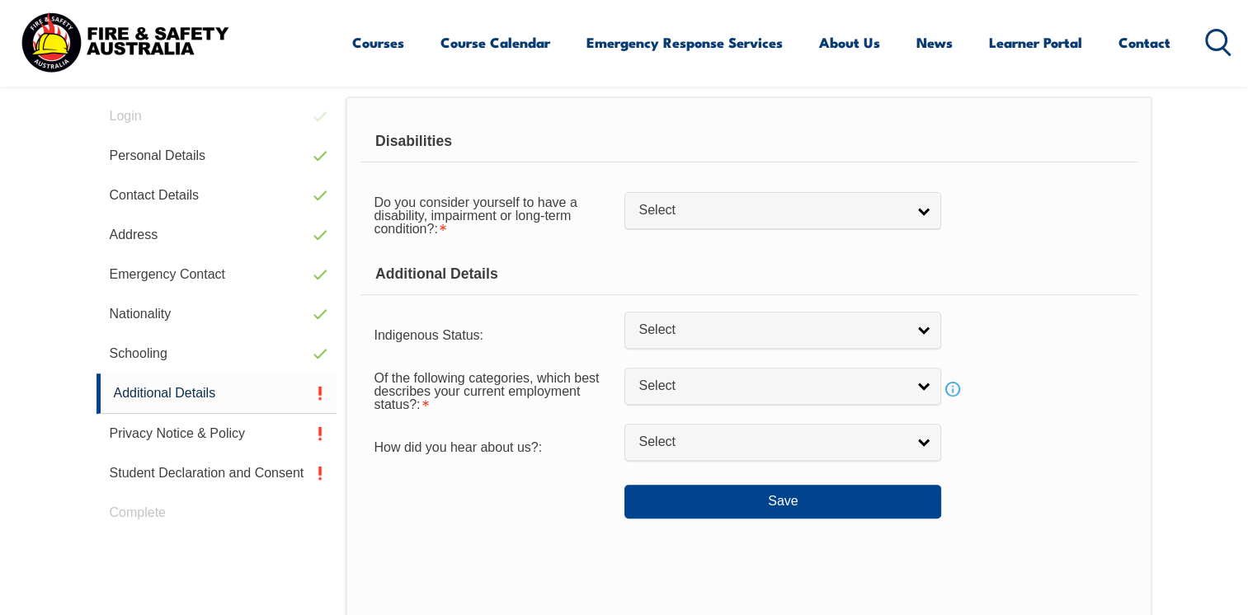
scroll to position [449, 0]
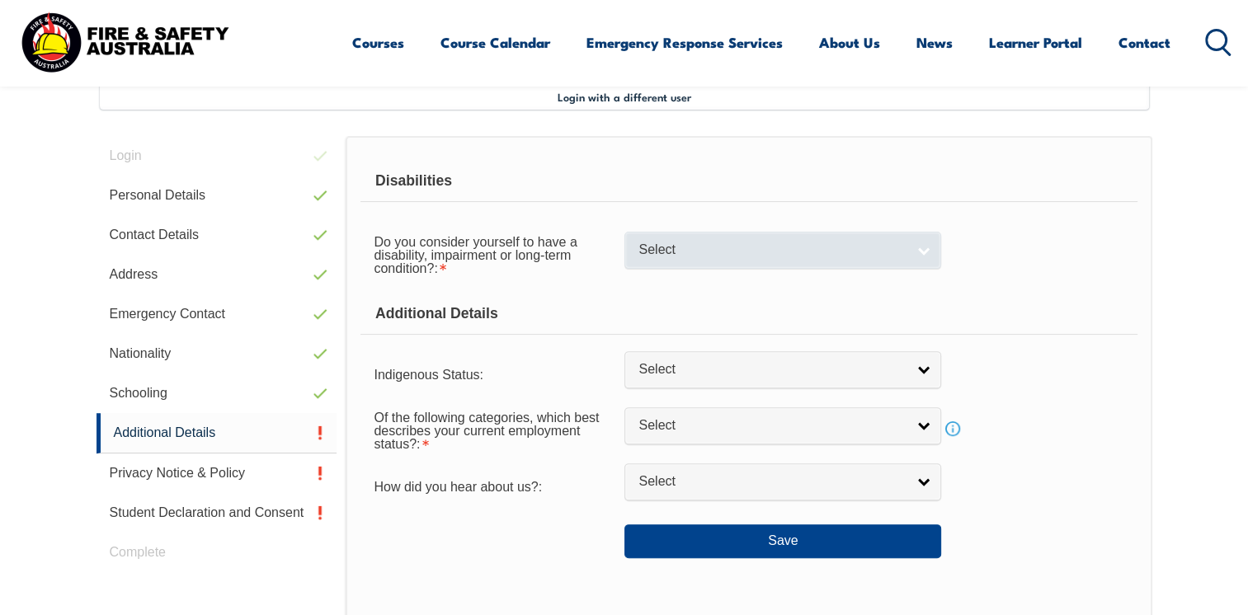
click at [868, 254] on span "Select" at bounding box center [772, 250] width 267 height 17
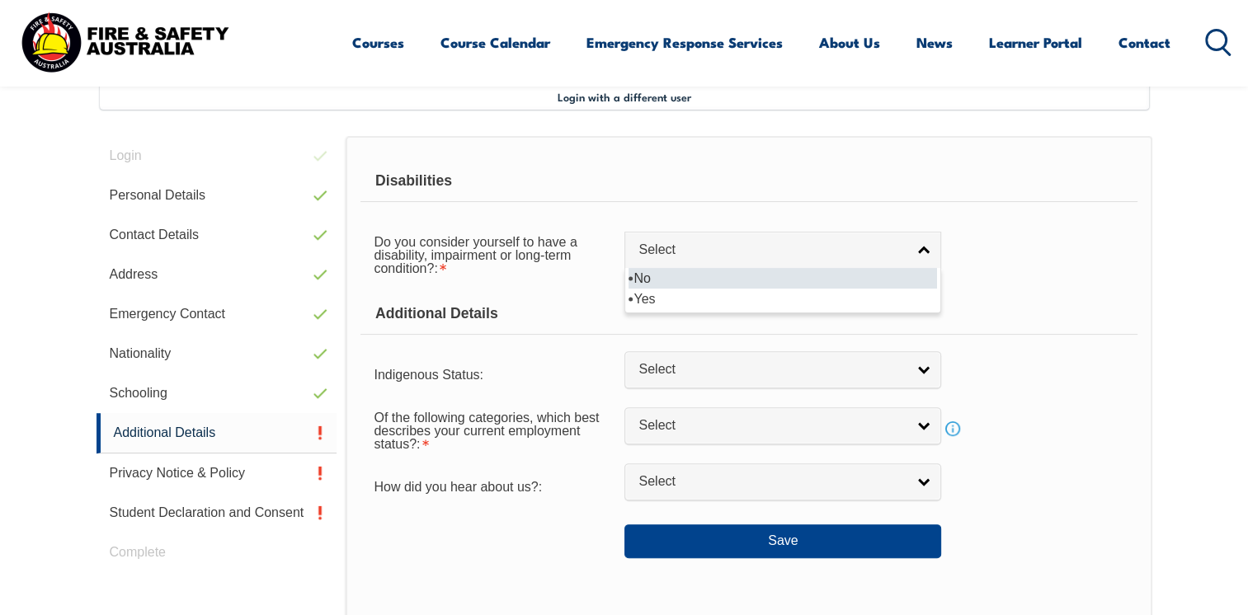
click at [658, 278] on li "No" at bounding box center [783, 278] width 309 height 21
select select "false"
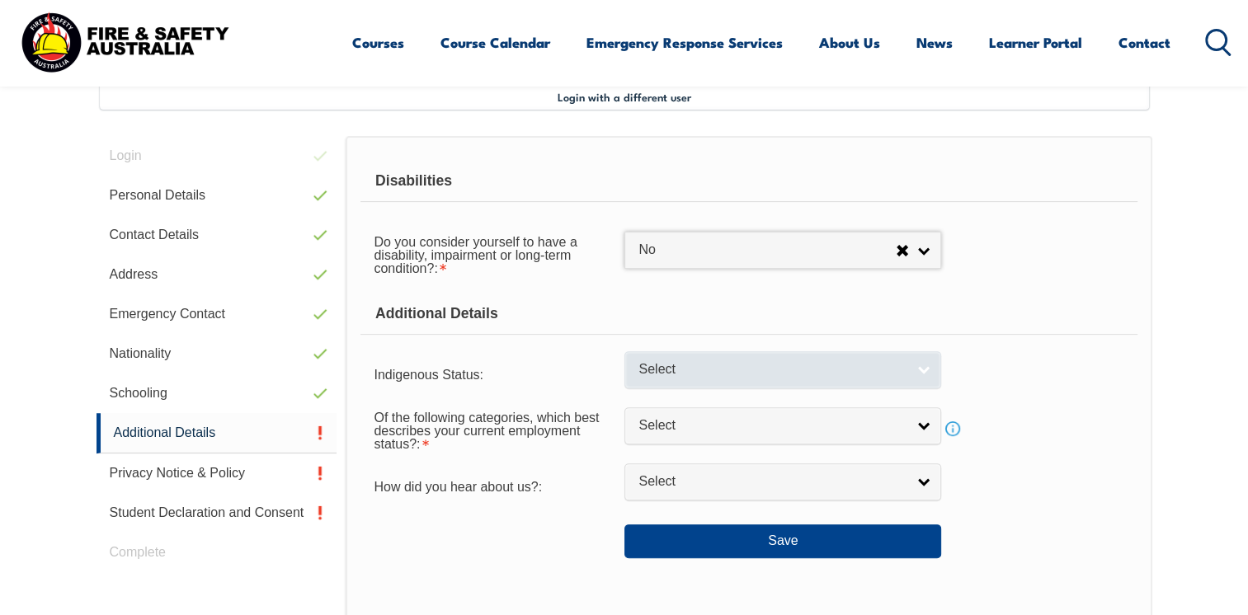
click at [793, 373] on span "Select" at bounding box center [772, 369] width 267 height 17
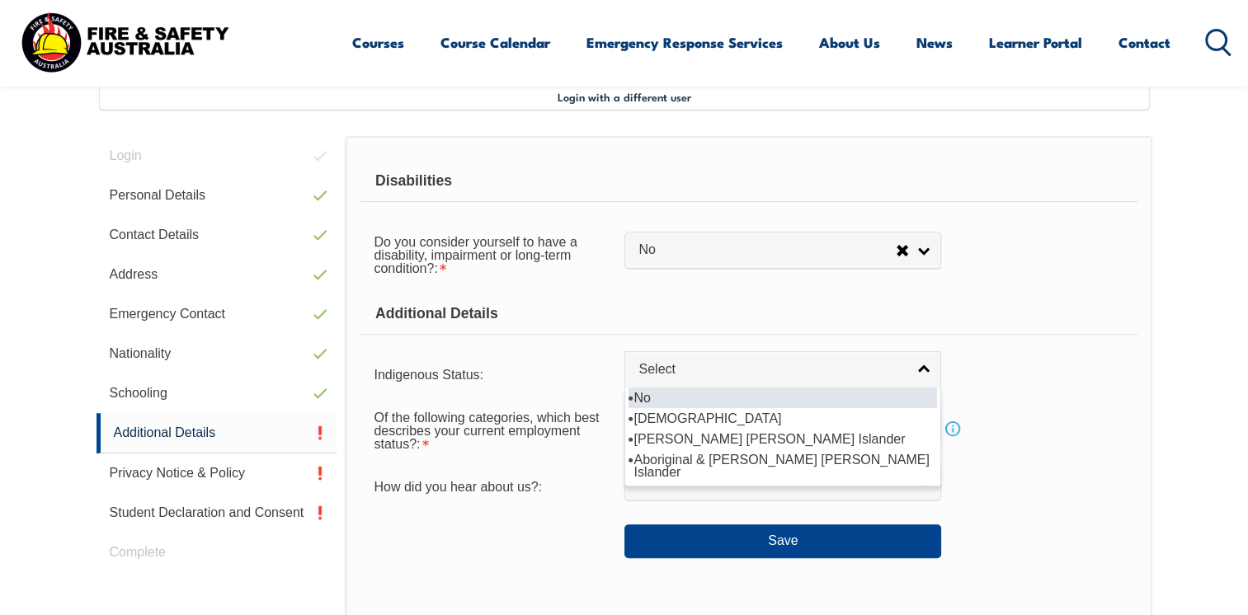
click at [673, 395] on li "No" at bounding box center [783, 398] width 309 height 21
select select "4"
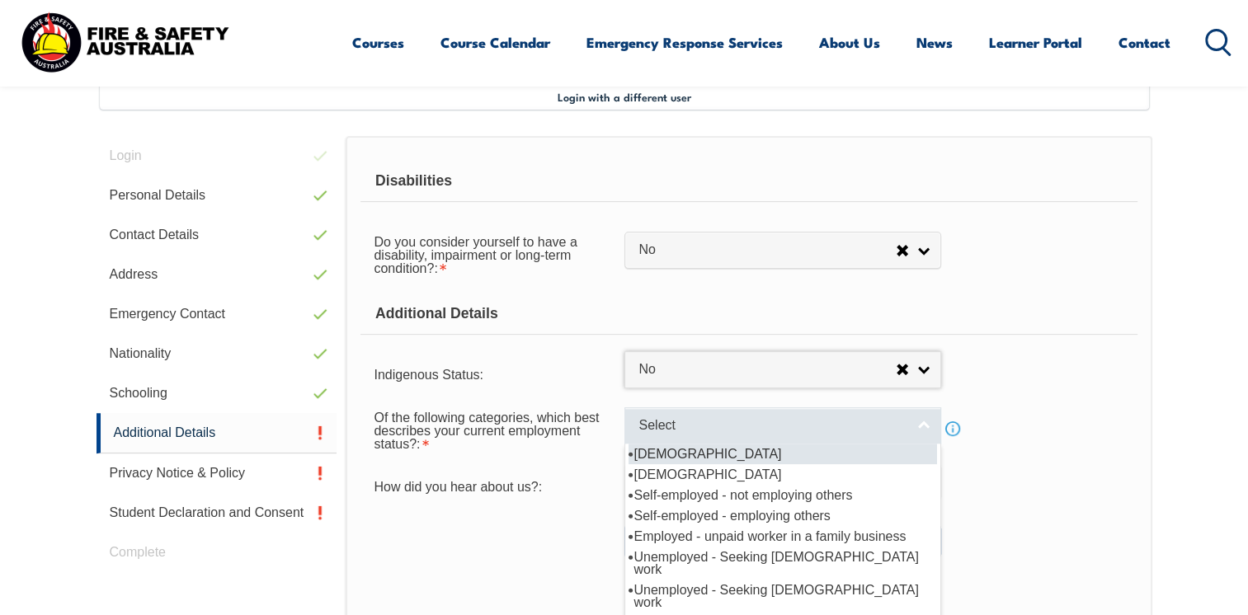
click at [691, 431] on span "Select" at bounding box center [772, 425] width 267 height 17
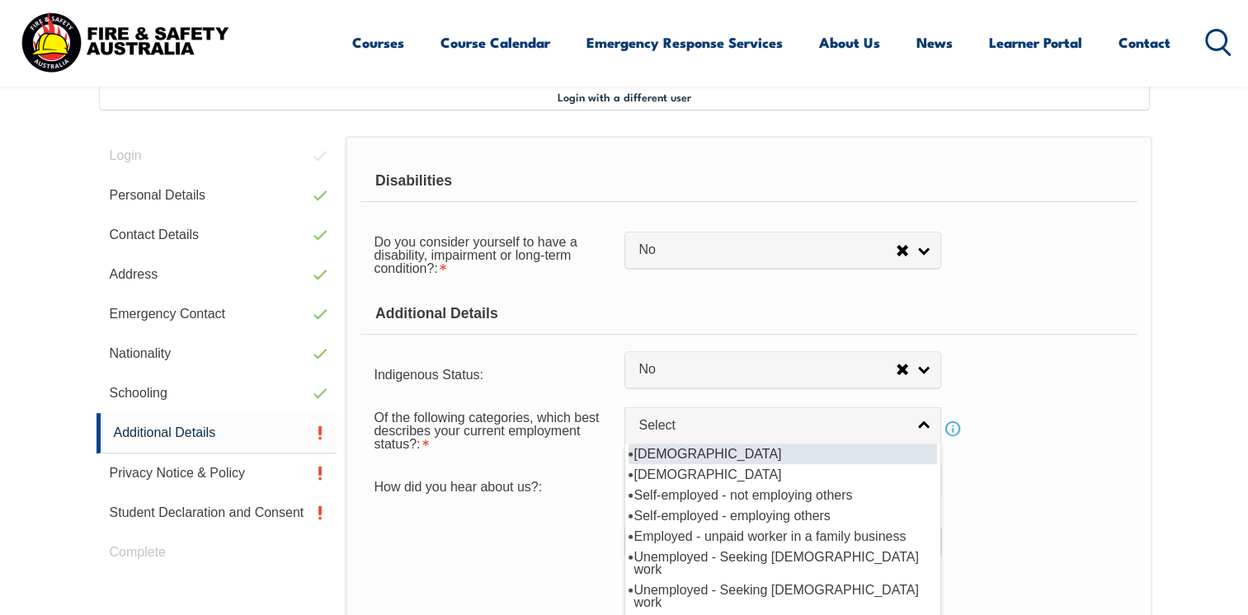
click at [696, 450] on li "Full-time employee" at bounding box center [783, 454] width 309 height 21
select select "1"
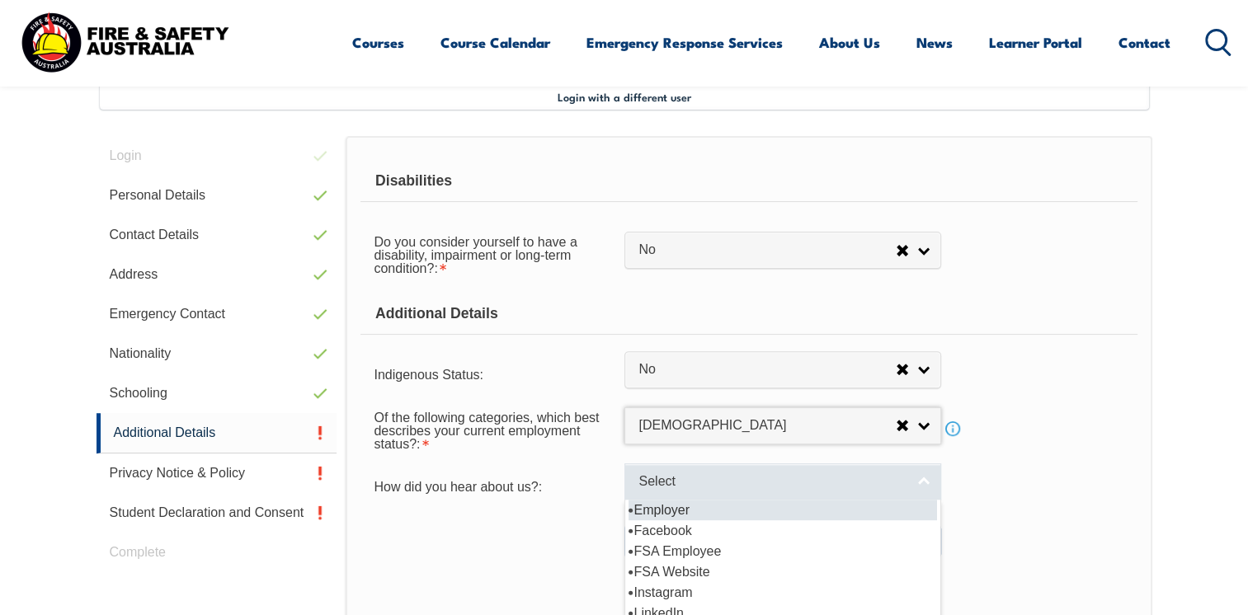
click at [700, 477] on span "Select" at bounding box center [772, 482] width 267 height 17
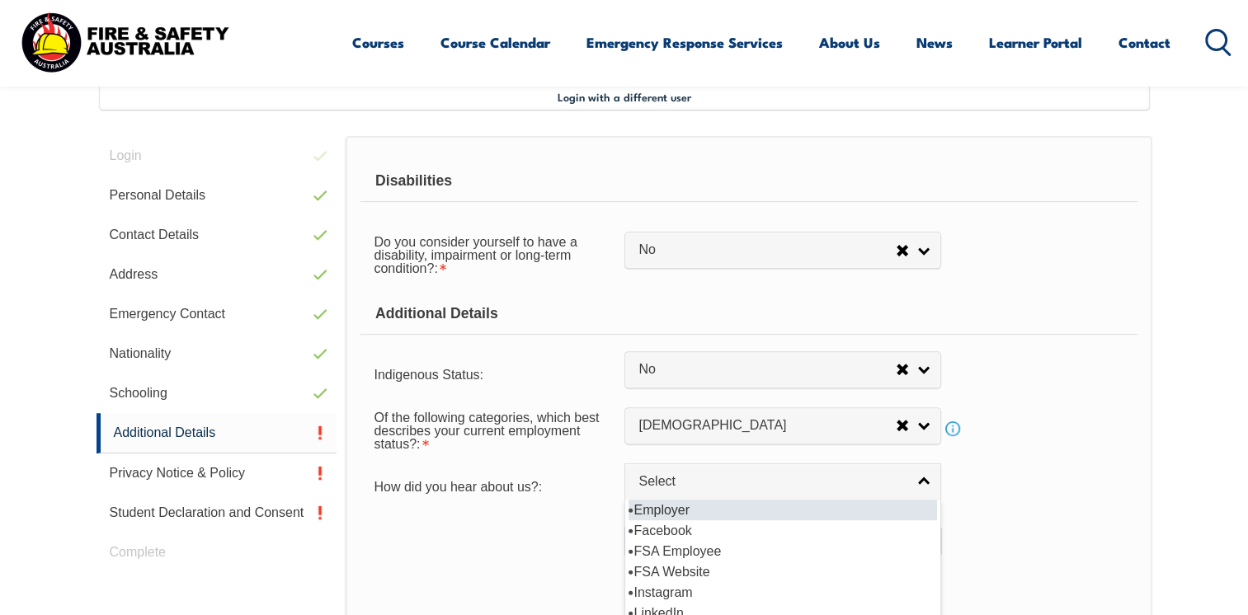
click at [672, 511] on li "Employer" at bounding box center [783, 510] width 309 height 21
select select "8019"
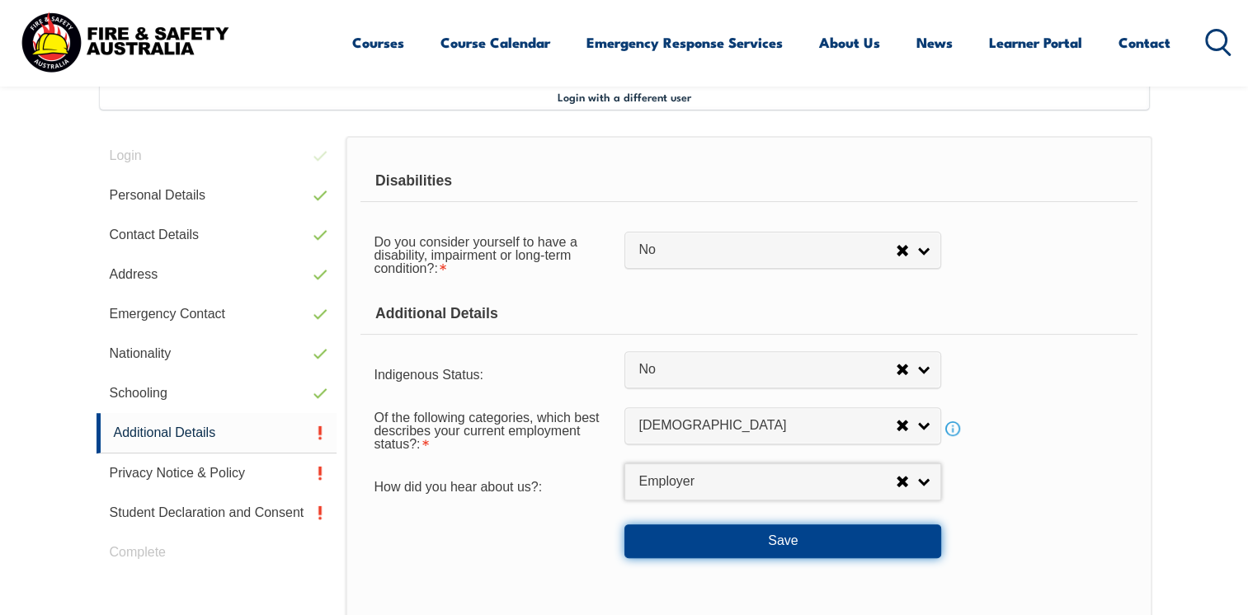
click at [710, 539] on button "Save" at bounding box center [783, 541] width 317 height 33
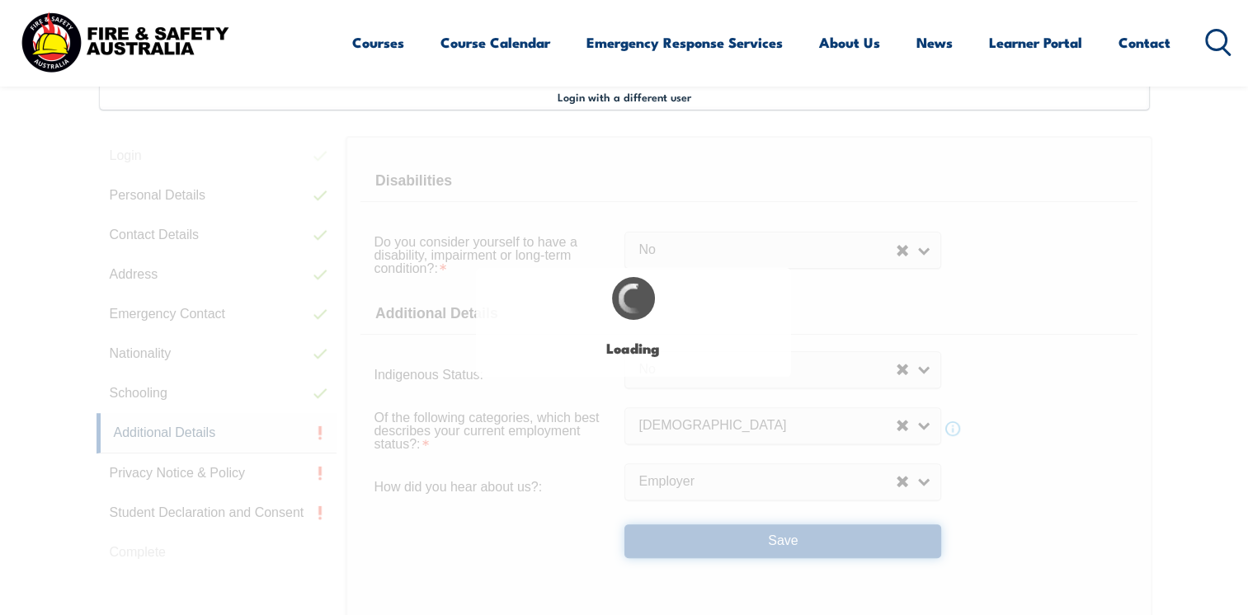
select select "false"
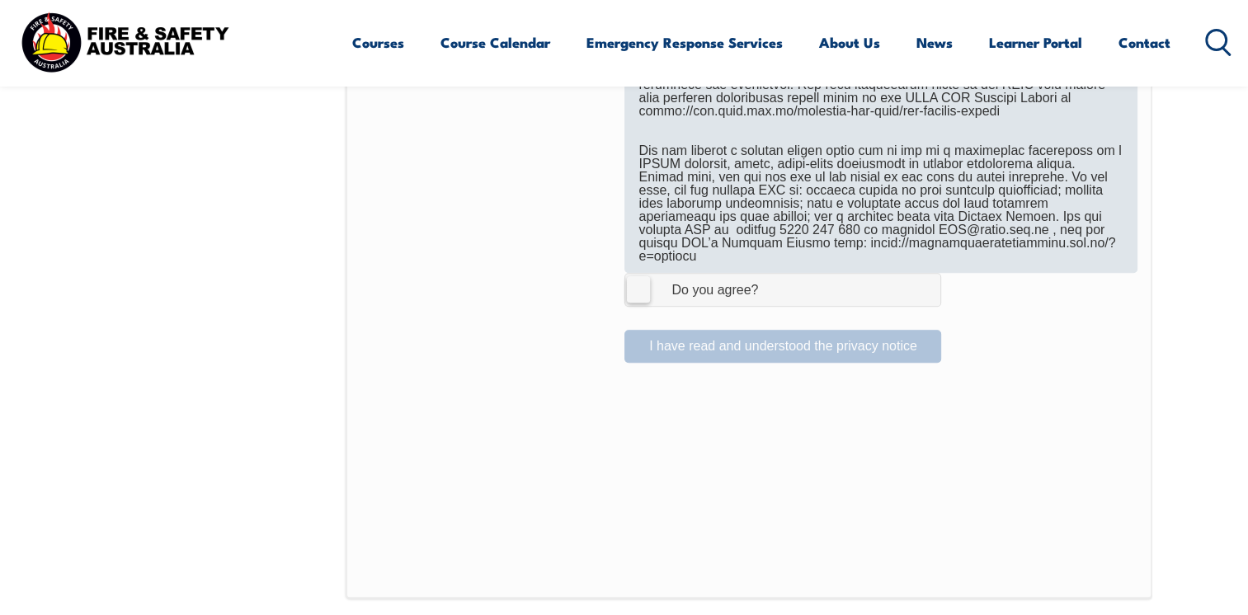
scroll to position [1026, 0]
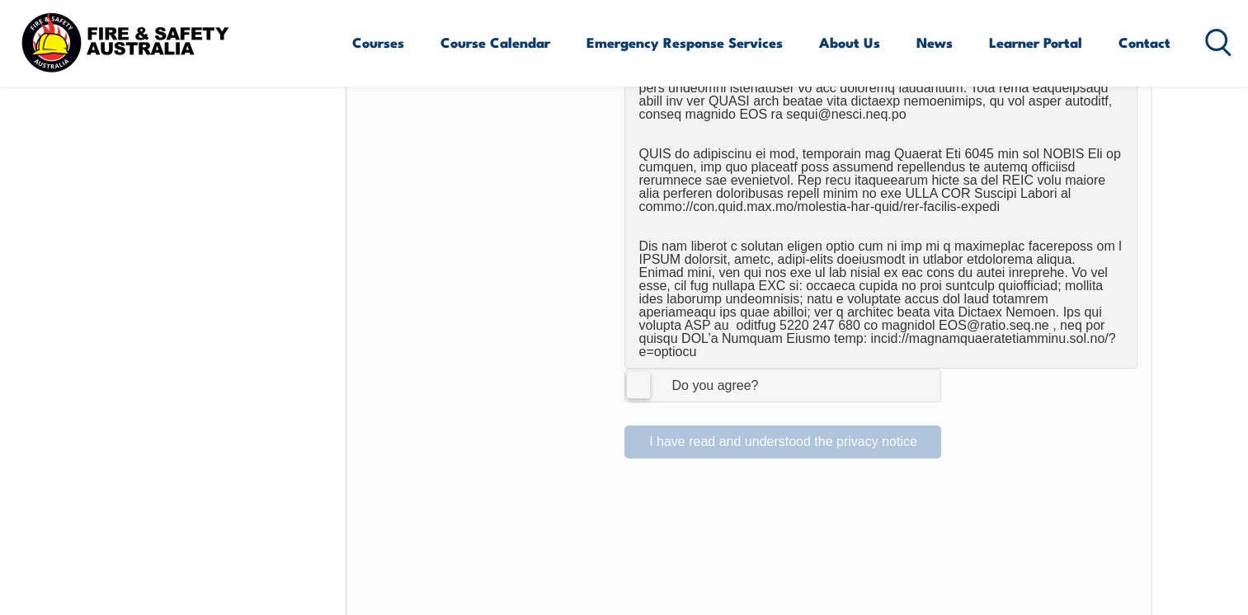
click at [634, 369] on label "I Agree Do you agree?" at bounding box center [783, 385] width 317 height 33
click at [771, 370] on input "I Agree Do you agree?" at bounding box center [785, 385] width 28 height 31
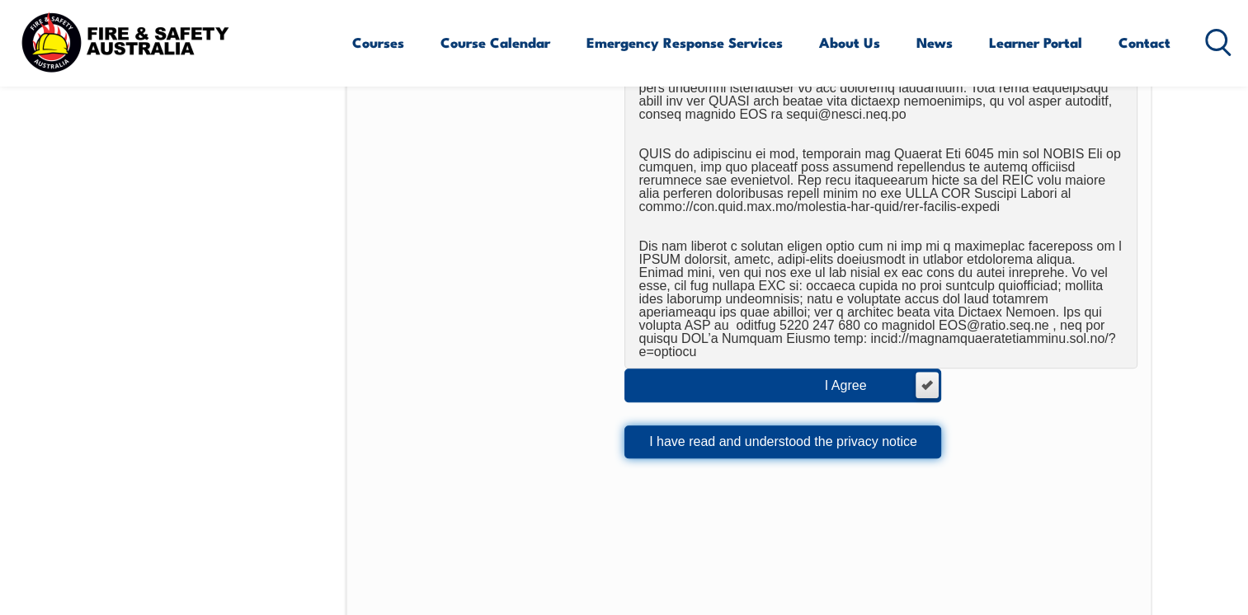
click at [710, 436] on button "I have read and understood the privacy notice" at bounding box center [783, 442] width 317 height 33
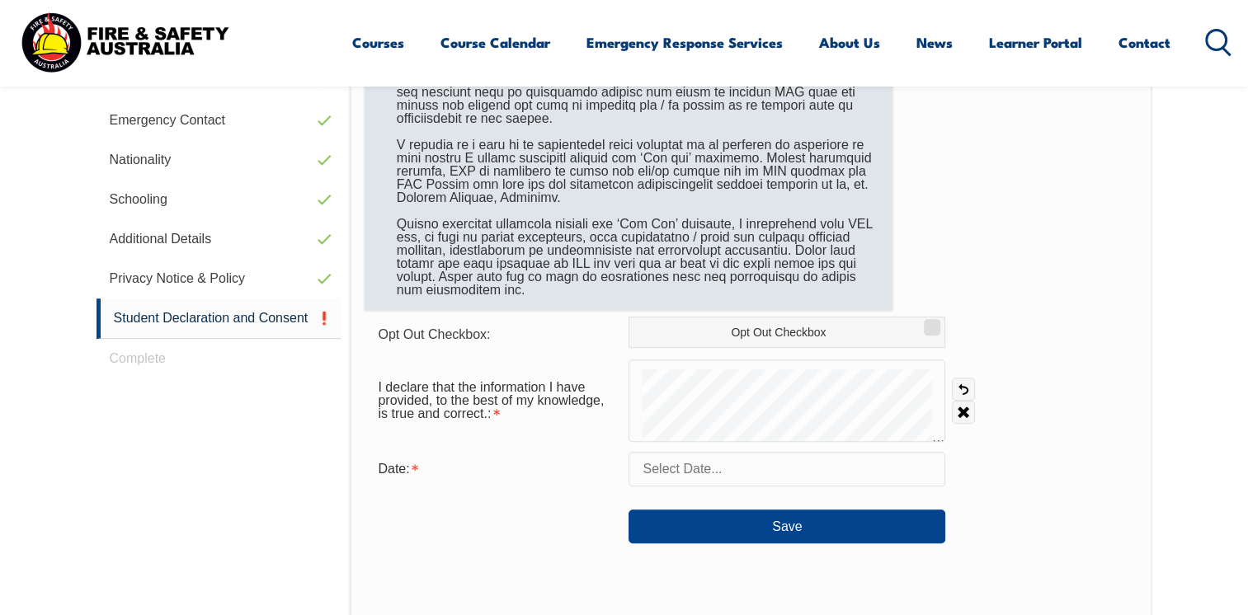
scroll to position [696, 0]
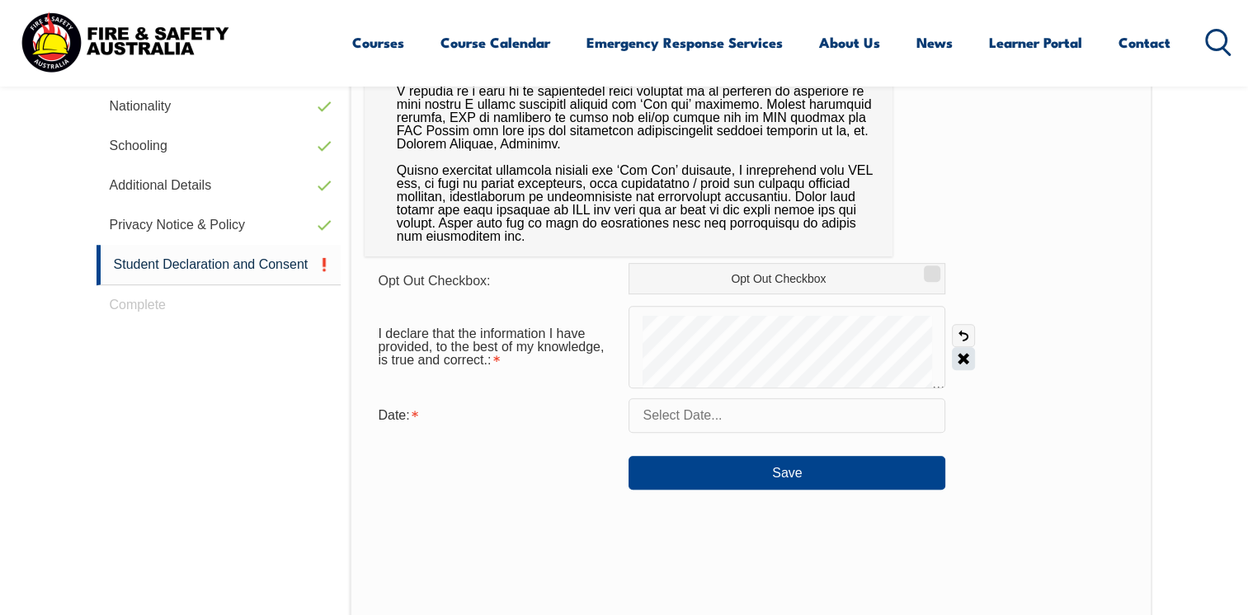
click at [961, 360] on link "Clear" at bounding box center [963, 358] width 23 height 23
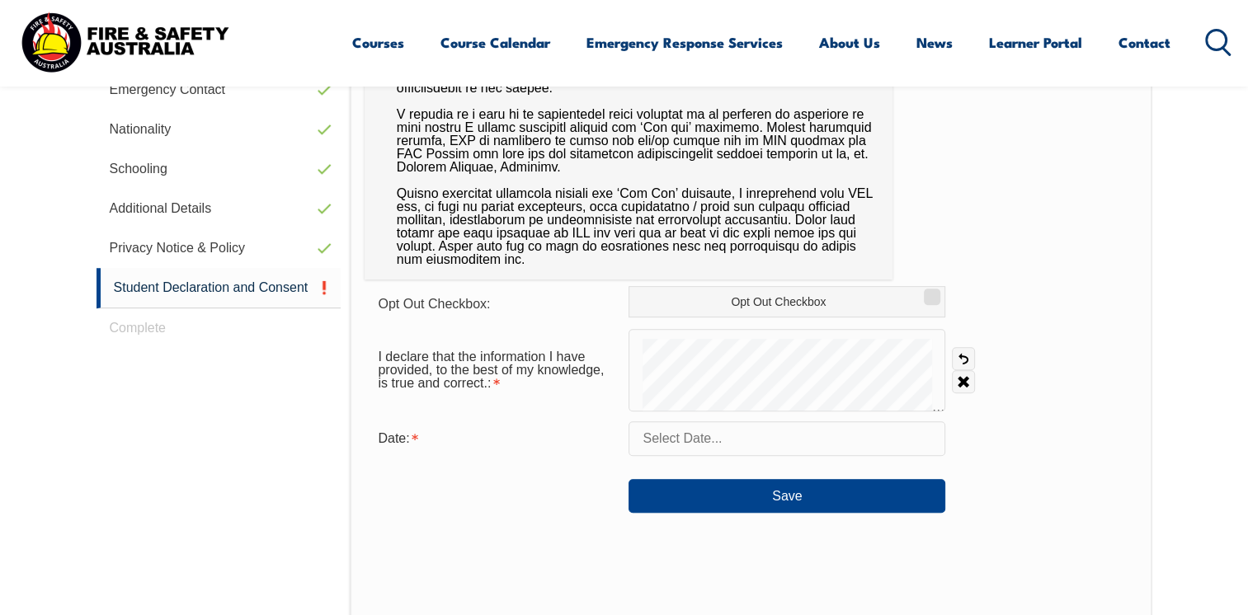
scroll to position [671, 0]
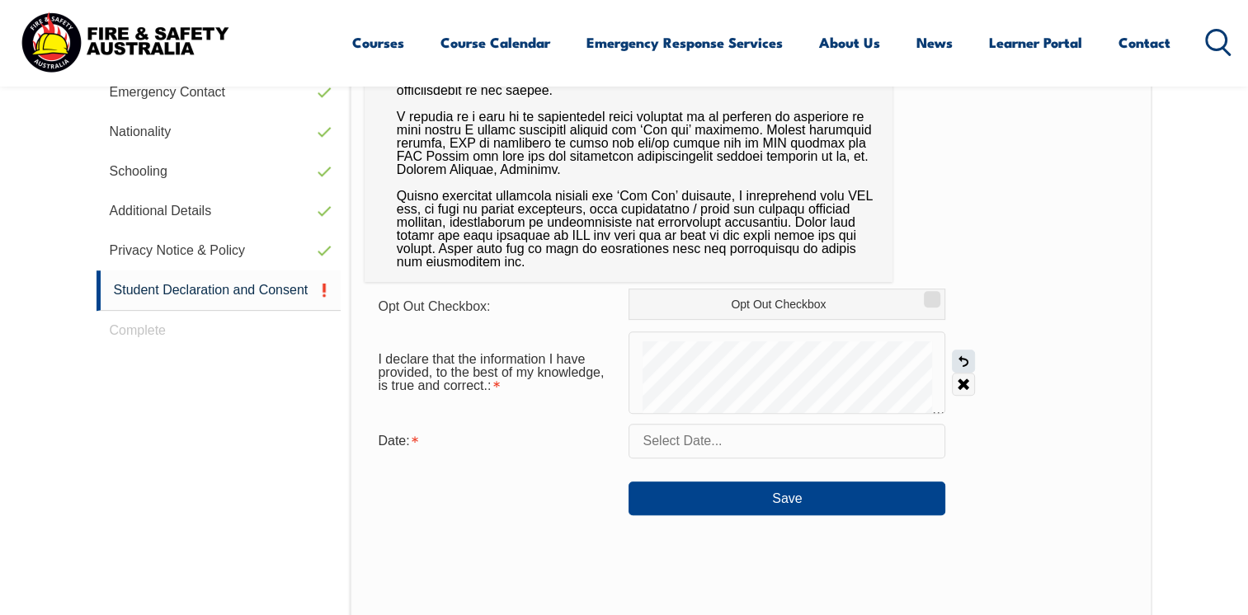
click at [959, 365] on link "Undo" at bounding box center [963, 361] width 23 height 23
click at [957, 362] on link "Undo" at bounding box center [963, 361] width 23 height 23
click at [964, 388] on div "I declare that the information I have provided, to the best of my knowledge, is…" at bounding box center [751, 373] width 772 height 83
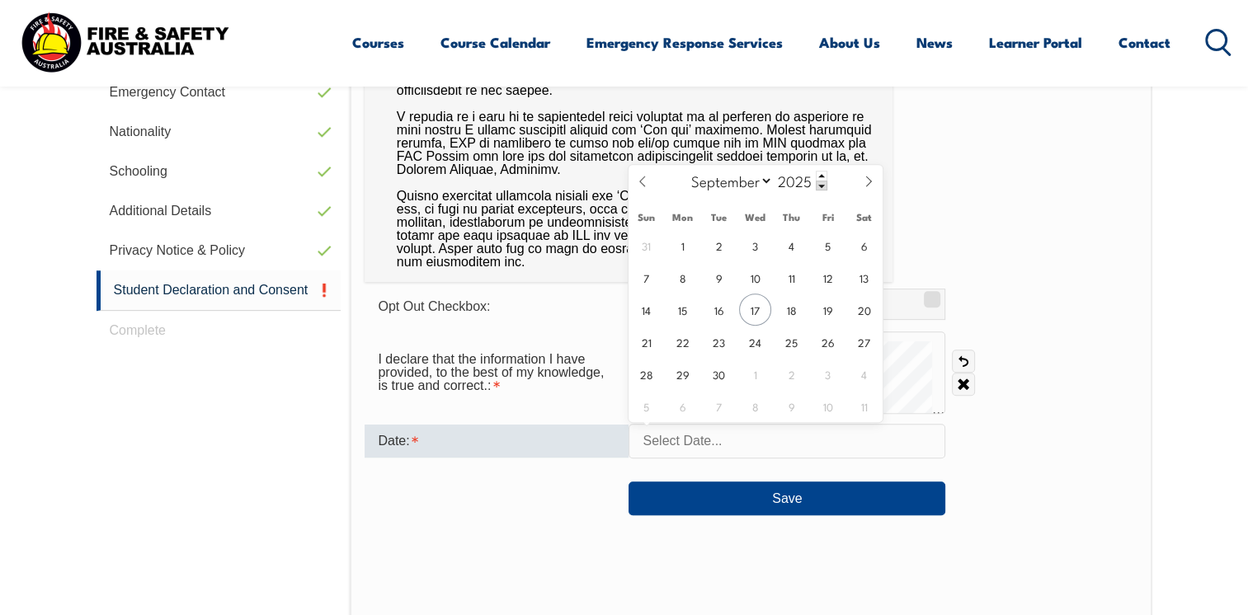
click at [681, 444] on input "text" at bounding box center [787, 441] width 317 height 35
click at [746, 309] on span "17" at bounding box center [755, 310] width 32 height 32
type input "September 17, 2025"
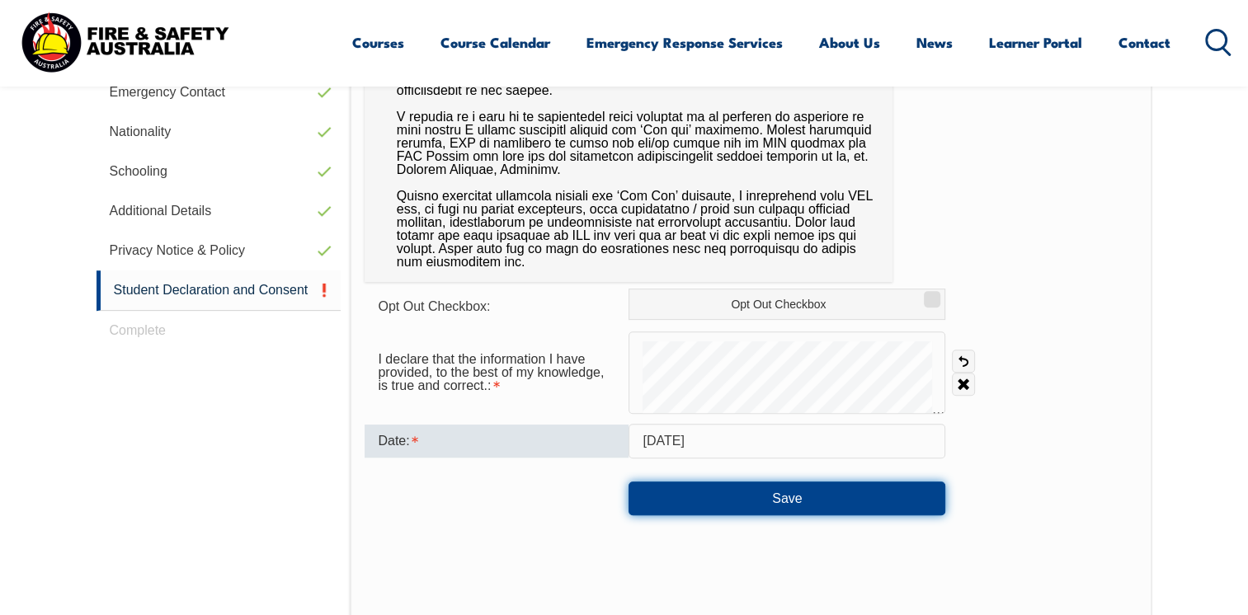
click at [776, 497] on button "Save" at bounding box center [787, 498] width 317 height 33
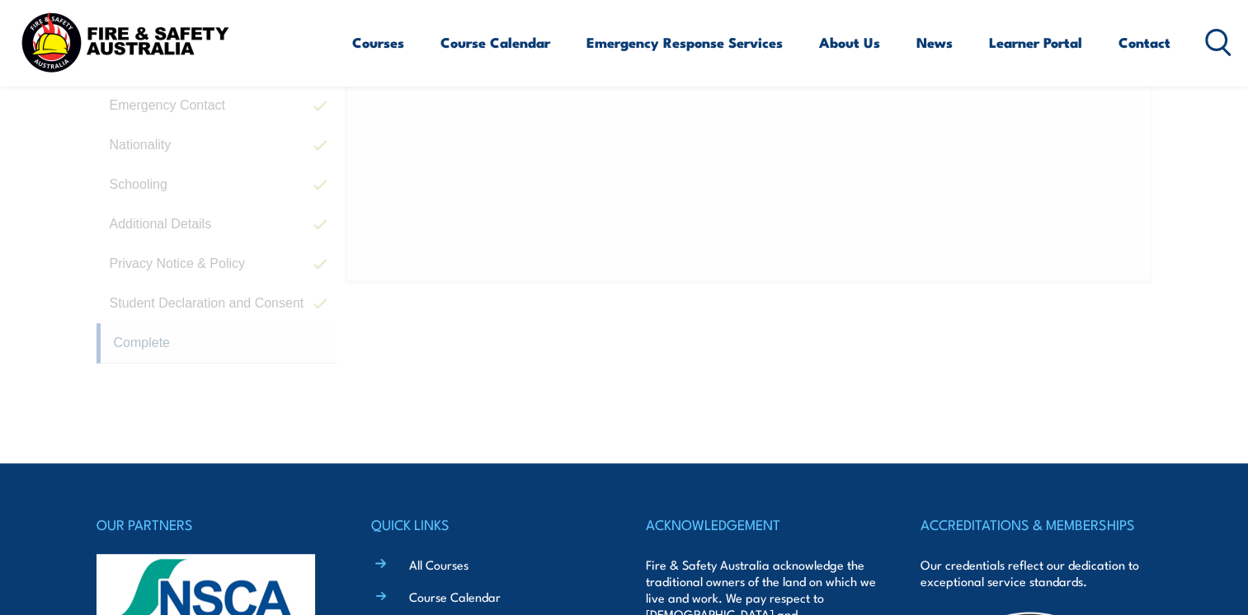
scroll to position [449, 0]
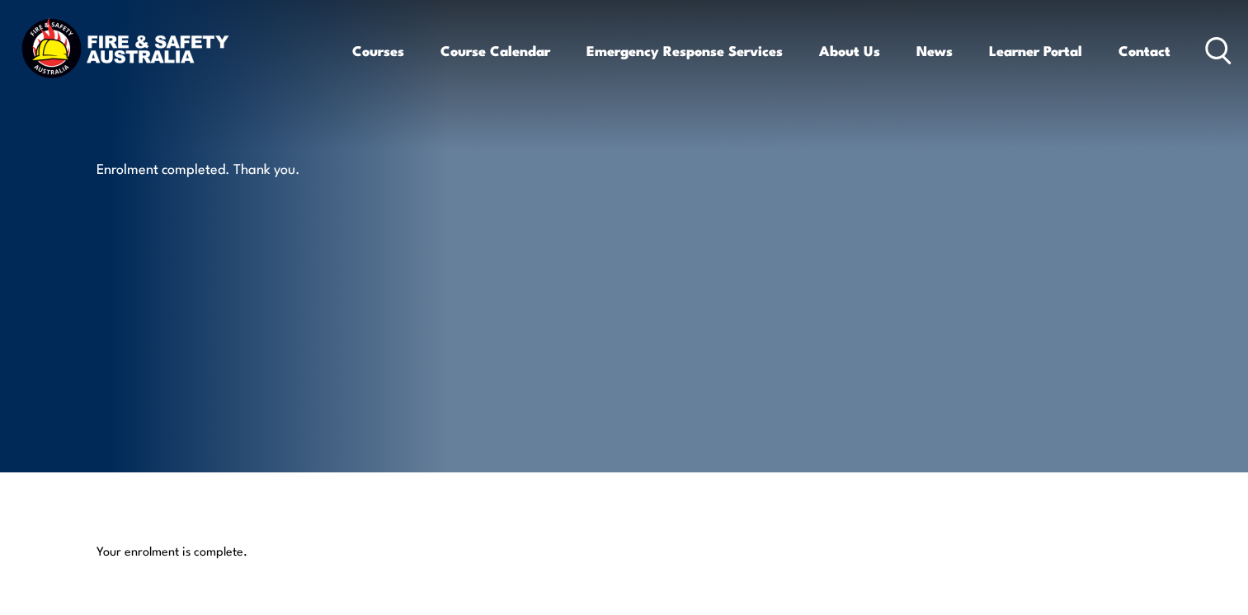
click at [141, 53] on img at bounding box center [125, 50] width 216 height 71
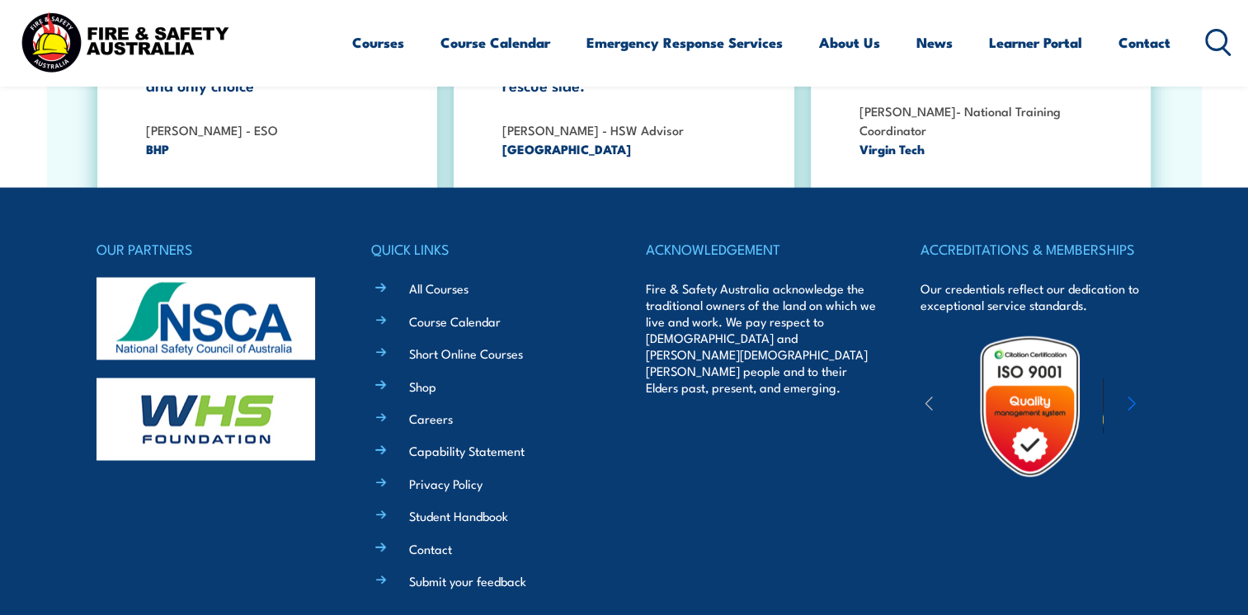
scroll to position [3049, 0]
